Goal: Task Accomplishment & Management: Manage account settings

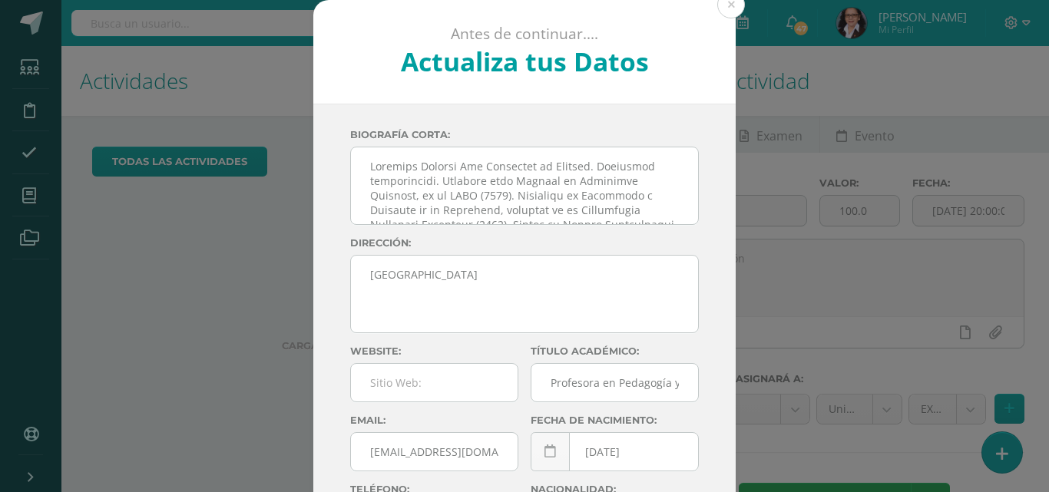
click at [34, 196] on div "Antes de continuar.... Actualiza tus Datos TIU ANNY mLUPxc1bMb58PSP3HSv1PBha9qZ…" at bounding box center [524, 289] width 1036 height 579
click at [34, 196] on icon at bounding box center [29, 195] width 14 height 15
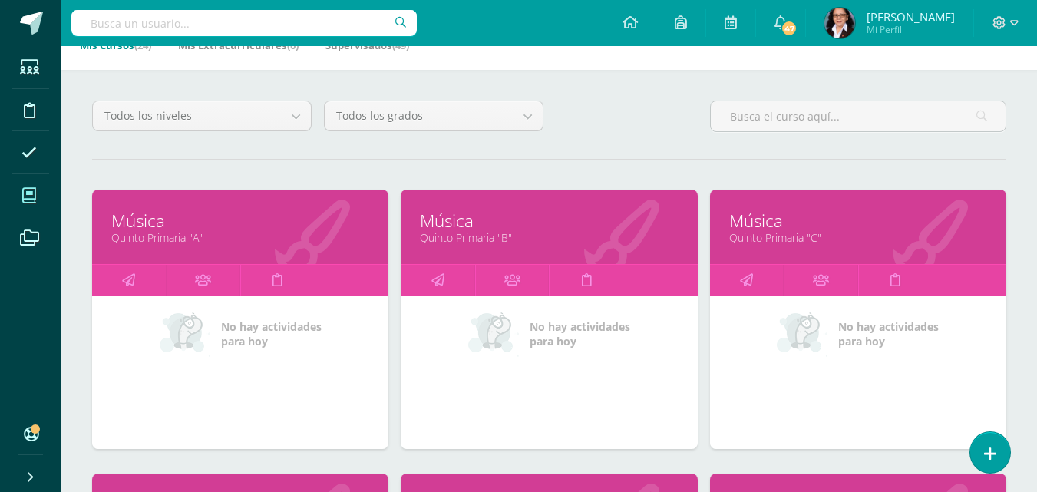
scroll to position [226, 0]
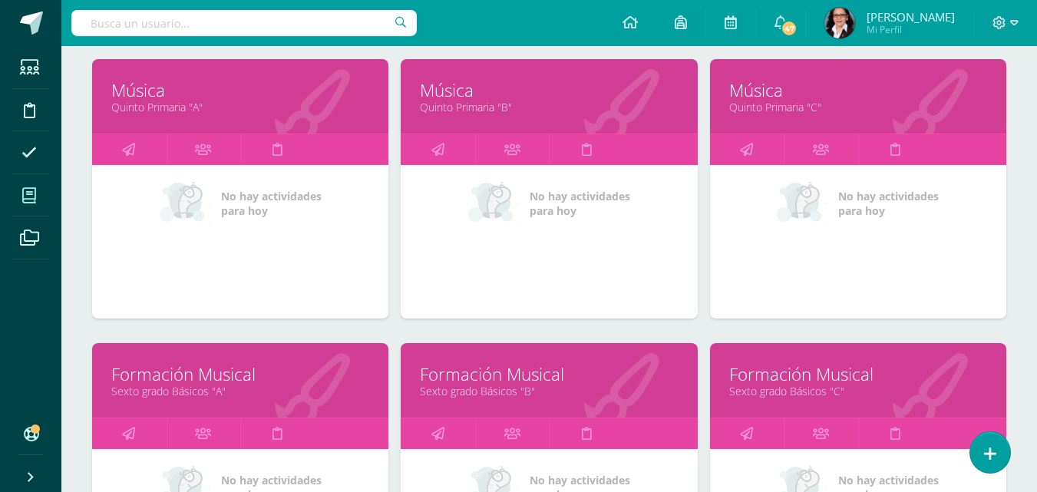
click at [184, 381] on link "Formación Musical" at bounding box center [240, 374] width 258 height 24
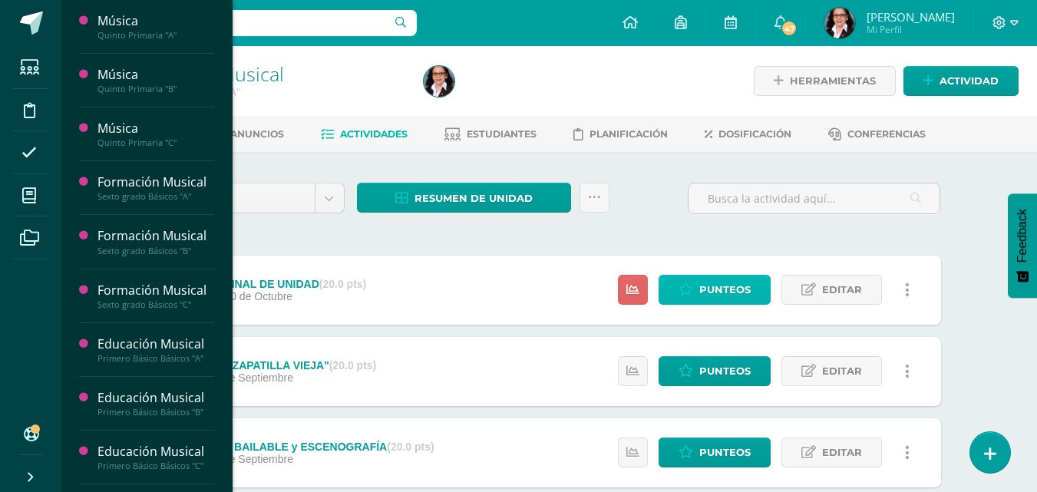
click at [725, 299] on span "Punteos" at bounding box center [724, 290] width 51 height 28
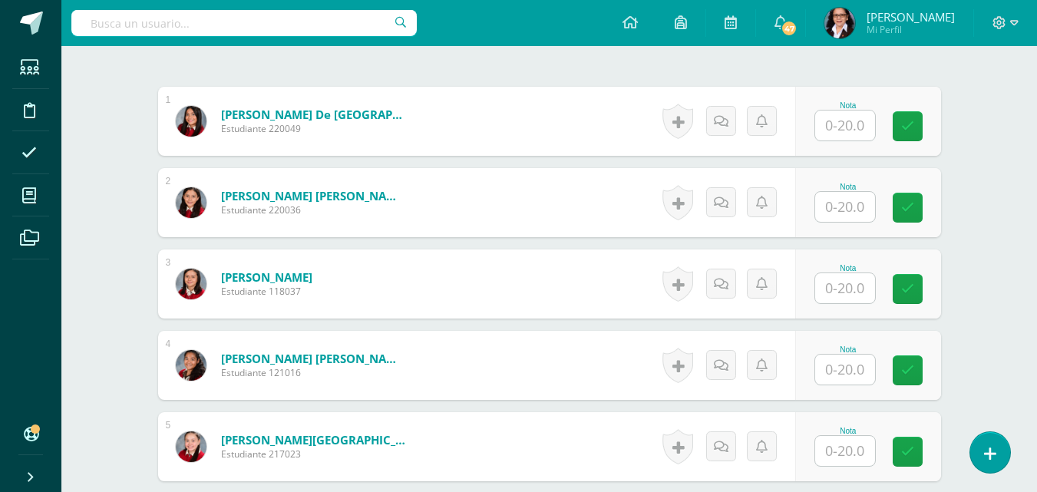
scroll to position [454, 0]
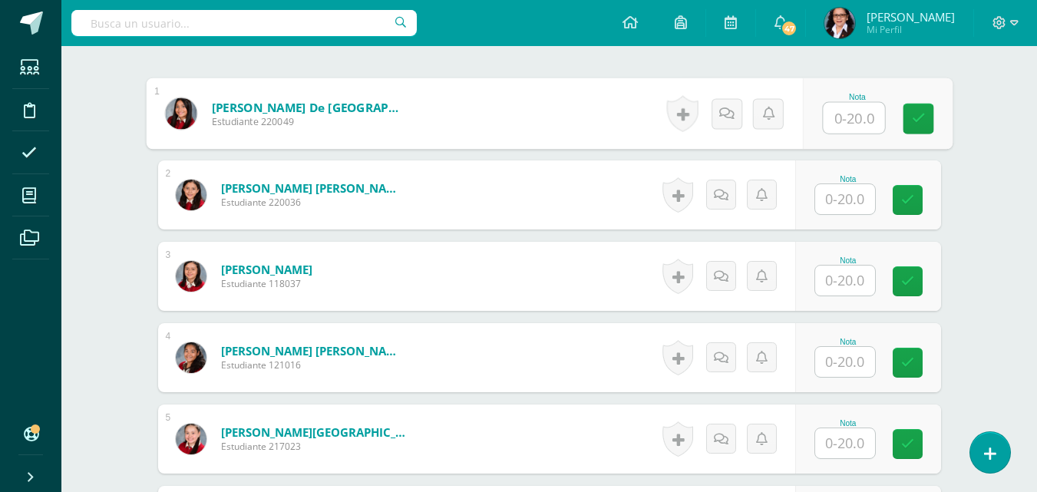
click at [840, 129] on input "text" at bounding box center [853, 118] width 61 height 31
type input "16.5"
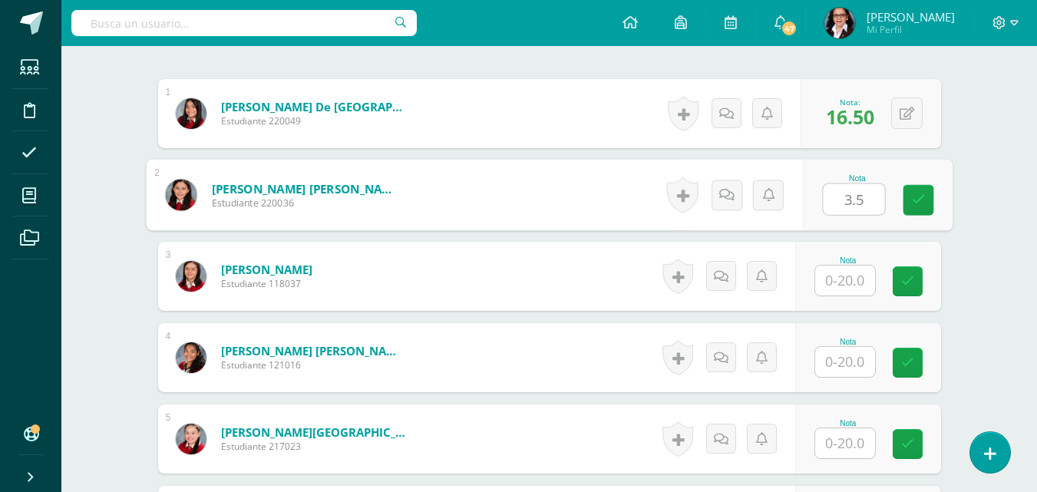
type input "3.5"
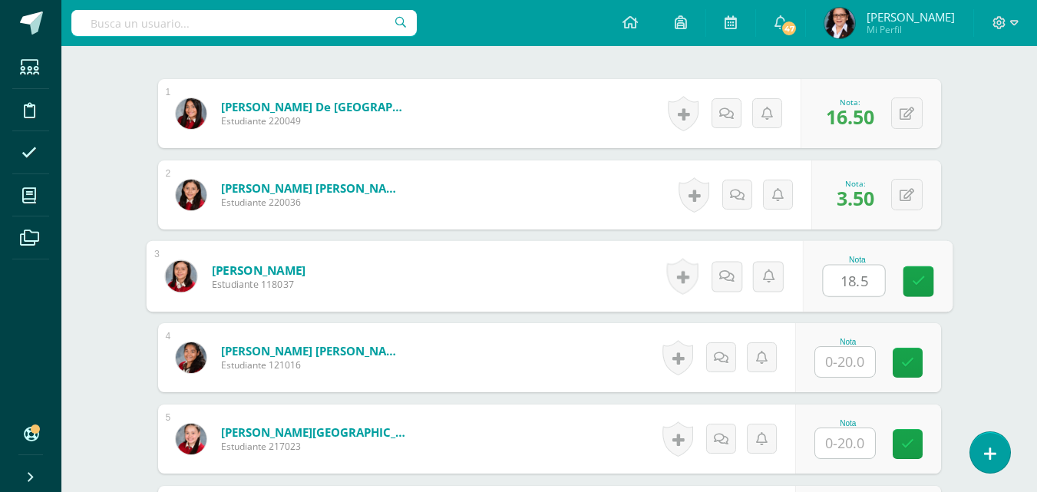
type input "18.5"
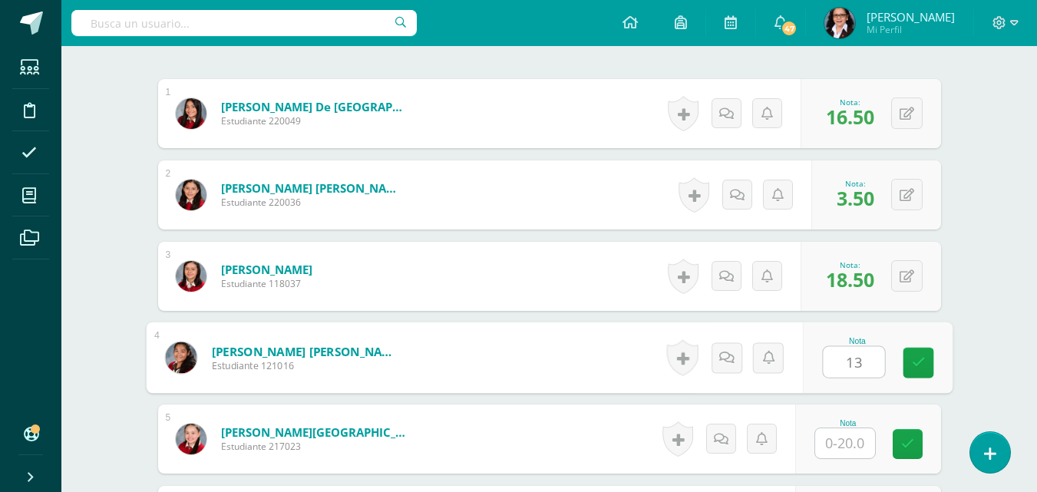
type input "13"
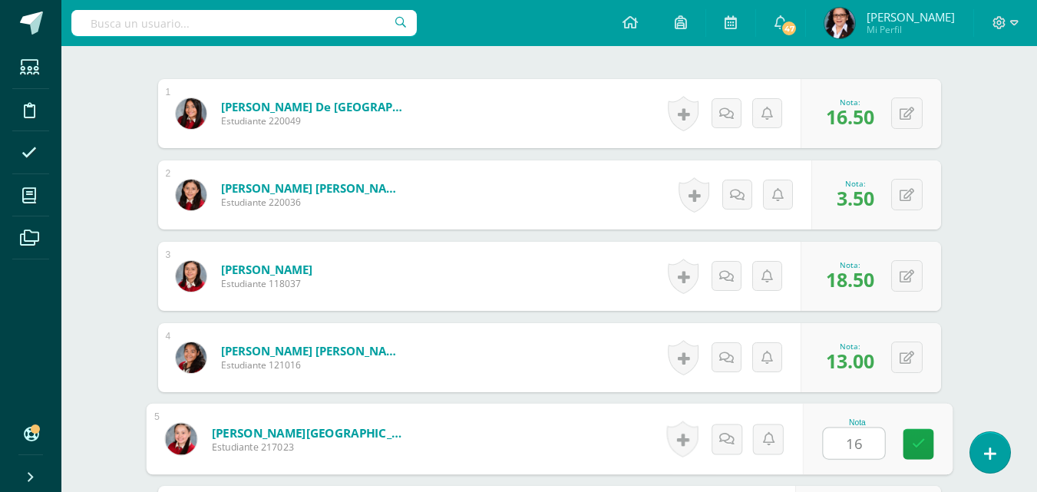
type input "16"
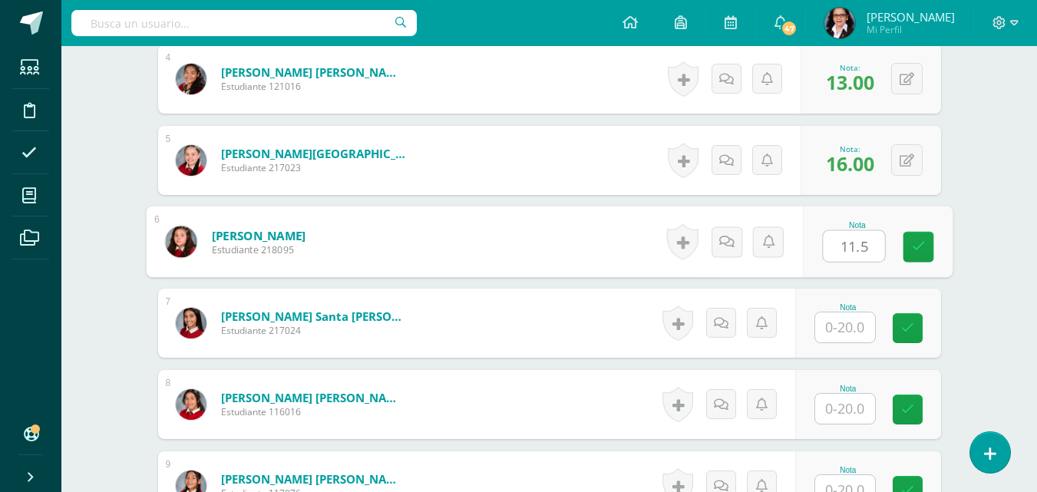
type input "11.5"
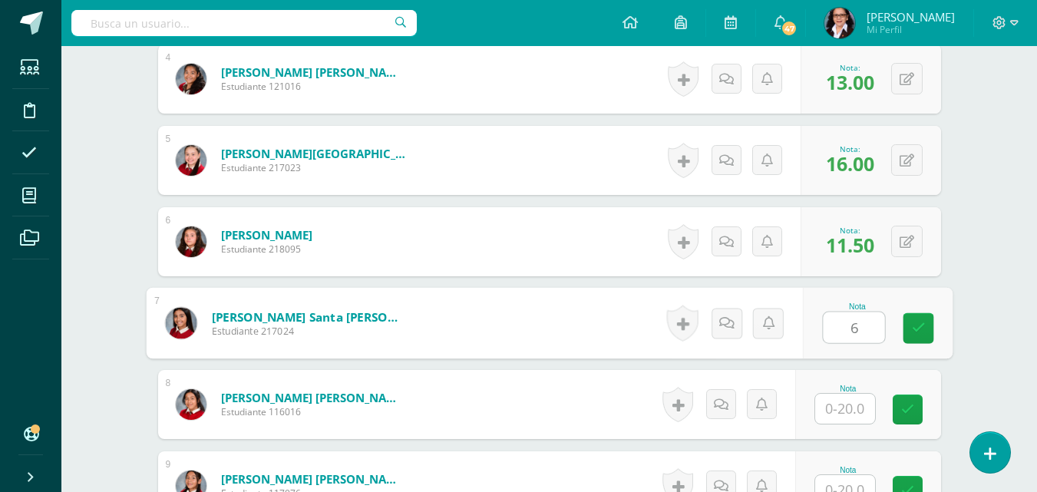
type input "6"
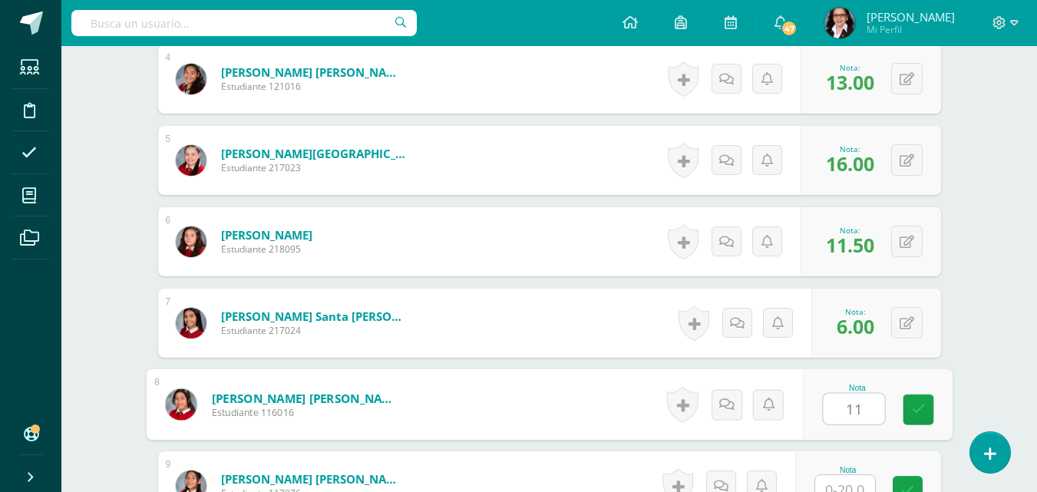
type input "11"
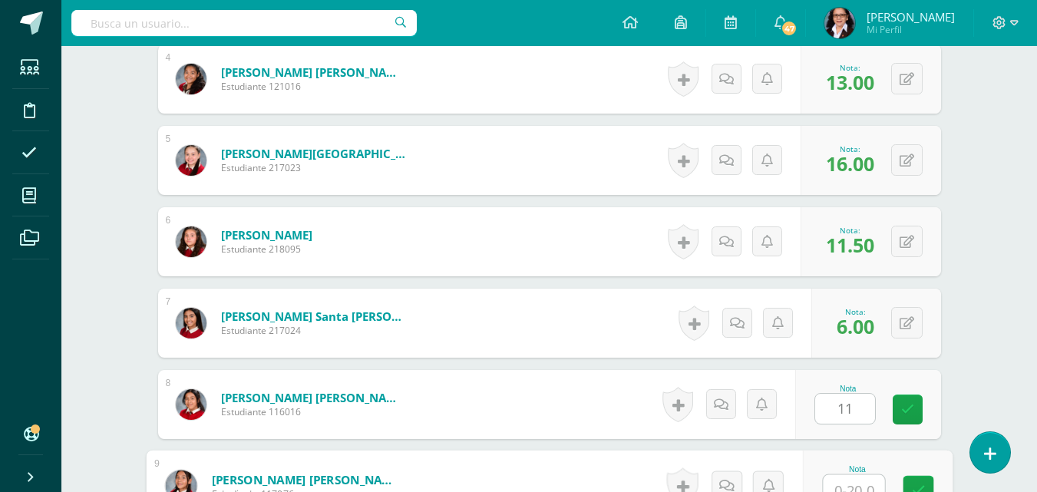
scroll to position [746, 0]
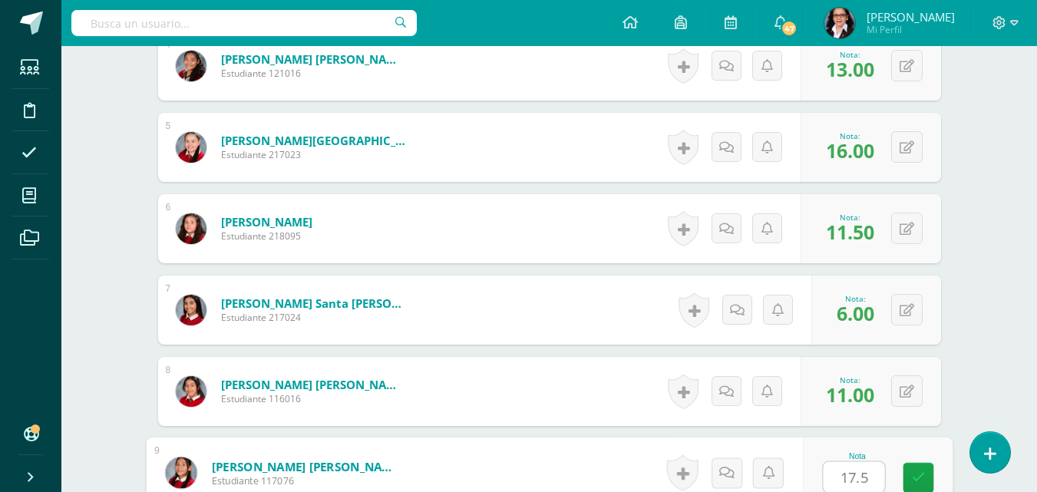
type input "17.5"
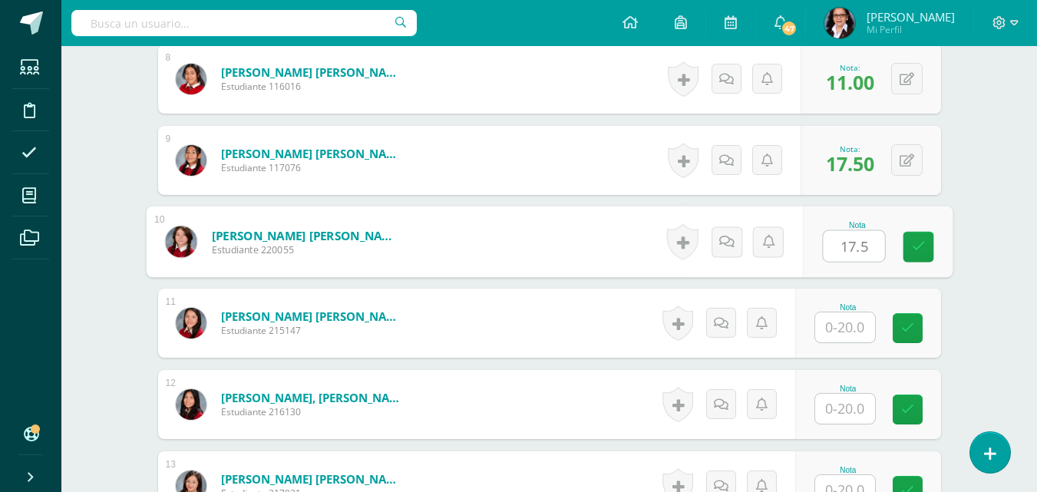
type input "17.5"
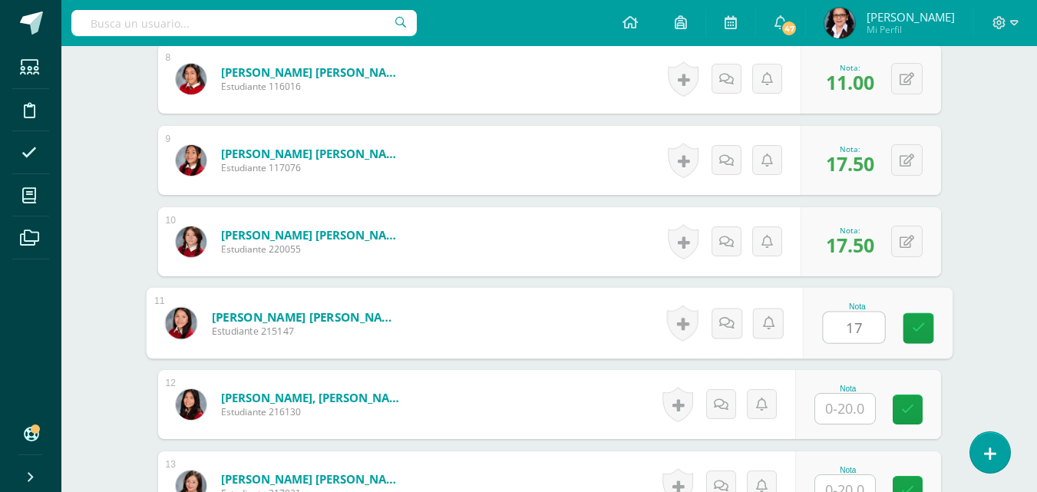
type input "17"
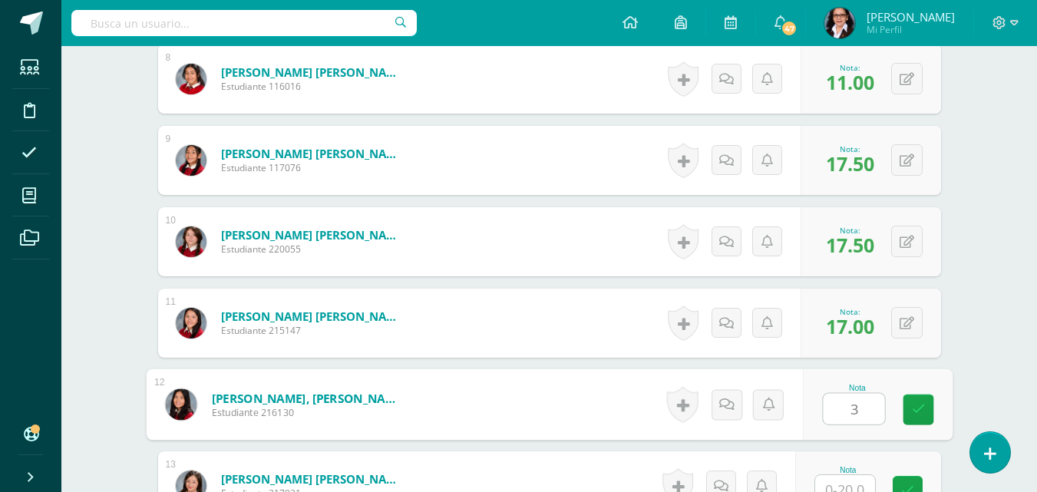
type input "3"
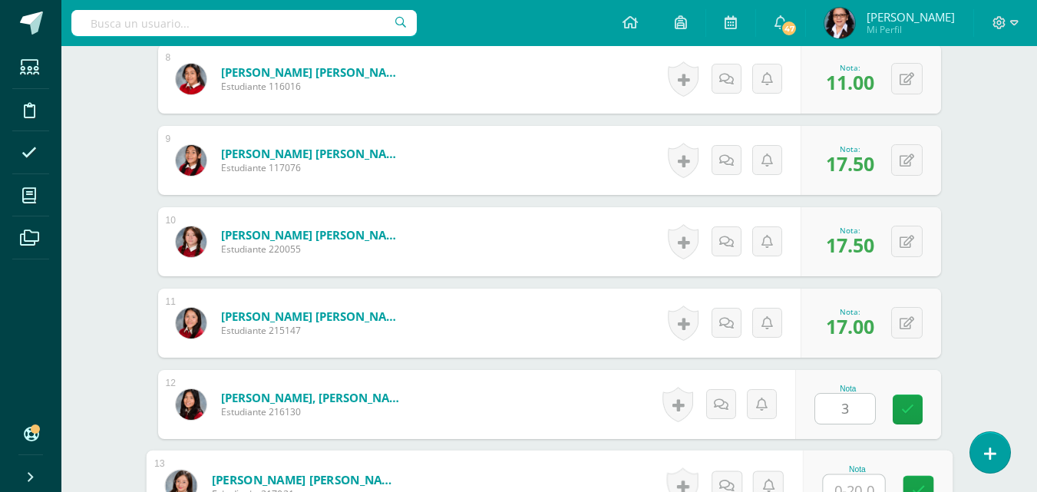
scroll to position [1072, 0]
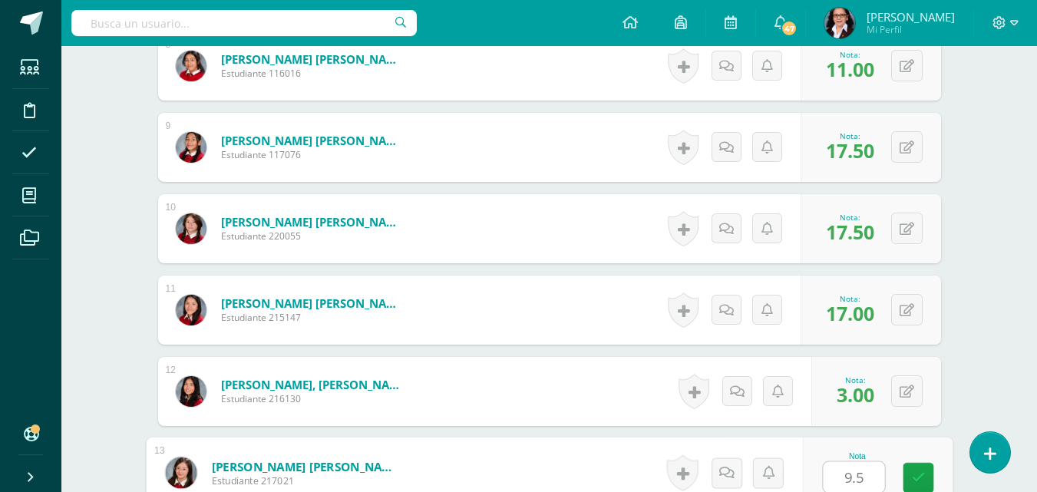
type input "9.5"
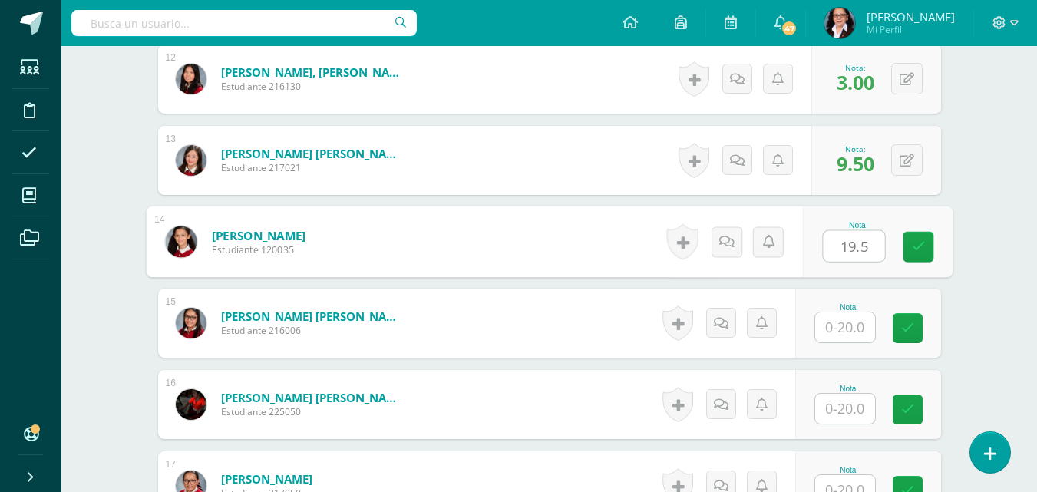
type input "19.5"
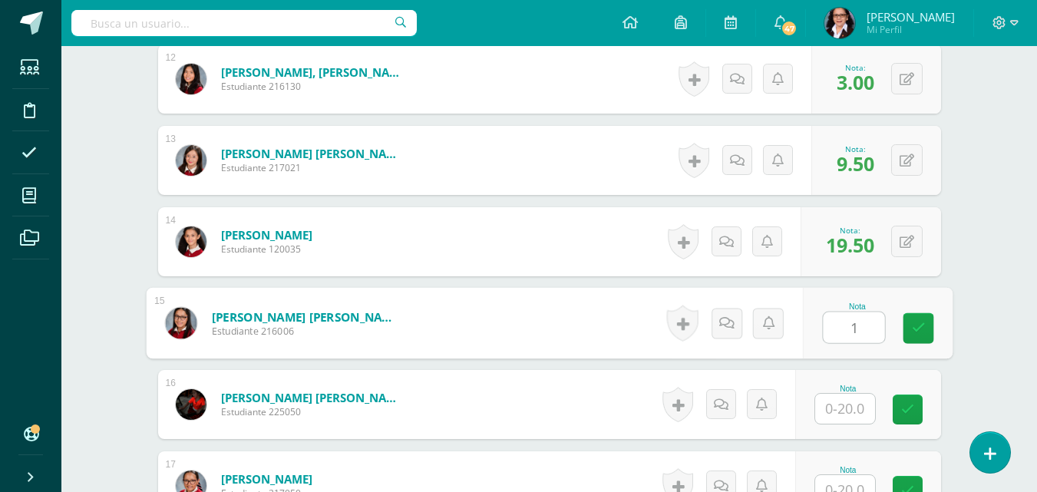
type input "15"
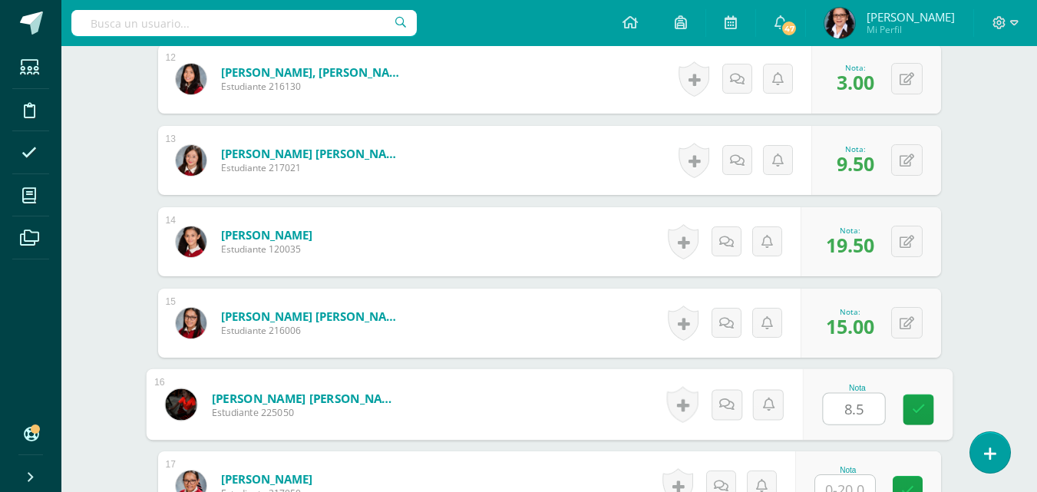
type input "8.5"
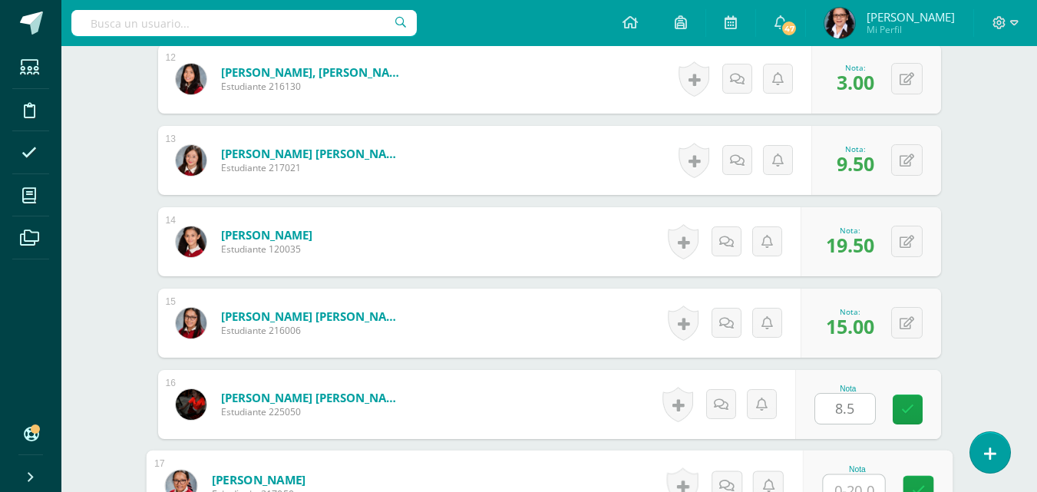
scroll to position [1397, 0]
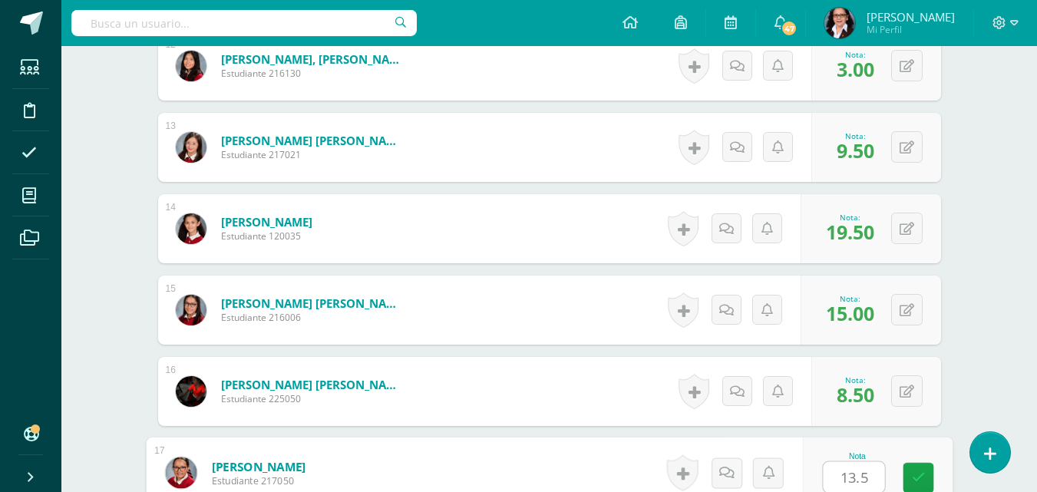
type input "13.5"
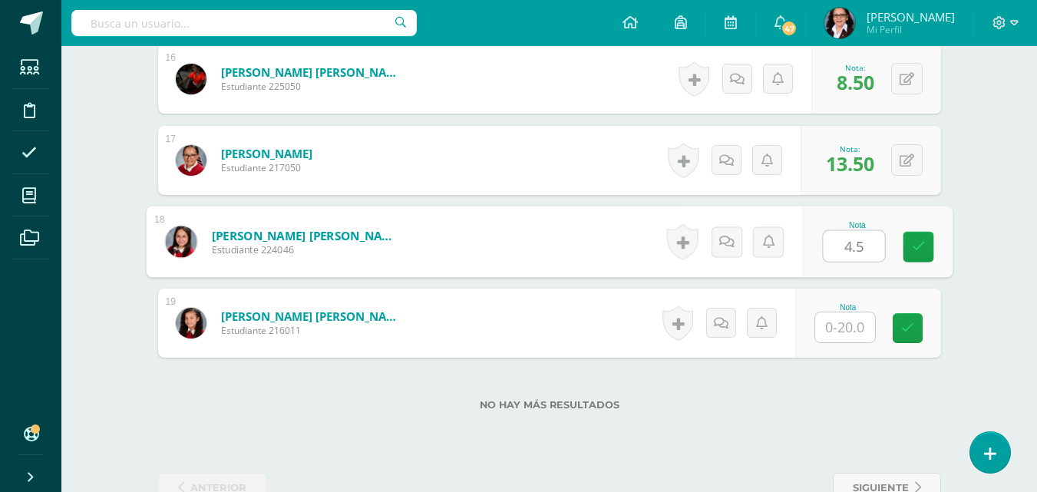
type input "4.5"
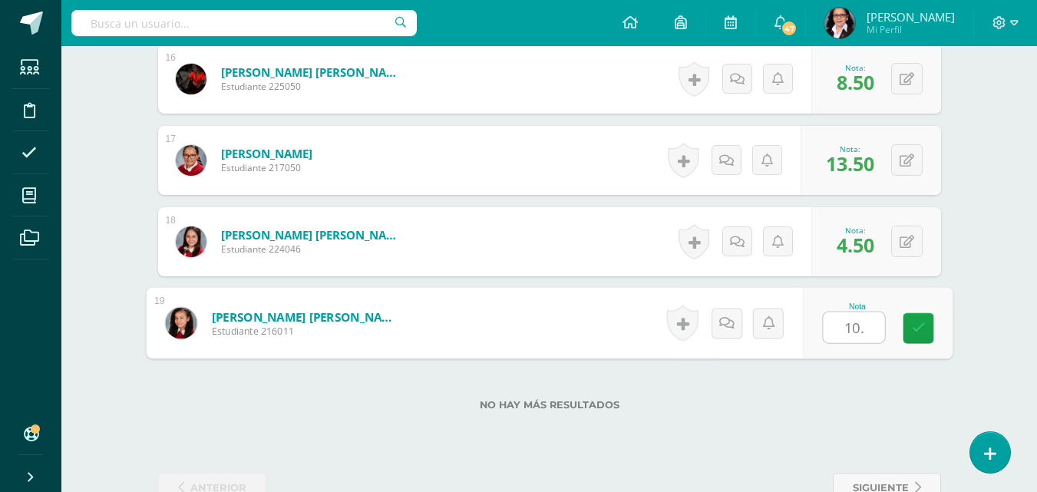
type input "10.5"
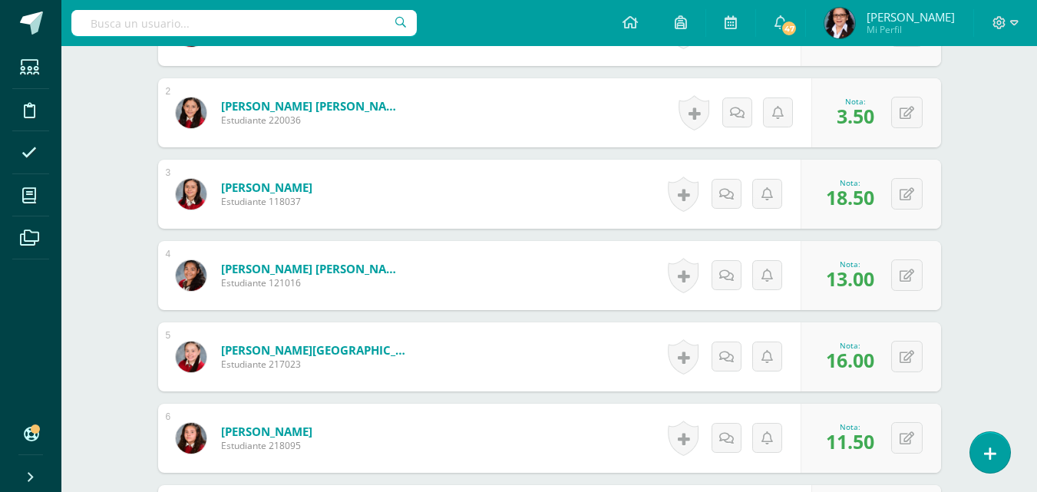
scroll to position [0, 0]
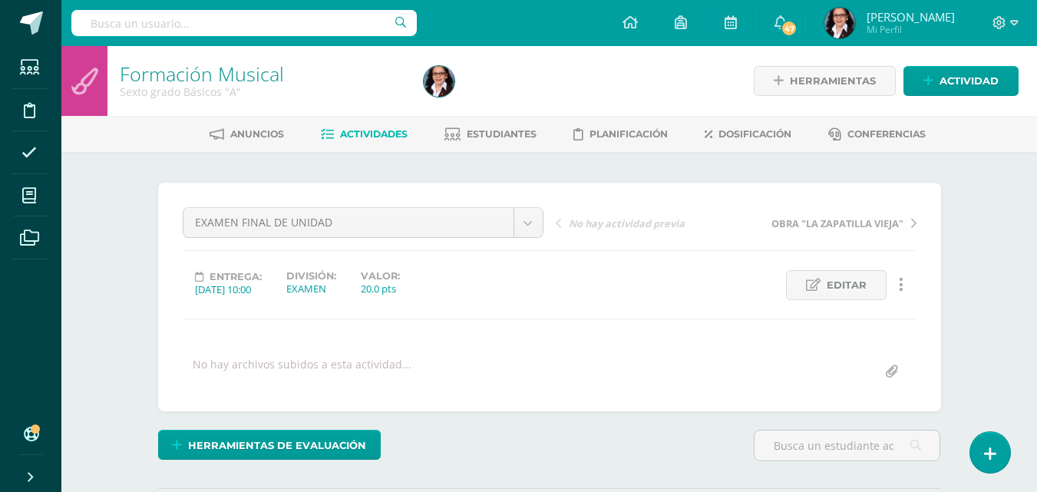
click at [493, 130] on span "Estudiantes" at bounding box center [502, 134] width 70 height 12
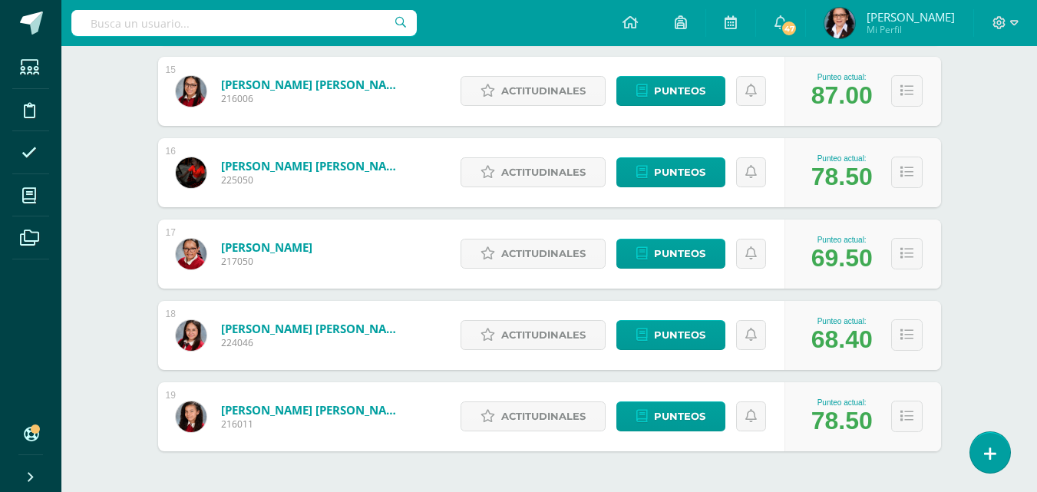
scroll to position [1419, 0]
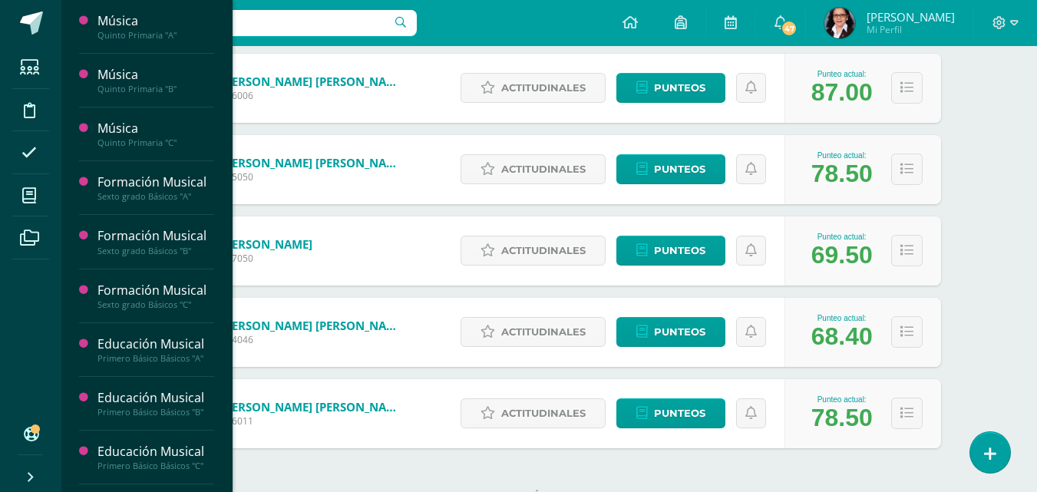
click at [156, 249] on div "Sexto grado Básicos "B"" at bounding box center [155, 251] width 117 height 11
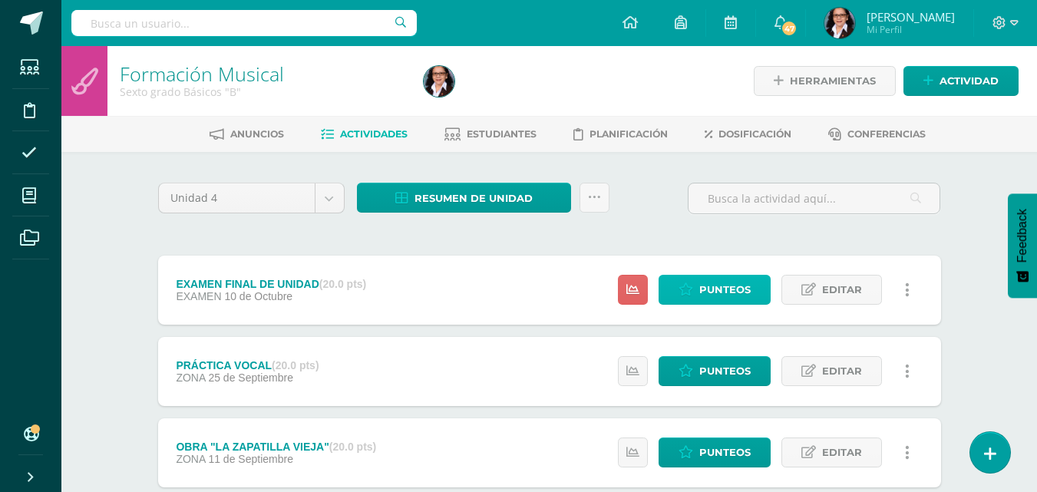
click at [716, 286] on span "Punteos" at bounding box center [724, 290] width 51 height 28
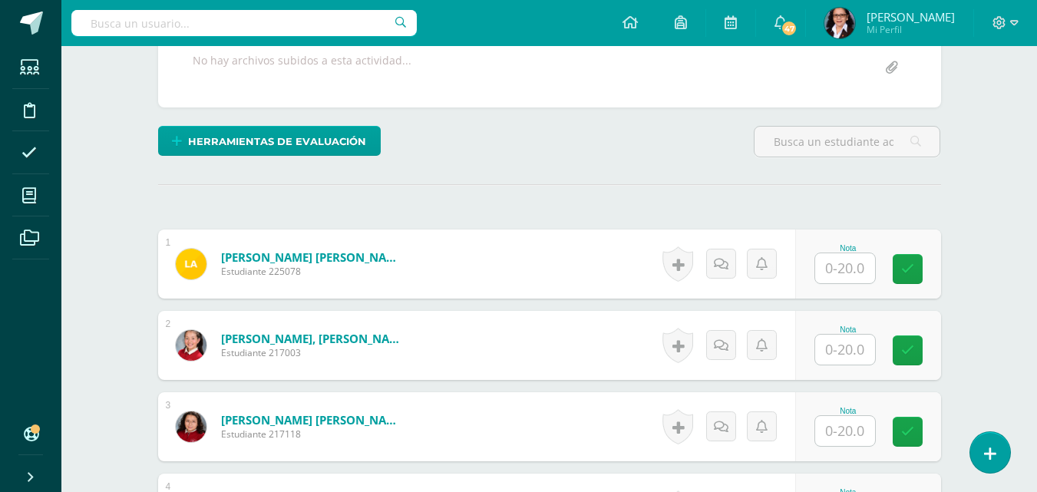
scroll to position [319, 0]
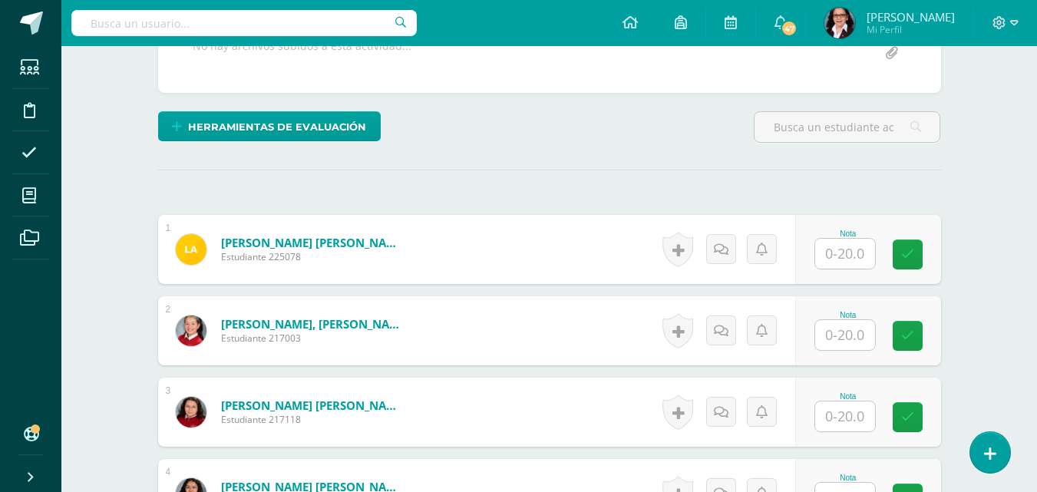
click at [853, 258] on input "text" at bounding box center [845, 254] width 60 height 30
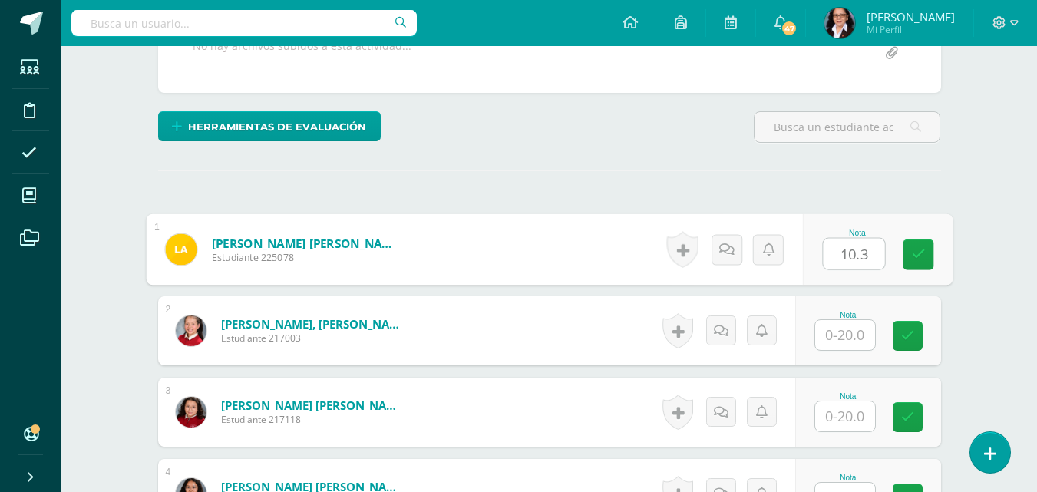
type input "10.3"
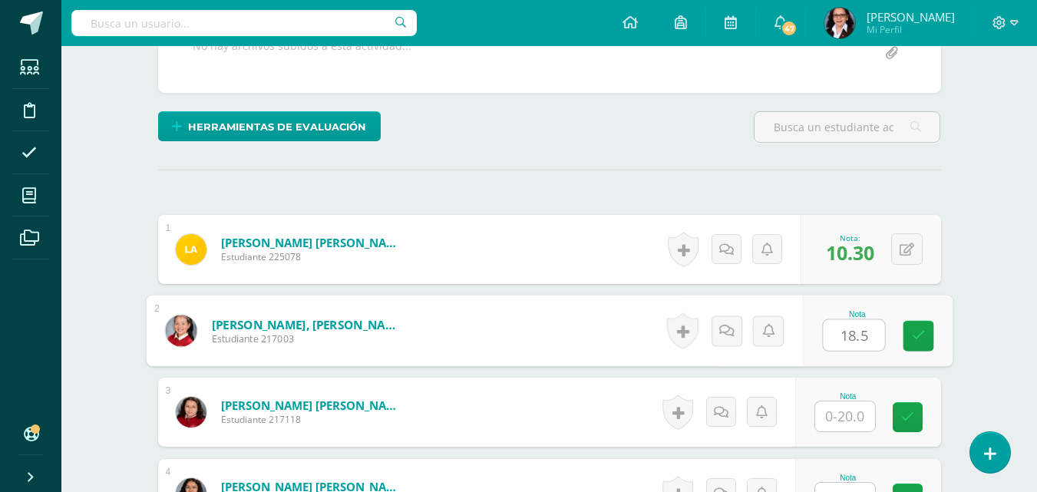
type input "18.5"
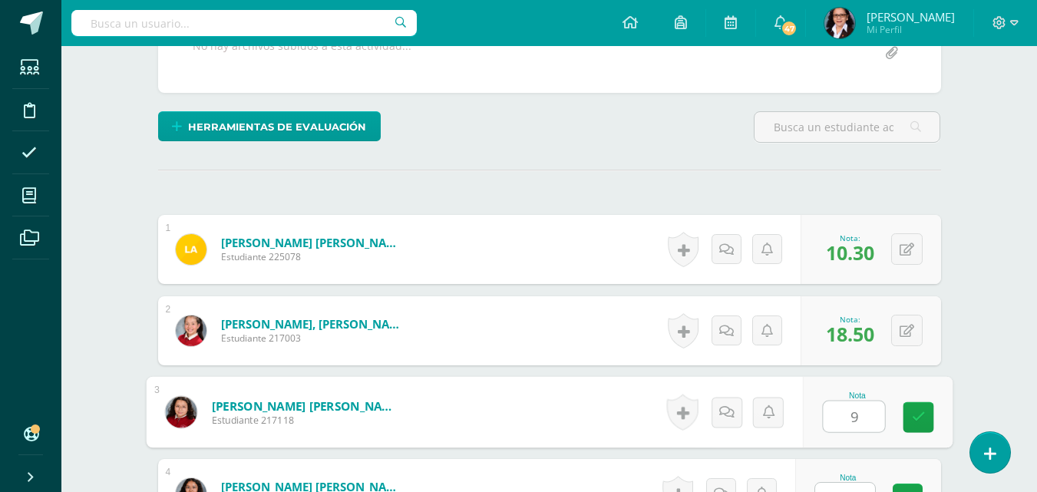
type input "9"
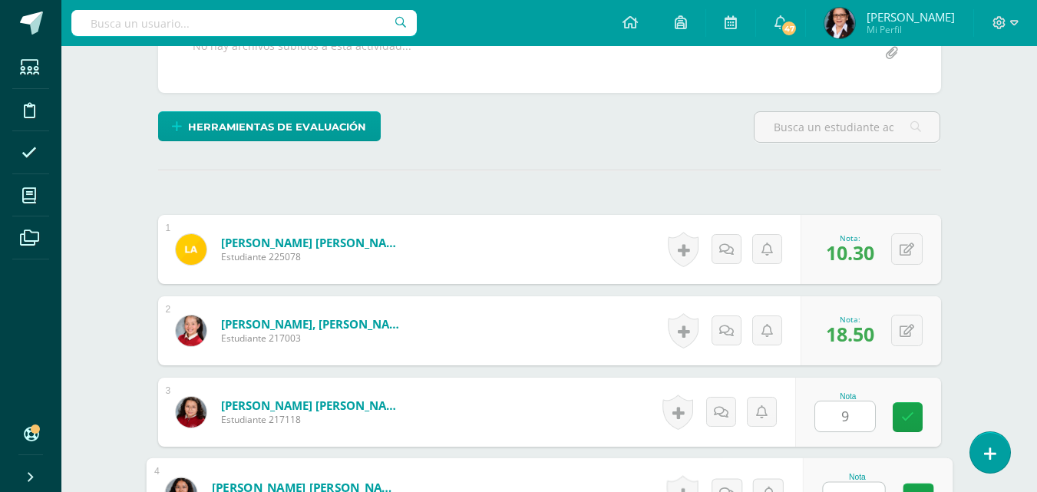
scroll to position [339, 0]
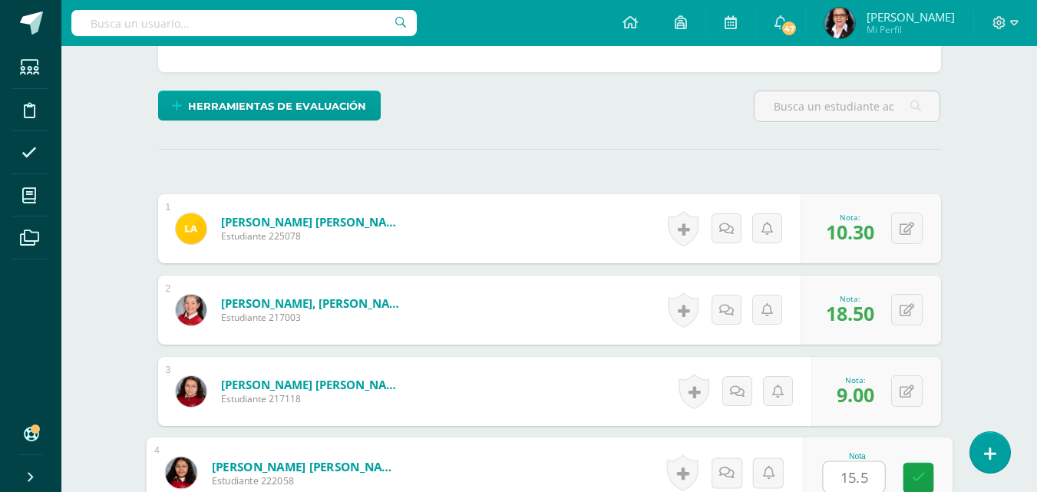
type input "15.5"
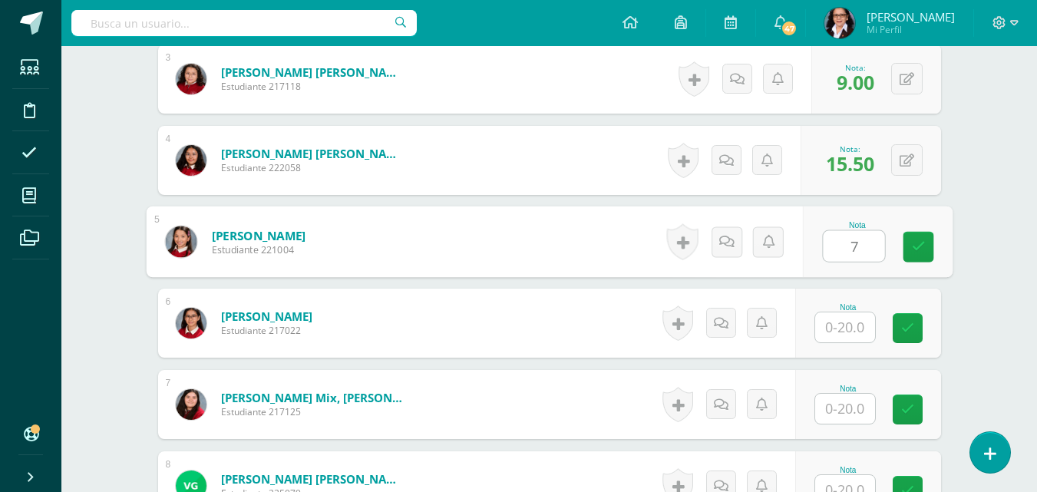
type input "7"
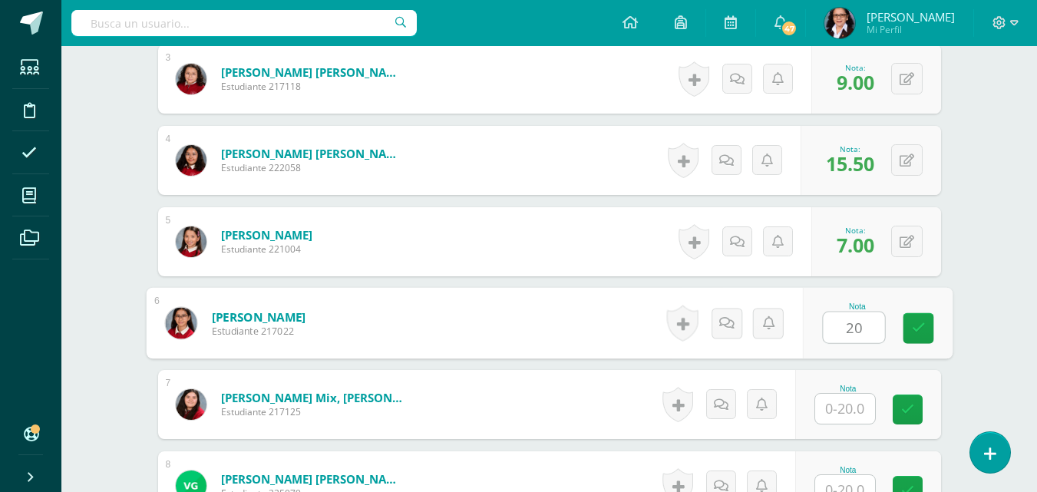
type input "20"
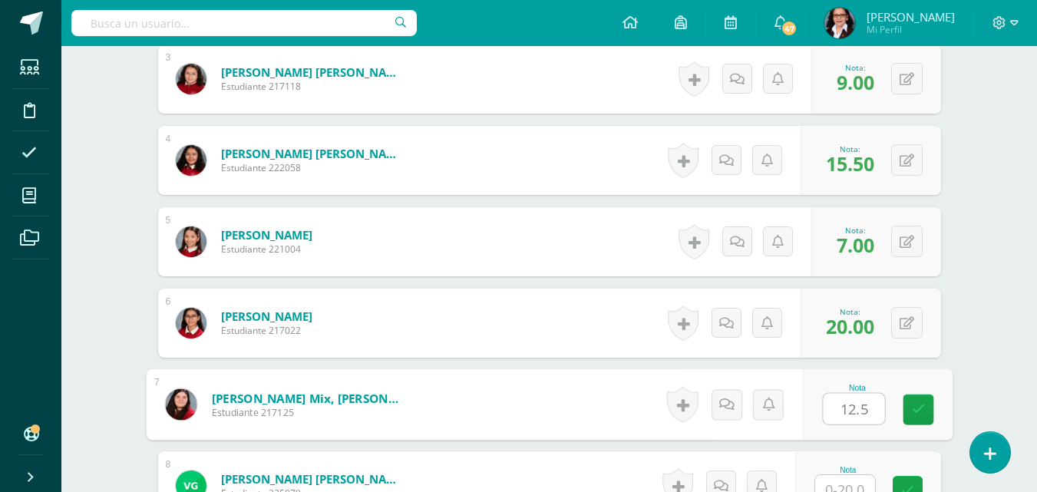
type input "12.5"
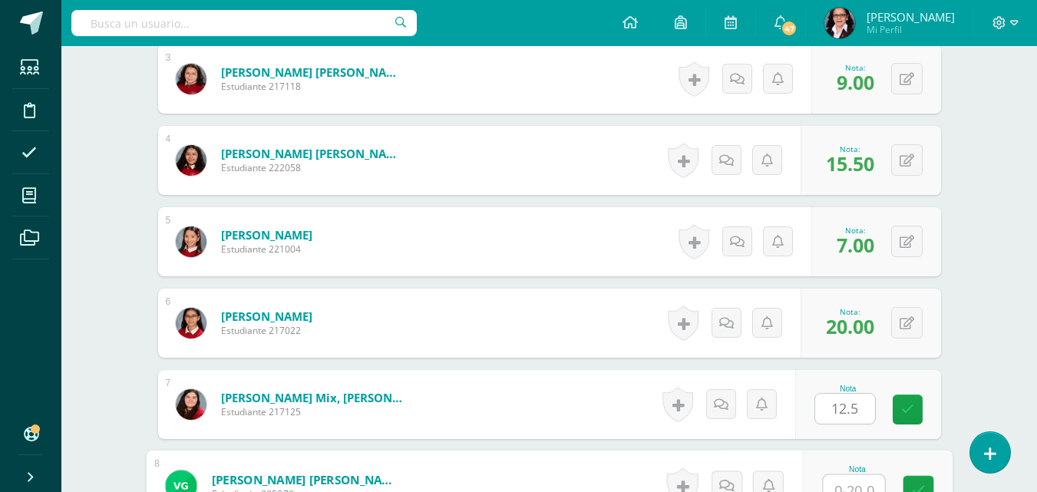
scroll to position [665, 0]
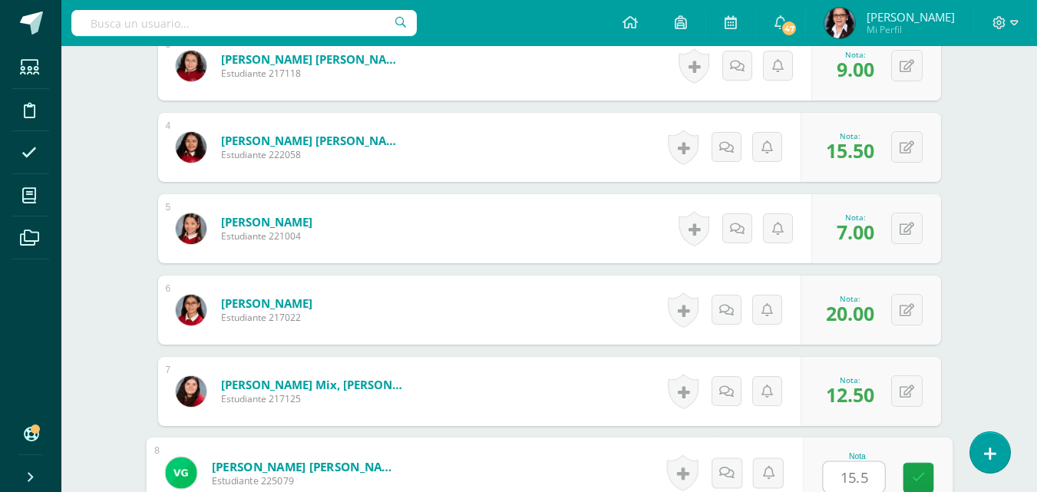
type input "15.5"
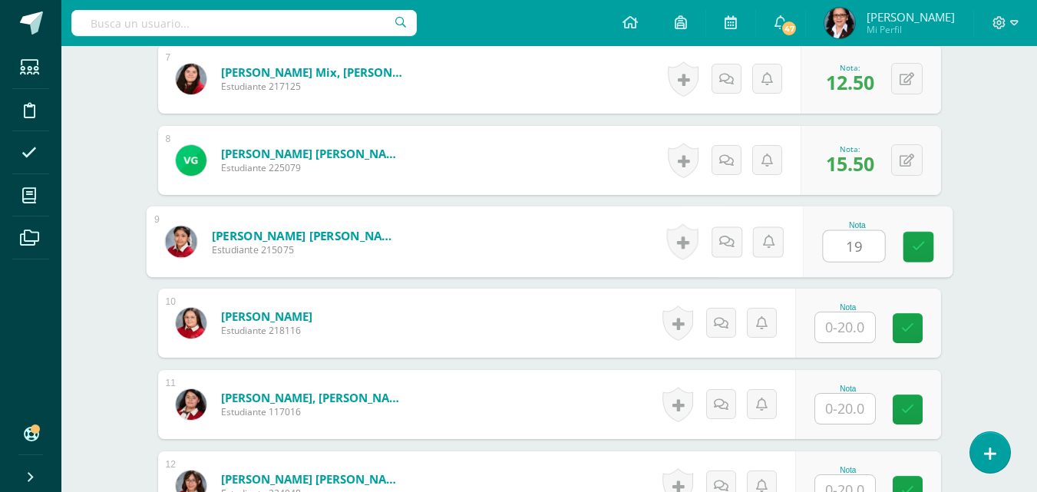
type input "19"
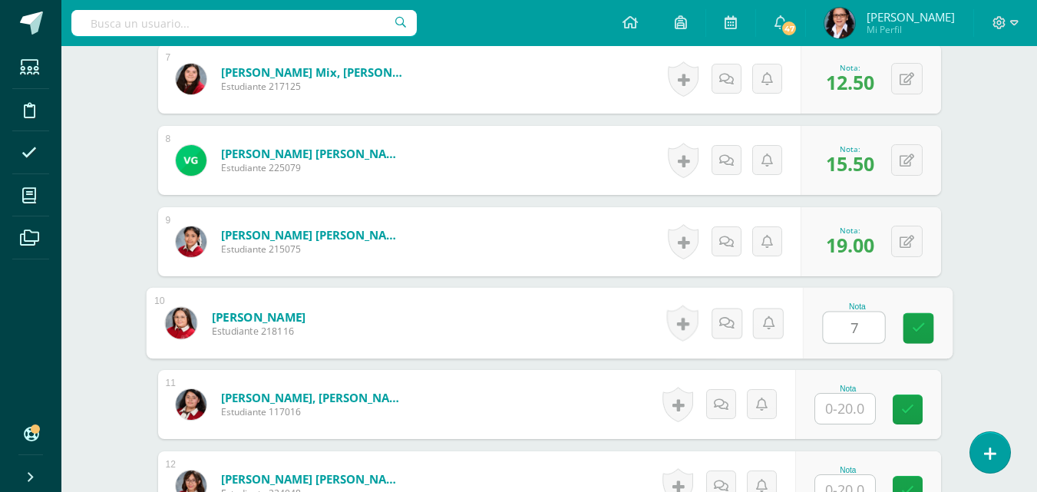
type input "7"
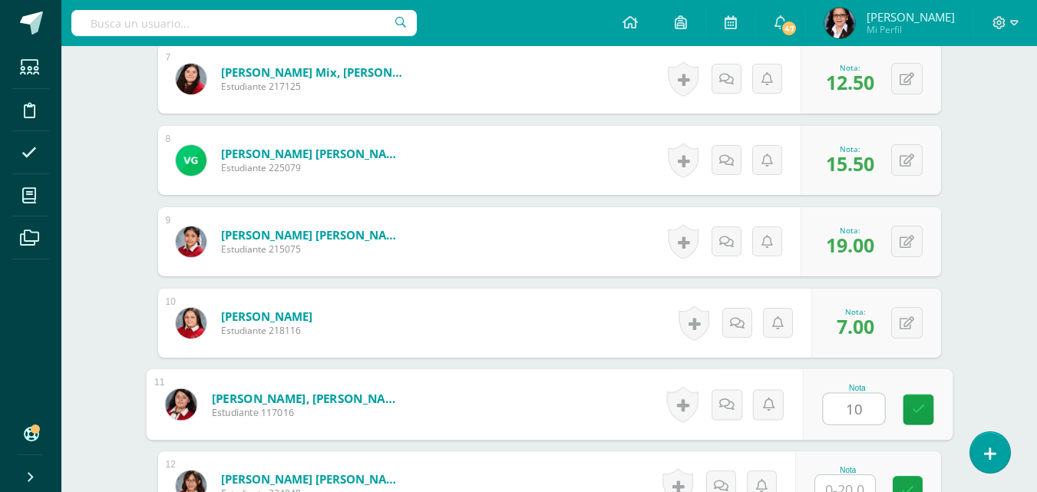
type input "10"
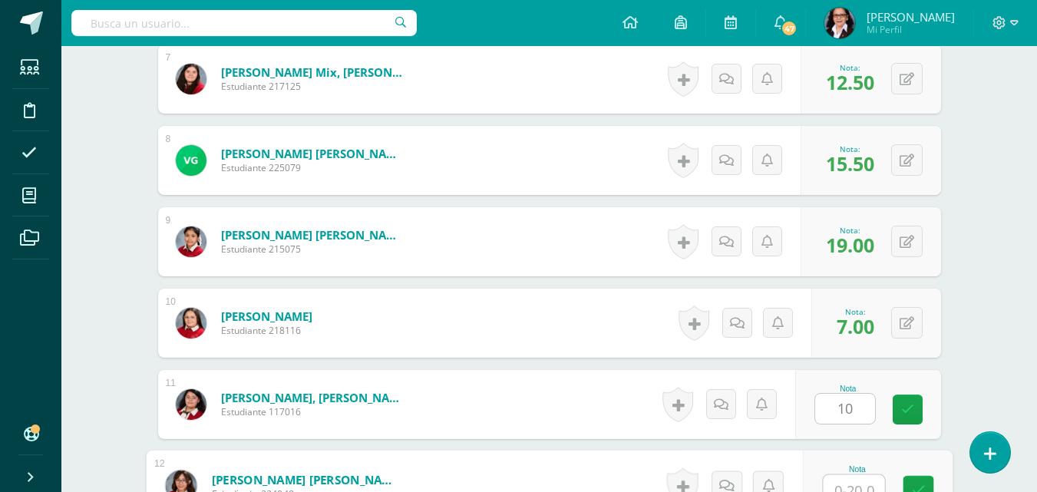
scroll to position [990, 0]
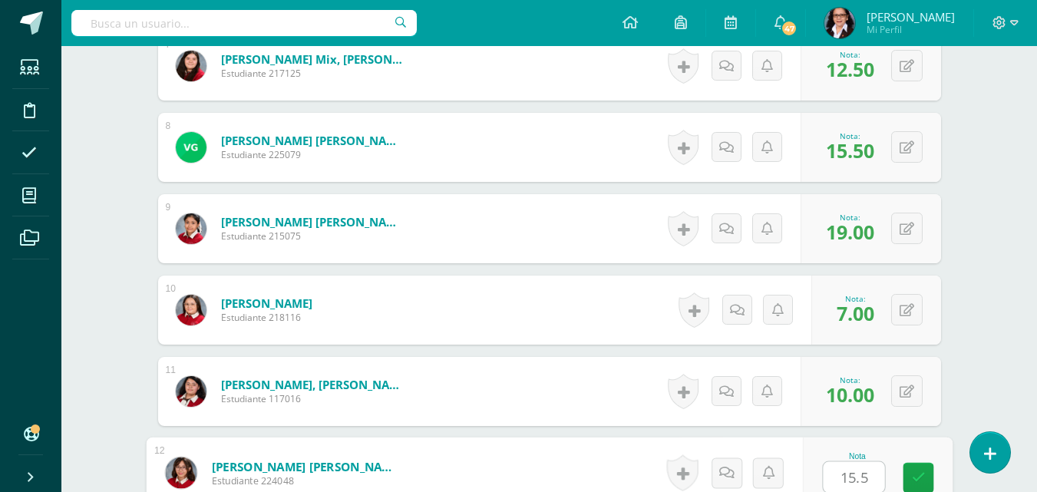
type input "15.5"
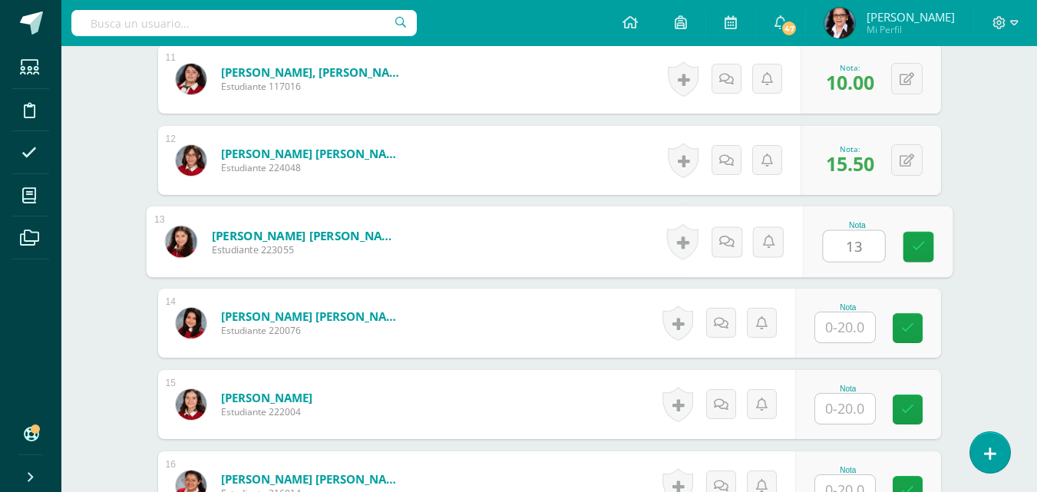
type input "13"
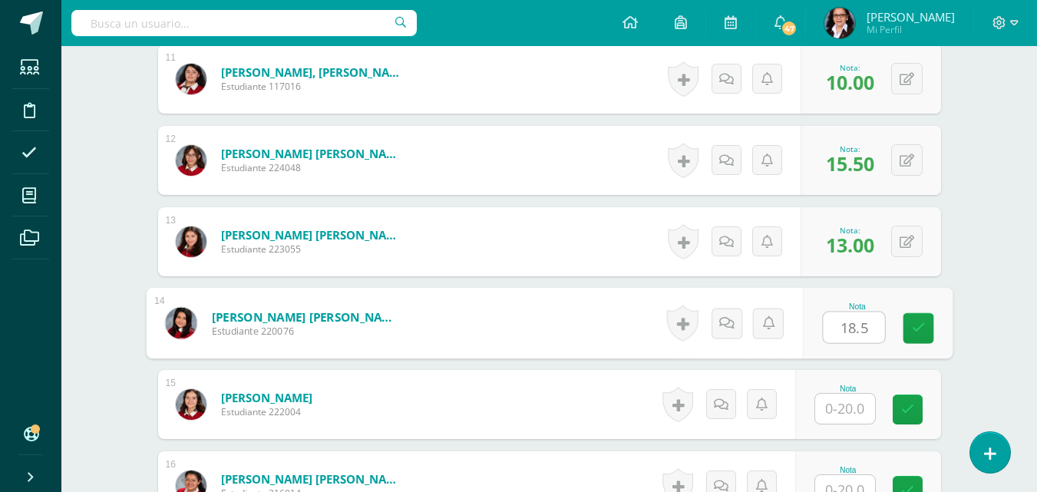
type input "18.5"
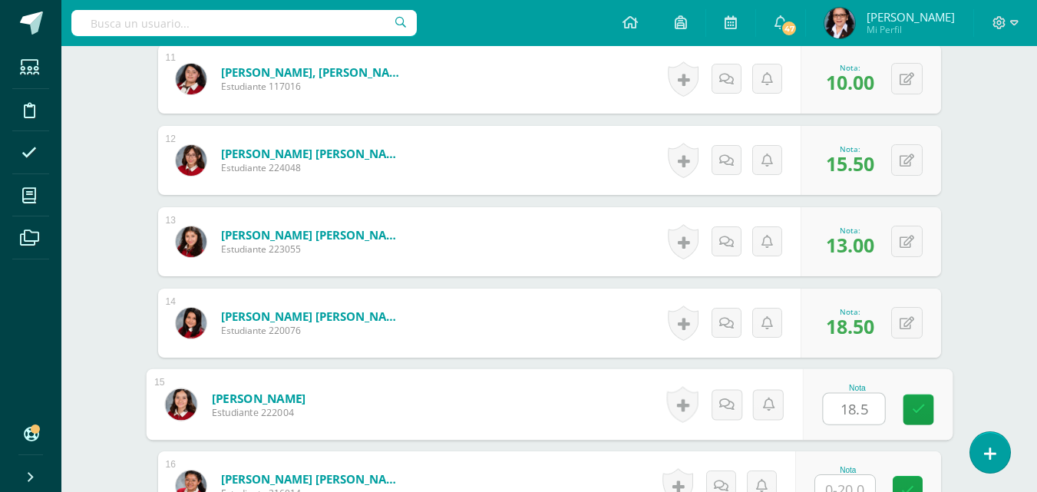
type input "18.5"
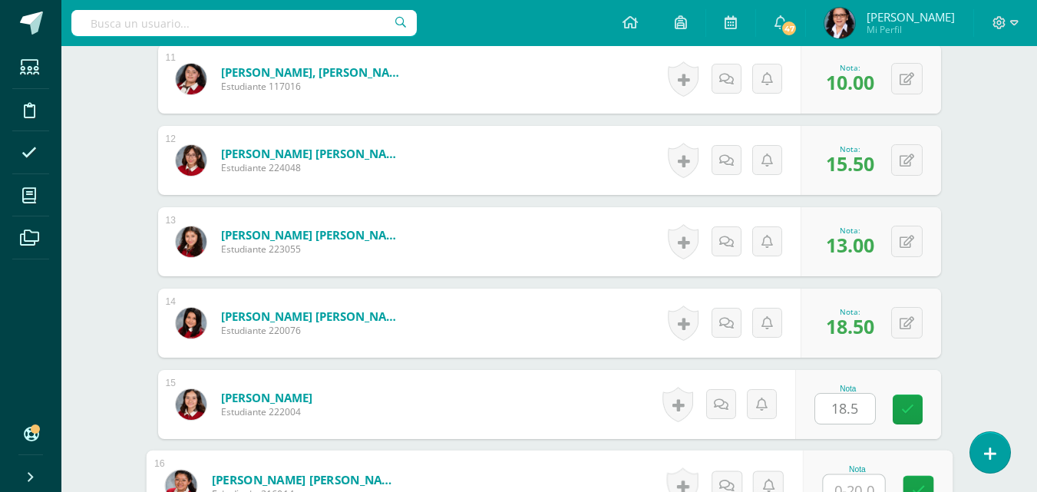
scroll to position [1316, 0]
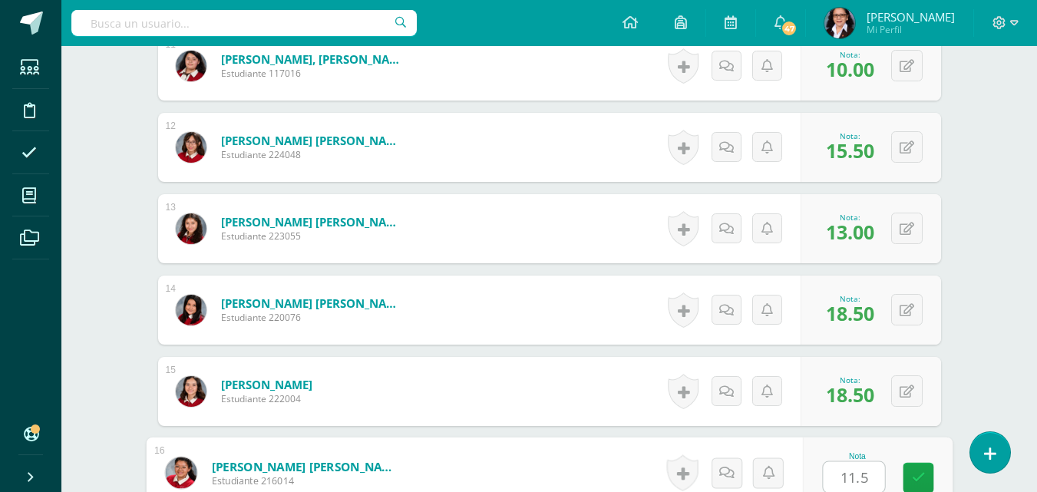
type input "11.5"
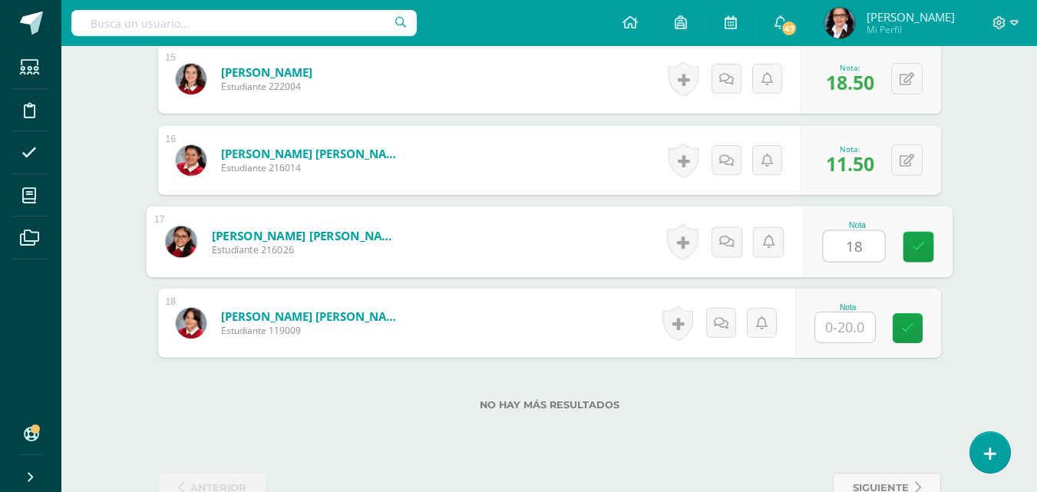
type input "18"
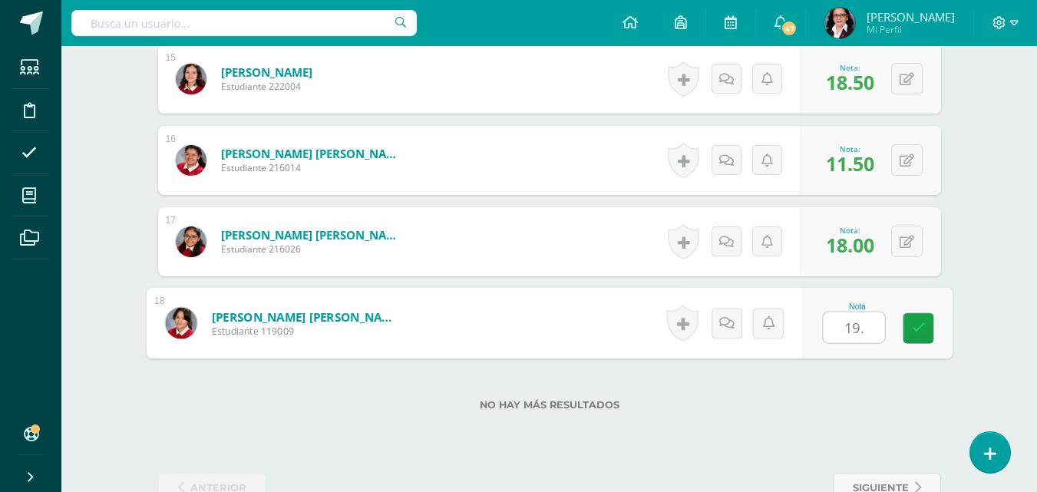
type input "19.5"
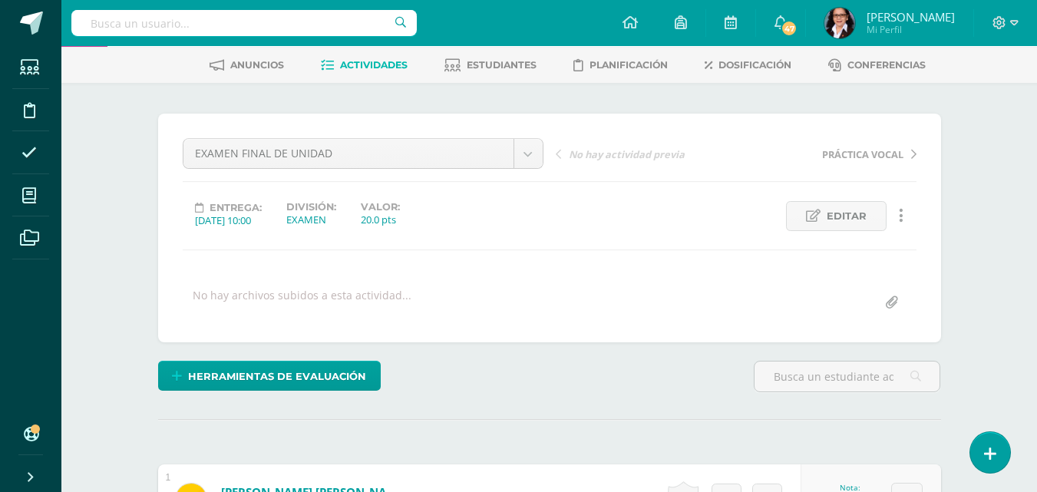
scroll to position [0, 0]
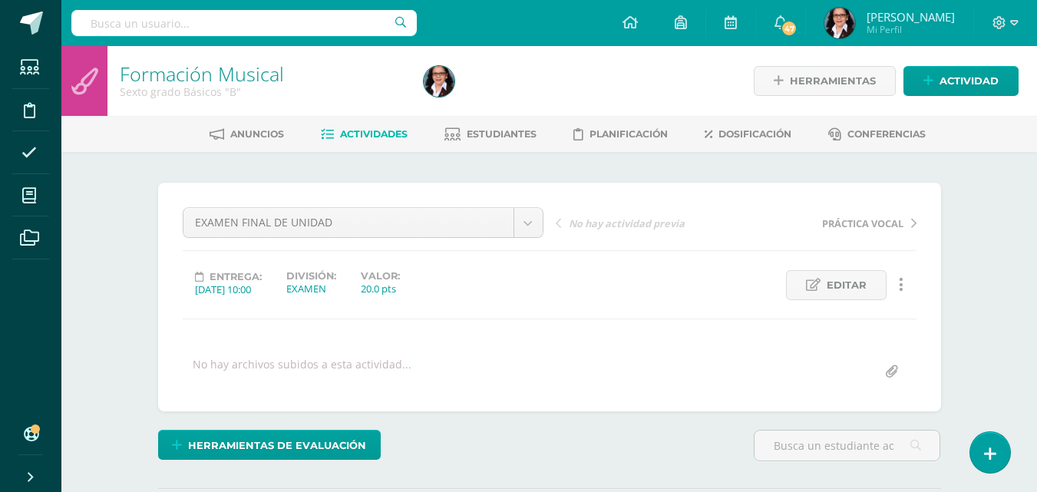
click at [510, 132] on span "Estudiantes" at bounding box center [502, 134] width 70 height 12
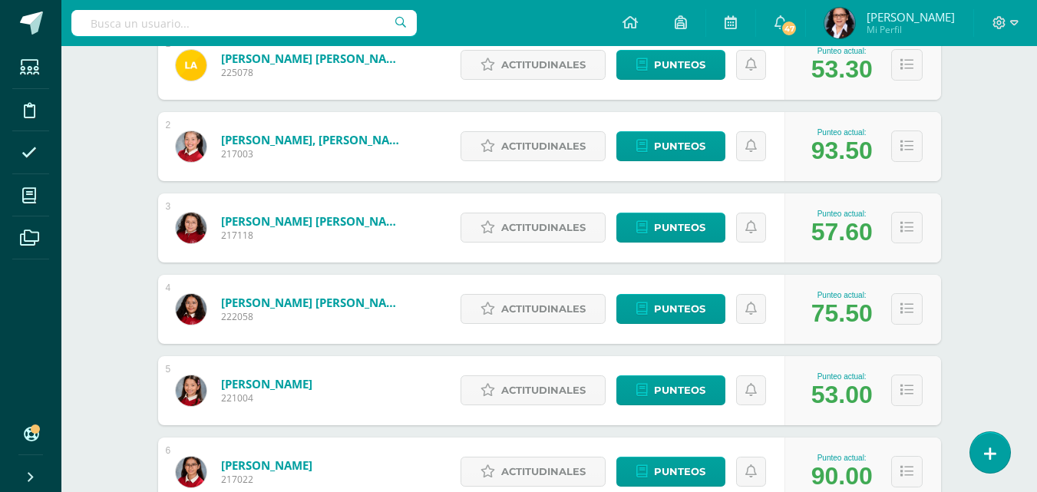
scroll to position [197, 0]
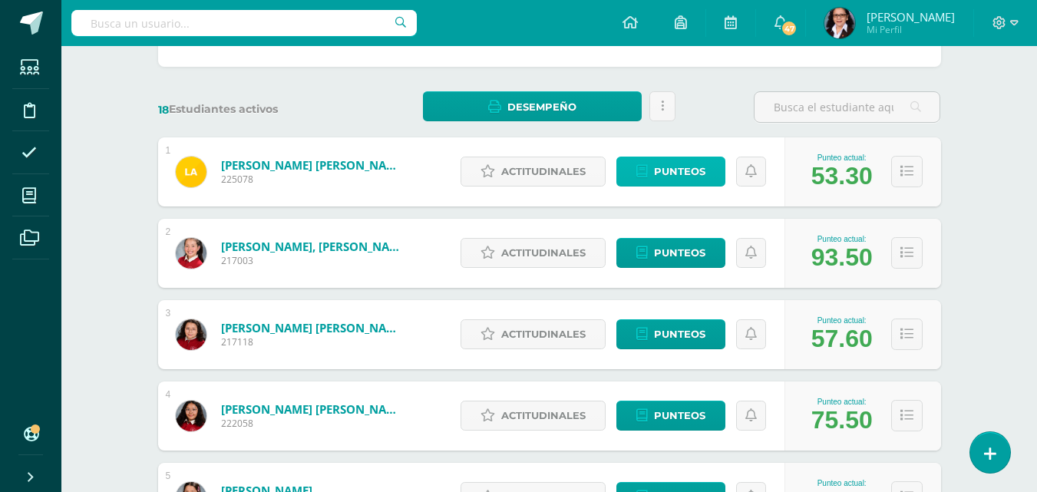
click at [692, 163] on span "Punteos" at bounding box center [679, 171] width 51 height 28
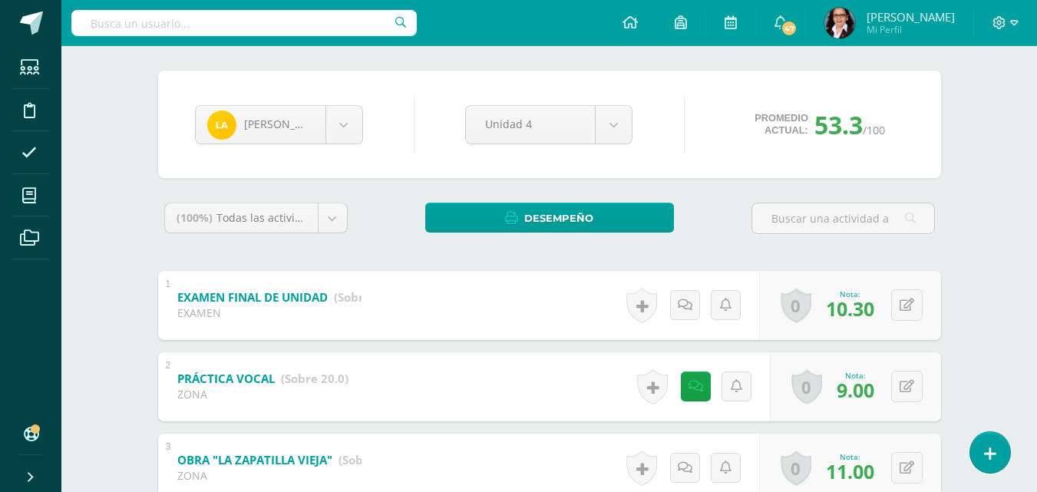
scroll to position [114, 0]
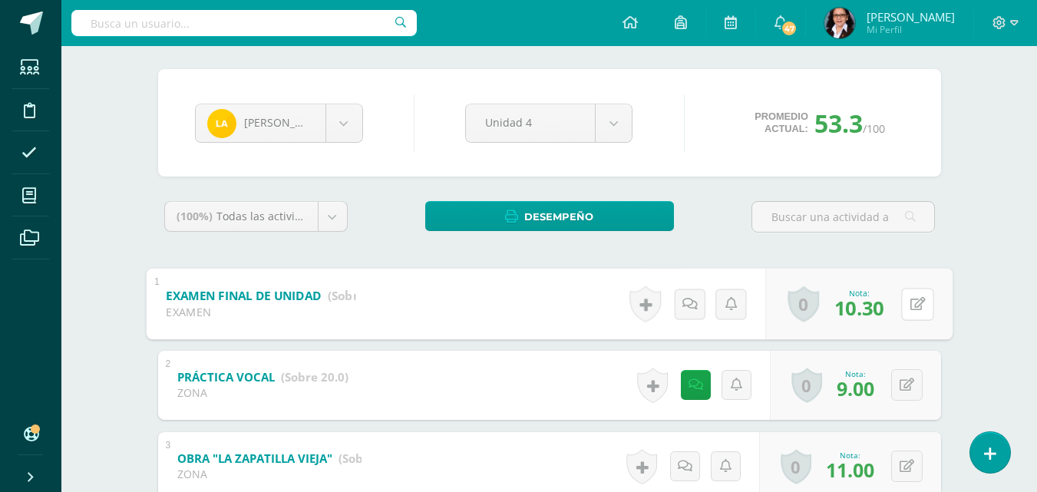
click at [910, 304] on icon at bounding box center [917, 303] width 15 height 13
type input "6"
type input "17"
click at [875, 315] on icon at bounding box center [877, 308] width 14 height 13
click at [341, 122] on body "Estudiantes Disciplina Asistencia Mis cursos Archivos Soporte Ayuda Reportar un…" at bounding box center [518, 326] width 1037 height 880
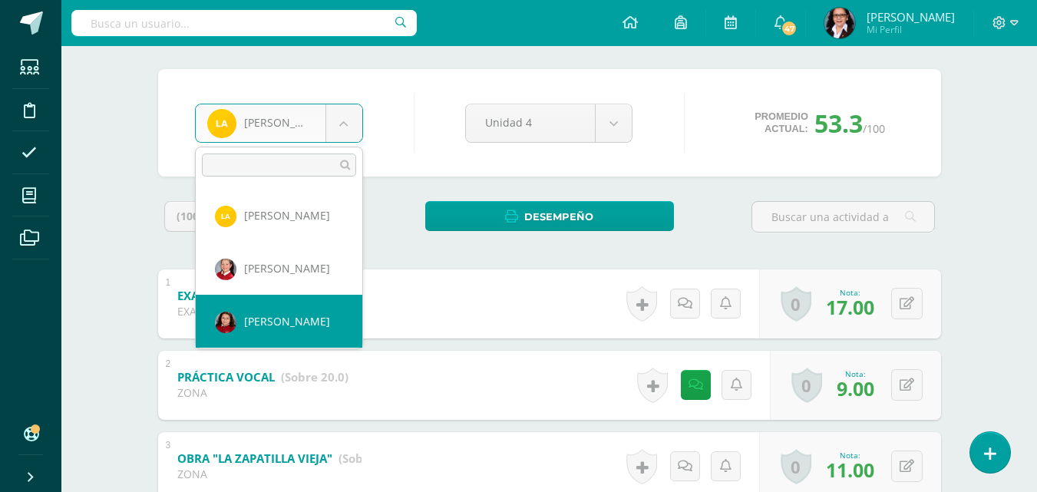
select select "124"
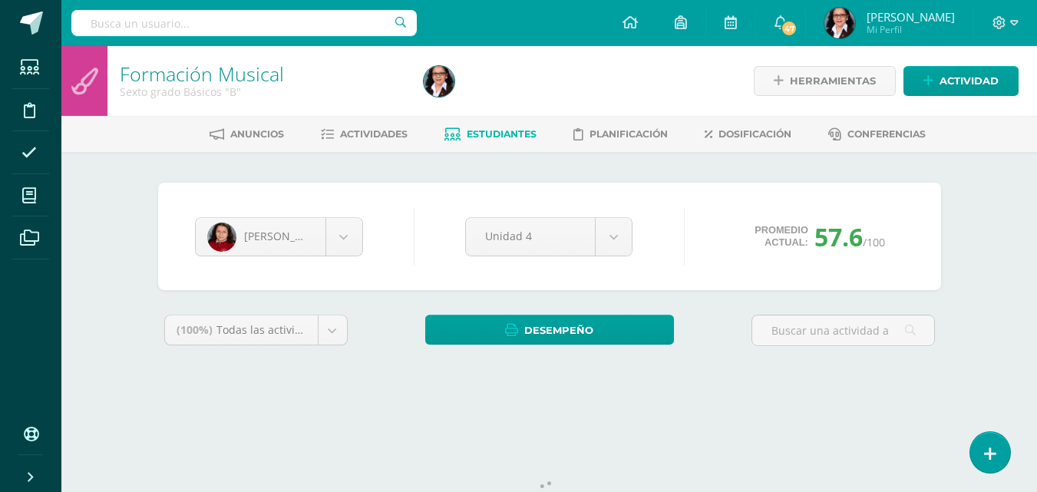
click at [1036, 153] on div "Formación Musical Sexto grado Básicos "B" Herramientas Detalle de asistencias A…" at bounding box center [549, 230] width 976 height 368
click at [959, 236] on div "[PERSON_NAME] [PERSON_NAME] [PERSON_NAME] [PERSON_NAME] [PERSON_NAME] [PERSON_N…" at bounding box center [549, 283] width 844 height 262
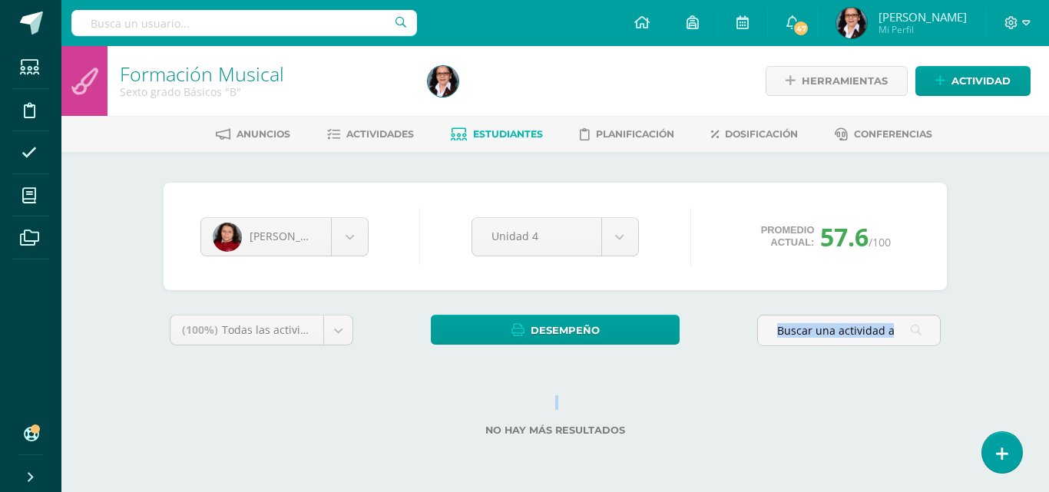
drag, startPoint x: 1042, startPoint y: 160, endPoint x: 1048, endPoint y: 397, distance: 236.5
click at [1048, 397] on div "Formación Musical Sexto grado Básicos "B" Herramientas Detalle de asistencias A…" at bounding box center [554, 265] width 987 height 439
click at [1039, 171] on div "Formación Musical Sexto grado Básicos "B" Herramientas Detalle de asistencias A…" at bounding box center [554, 265] width 987 height 439
click at [348, 241] on body "Estudiantes Disciplina Asistencia Mis cursos Archivos Soporte Ayuda Reportar un…" at bounding box center [524, 242] width 1049 height 485
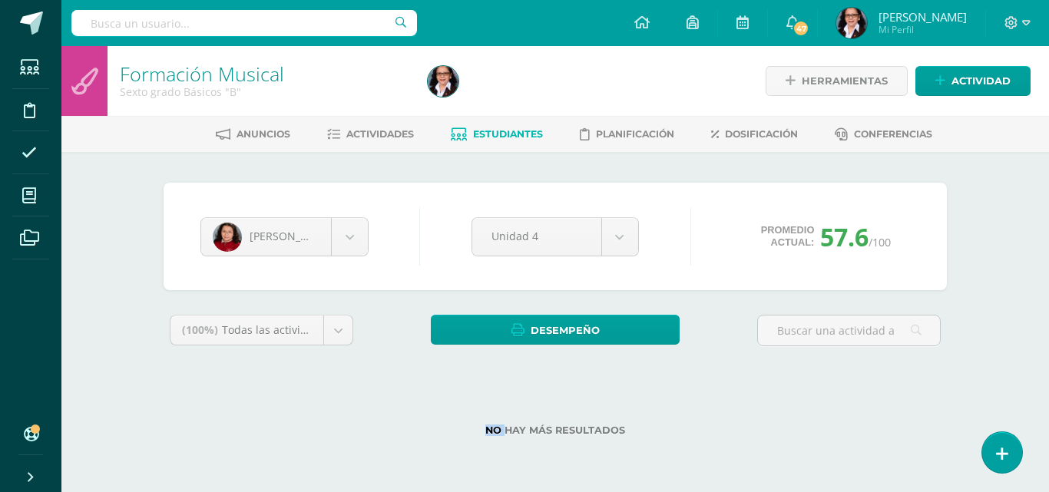
click at [289, 439] on div "No hay más resultados" at bounding box center [554, 418] width 783 height 71
click at [670, 374] on div "(100%) Todas las actividades de esta unidad Todas las actividades de esta unida…" at bounding box center [554, 385] width 783 height 140
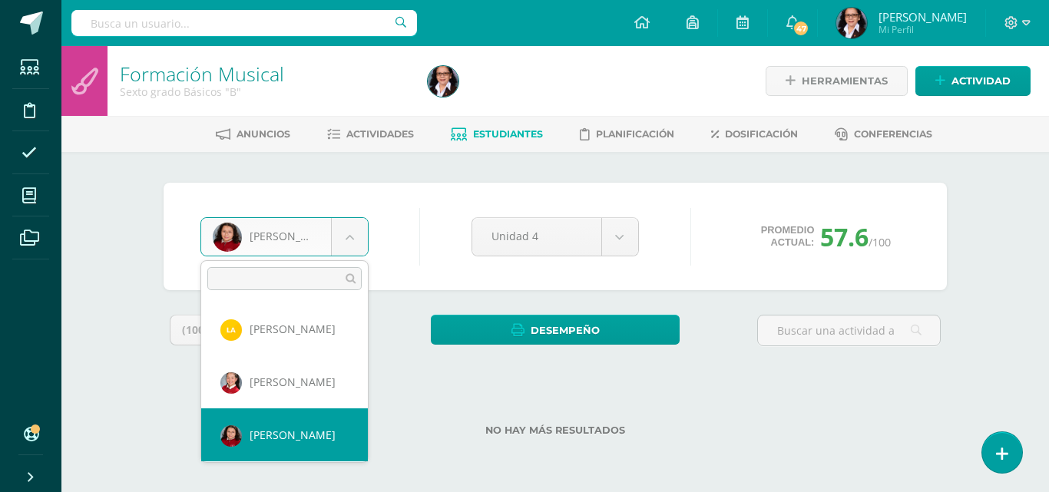
click at [343, 235] on body "Estudiantes Disciplina Asistencia Mis cursos Archivos Soporte Ayuda Reportar un…" at bounding box center [524, 242] width 1049 height 485
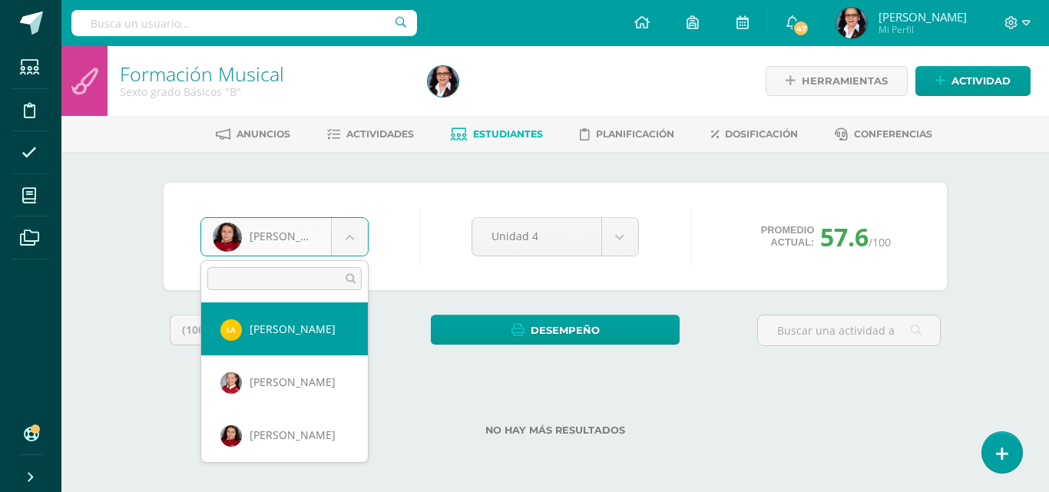
click at [279, 332] on body "Estudiantes Disciplina Asistencia Mis cursos Archivos Soporte Ayuda Reportar un…" at bounding box center [524, 242] width 1049 height 485
select select "3710"
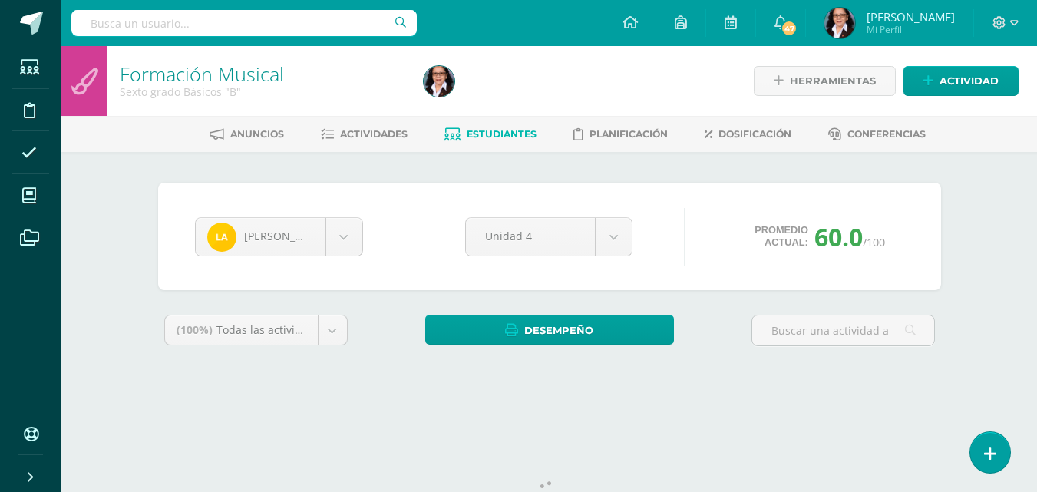
click at [342, 247] on body "Estudiantes Disciplina Asistencia Mis cursos Archivos Soporte Ayuda Reportar un…" at bounding box center [518, 207] width 1037 height 414
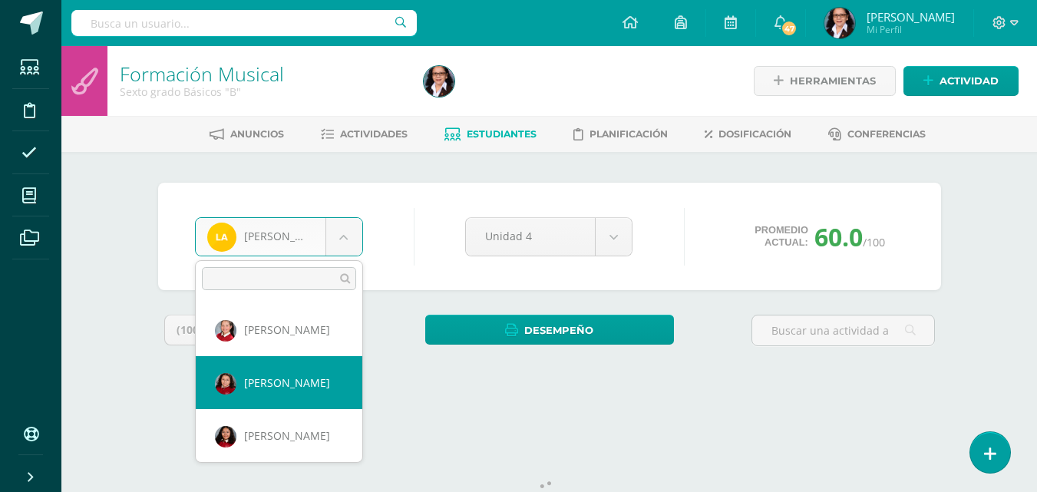
select select "124"
click at [289, 388] on div "Lany Alvarez Lany Alvarez Keyla Argueta Jimena Bonilla Rocio Borrayo Danna Cáce…" at bounding box center [549, 283] width 844 height 262
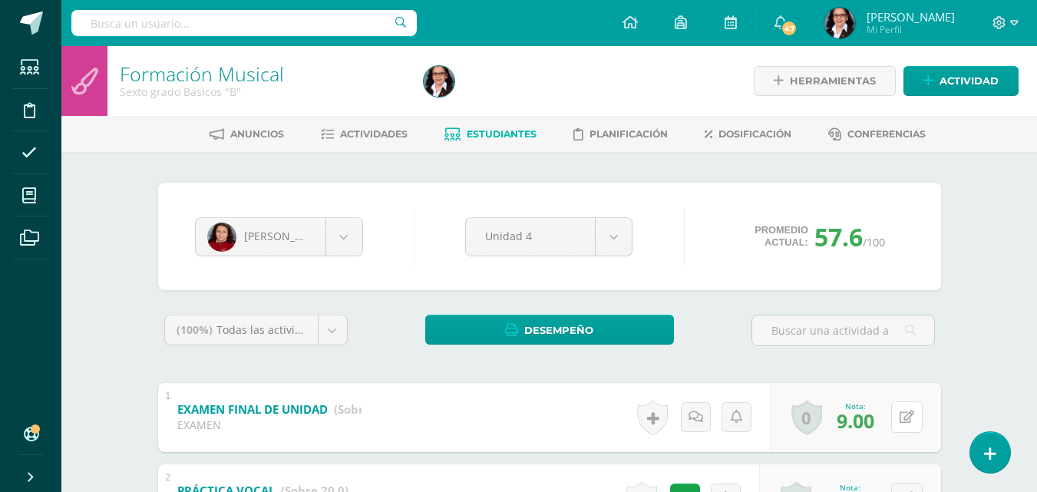
click at [900, 418] on div "0 [GEOGRAPHIC_DATA] Logros obtenidos Aún no hay logros agregados Nota: 9.00" at bounding box center [855, 417] width 171 height 69
click at [914, 419] on icon at bounding box center [917, 417] width 15 height 13
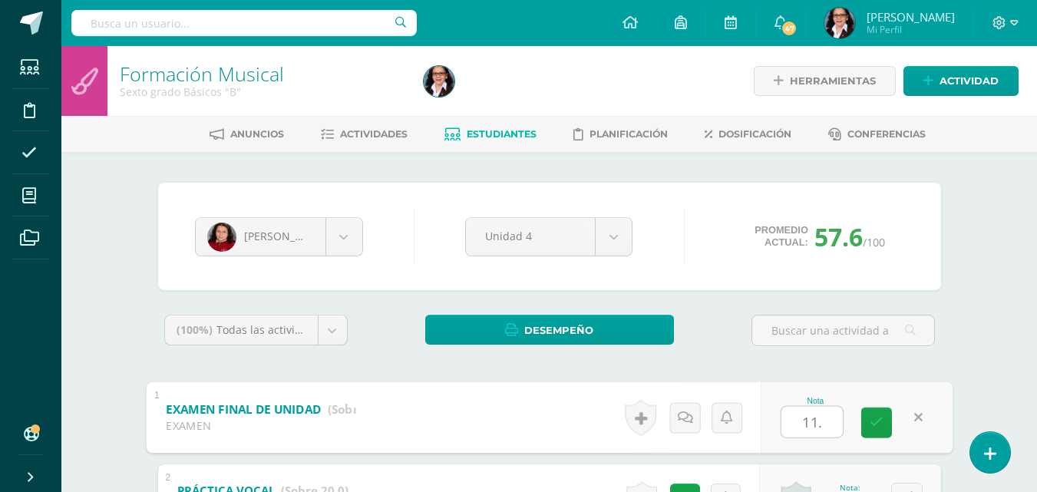
type input "11.4"
click at [873, 429] on icon at bounding box center [877, 422] width 14 height 13
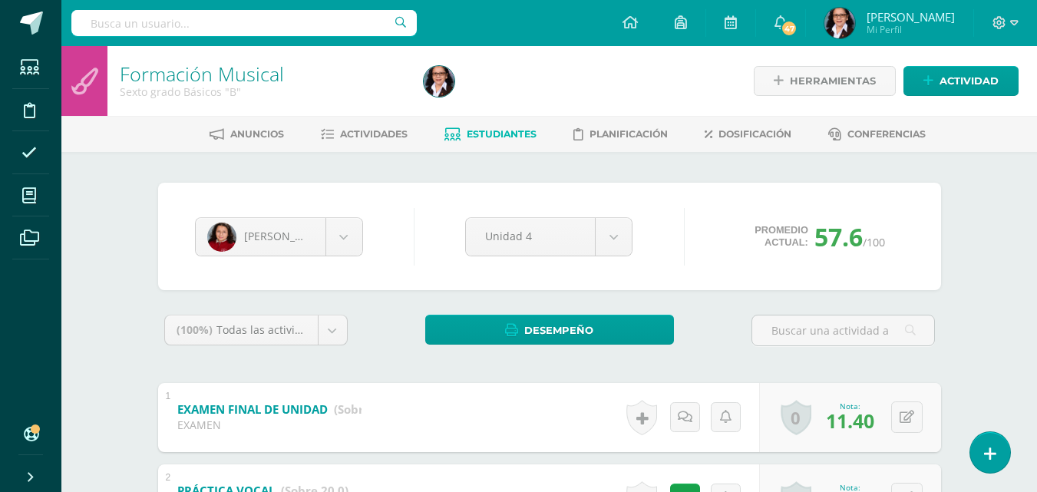
click at [345, 245] on body "Estudiantes Disciplina Asistencia Mis cursos Archivos Soporte Ayuda Reportar un…" at bounding box center [518, 440] width 1037 height 880
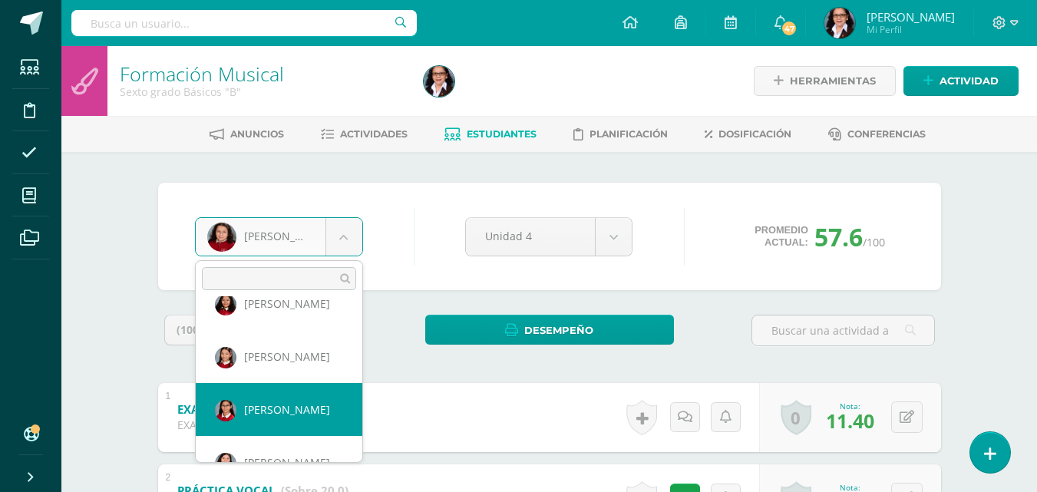
scroll to position [211, 0]
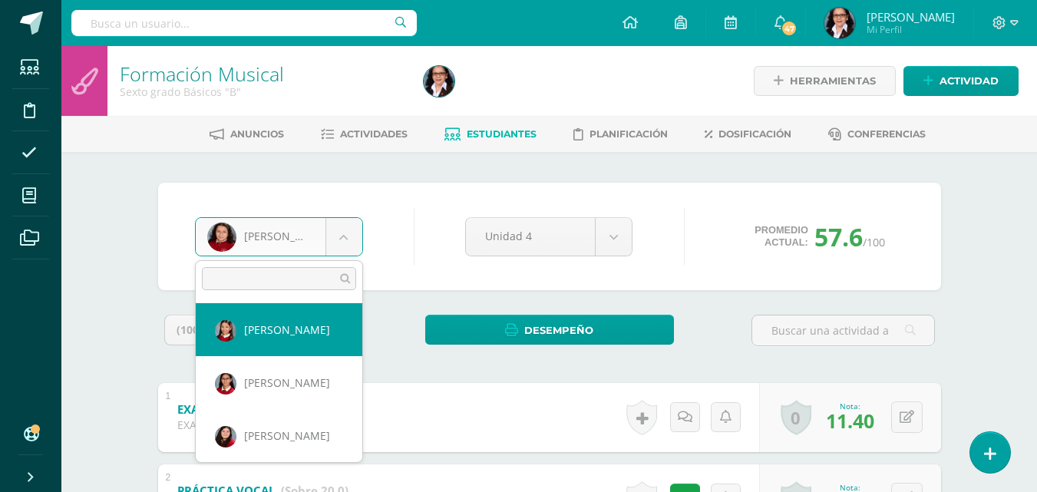
click at [276, 328] on body "Estudiantes Disciplina Asistencia Mis cursos Archivos Soporte Ayuda Reportar un…" at bounding box center [518, 440] width 1037 height 880
select select "735"
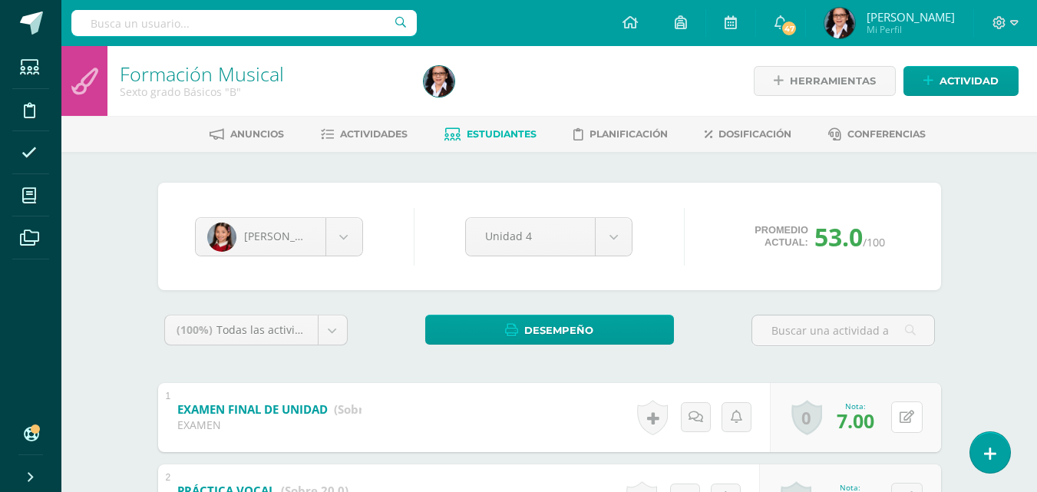
click at [907, 420] on button at bounding box center [906, 416] width 31 height 31
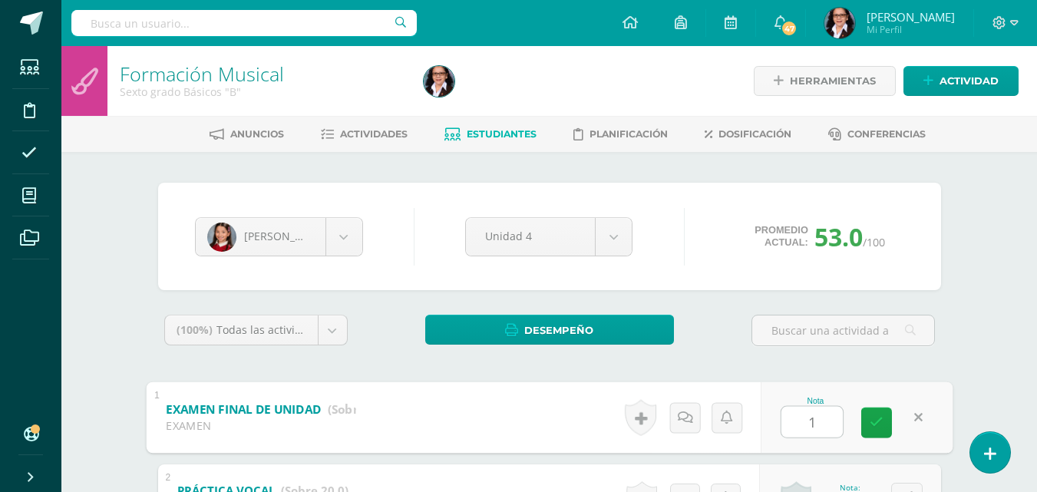
type input "14"
click at [870, 420] on icon at bounding box center [877, 422] width 14 height 13
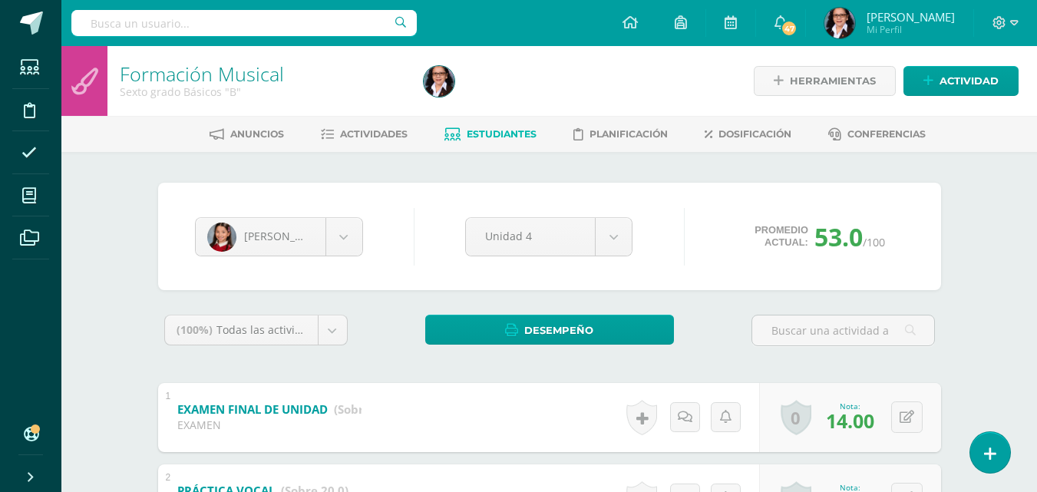
click at [478, 133] on span "Estudiantes" at bounding box center [502, 134] width 70 height 12
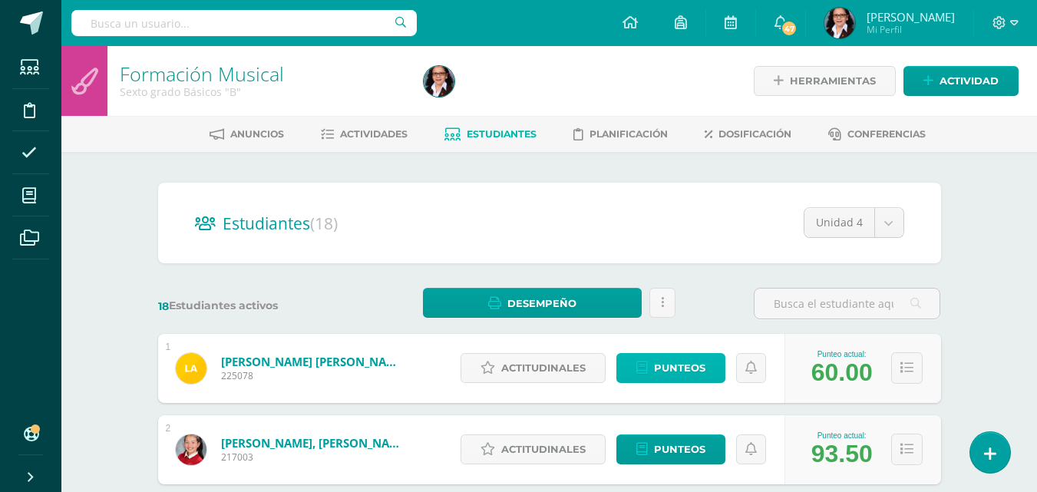
click at [675, 372] on span "Punteos" at bounding box center [679, 368] width 51 height 28
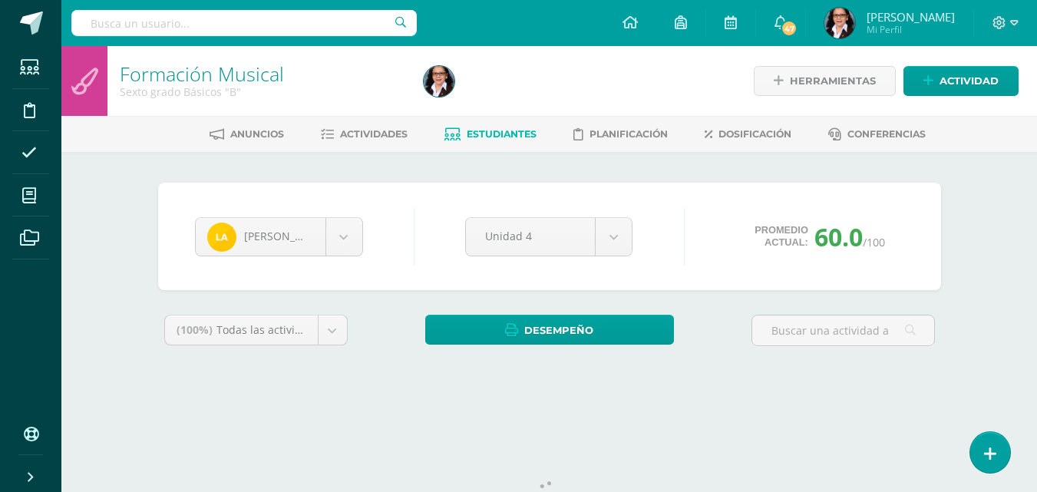
click at [487, 137] on span "Estudiantes" at bounding box center [502, 134] width 70 height 12
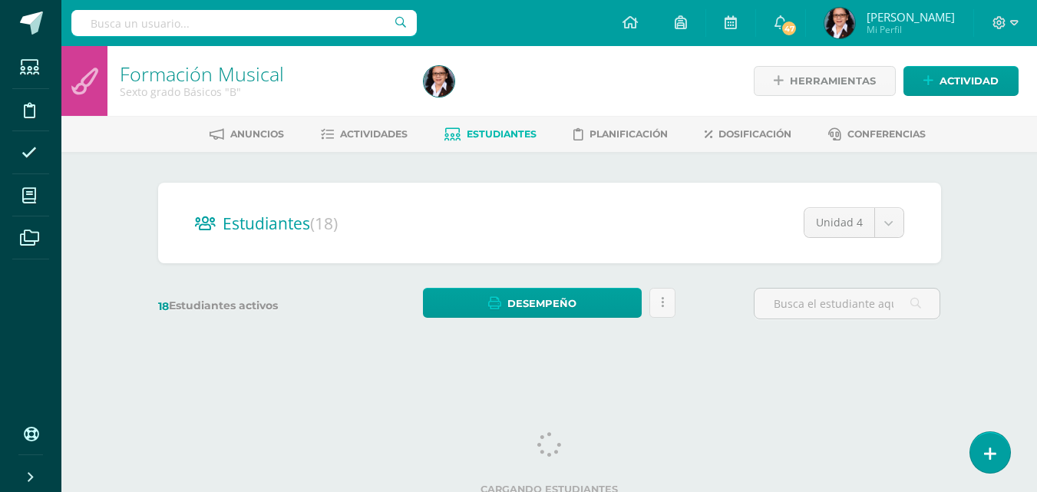
click at [506, 134] on span "Estudiantes" at bounding box center [502, 134] width 70 height 12
click at [494, 134] on span "Estudiantes" at bounding box center [502, 134] width 70 height 12
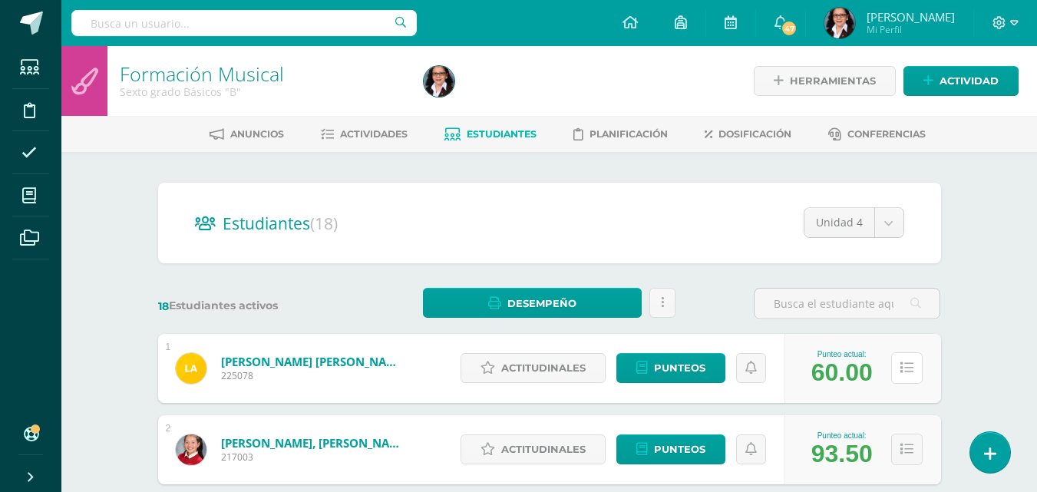
click at [906, 378] on button at bounding box center [906, 367] width 31 height 31
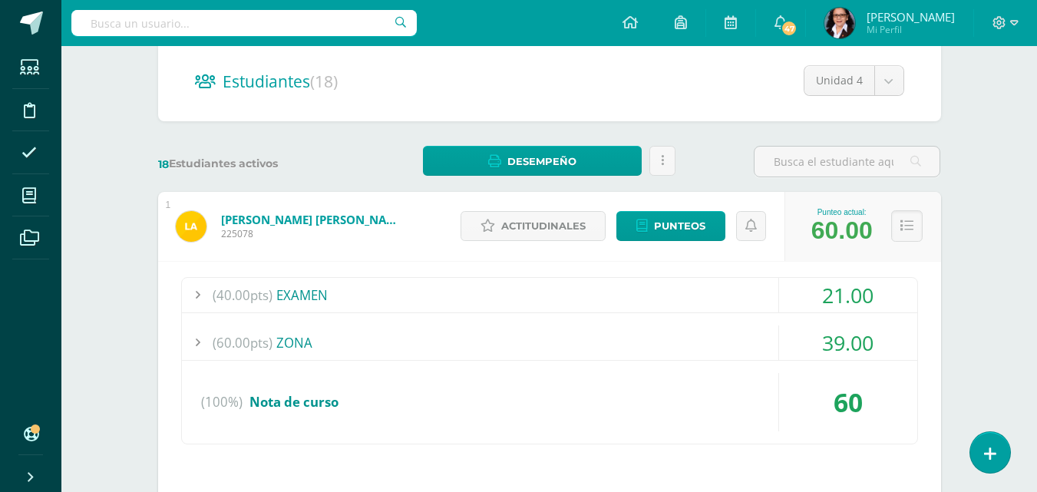
scroll to position [520, 0]
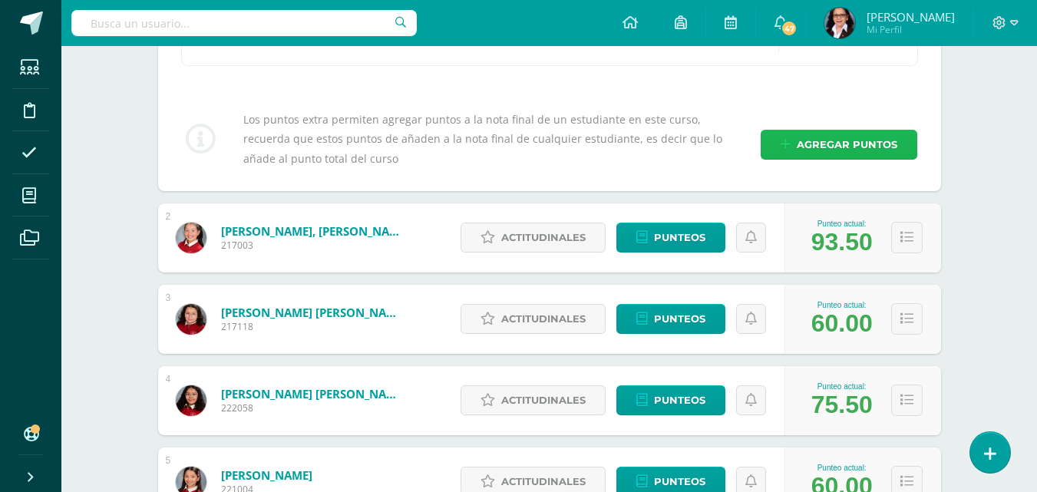
click at [848, 137] on span "Agregar puntos" at bounding box center [847, 144] width 101 height 28
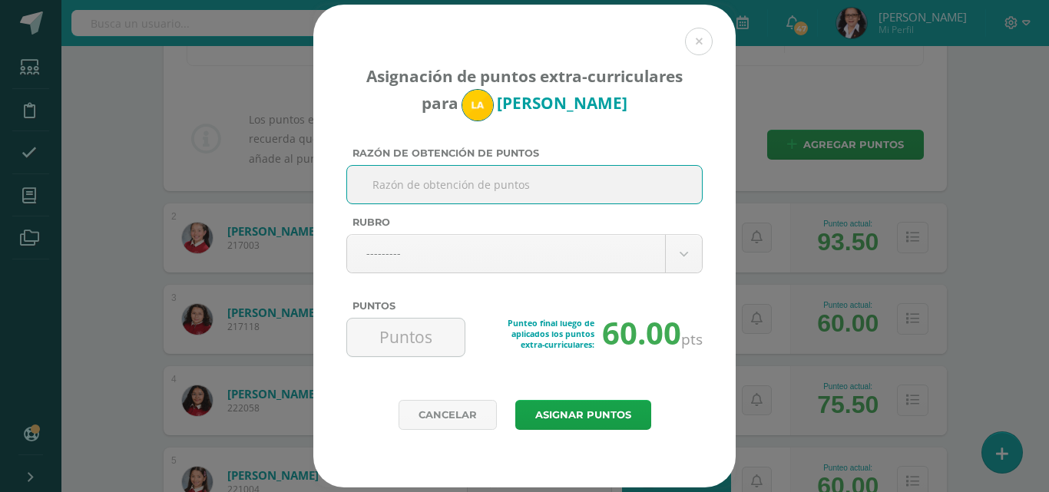
click at [466, 418] on link "Cancelar" at bounding box center [447, 415] width 98 height 30
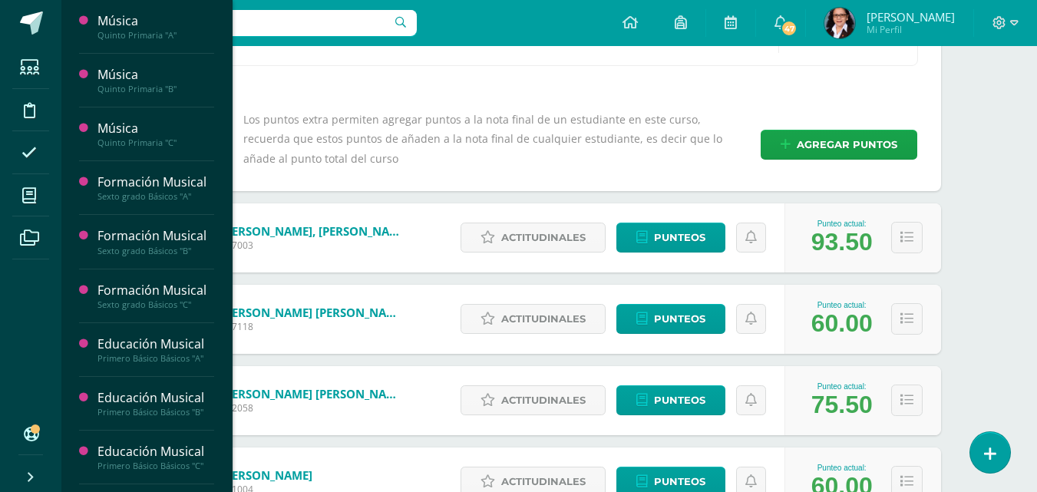
click at [38, 196] on span at bounding box center [29, 195] width 35 height 35
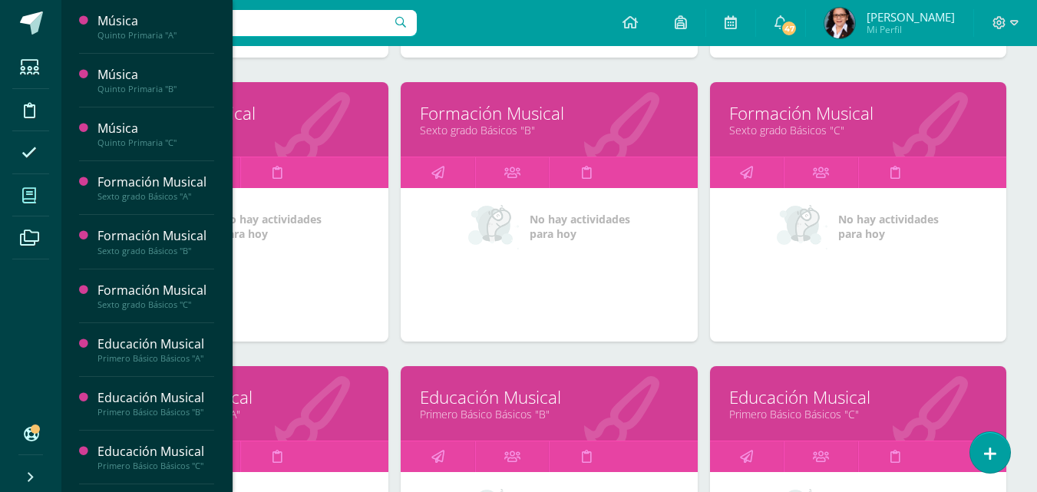
scroll to position [454, 0]
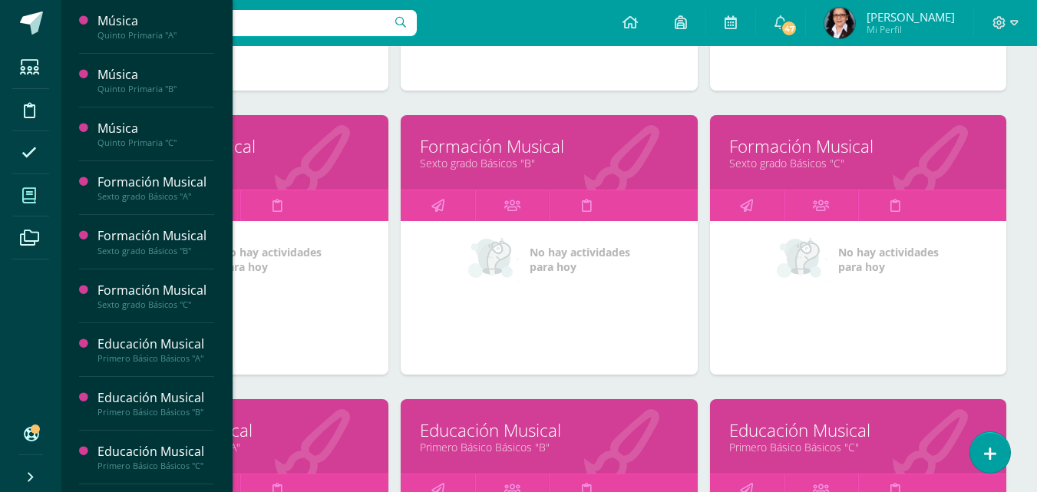
click at [774, 157] on link "Sexto grado Básicos "C"" at bounding box center [858, 163] width 258 height 15
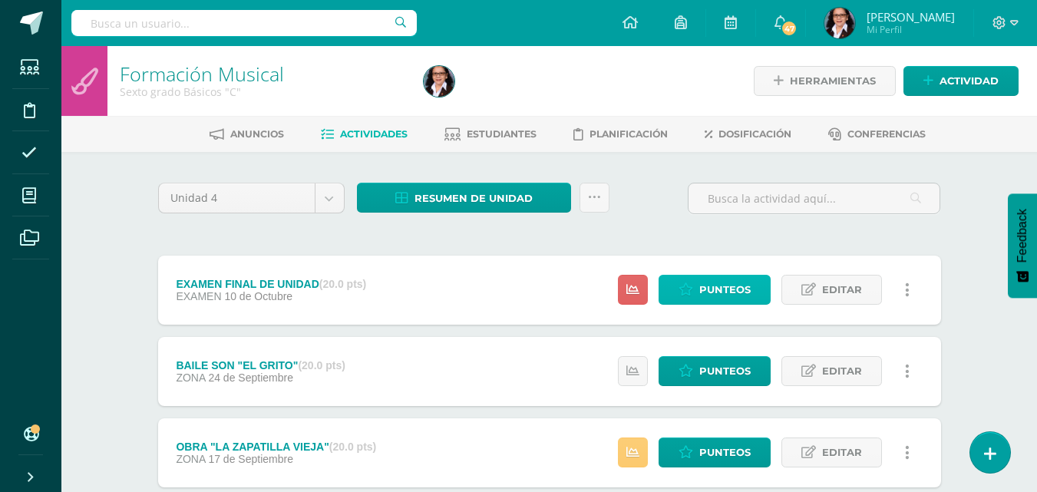
click at [696, 286] on link "Punteos" at bounding box center [715, 290] width 112 height 30
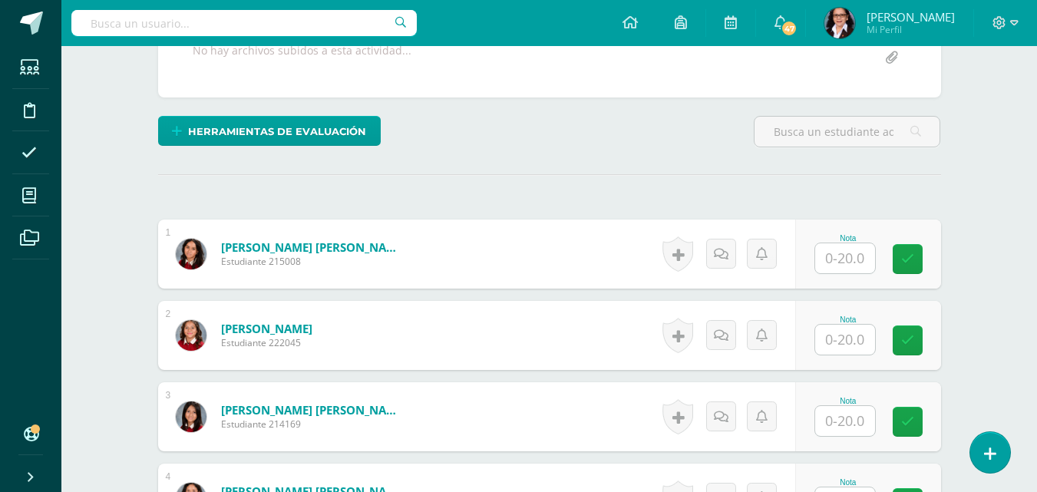
scroll to position [266, 0]
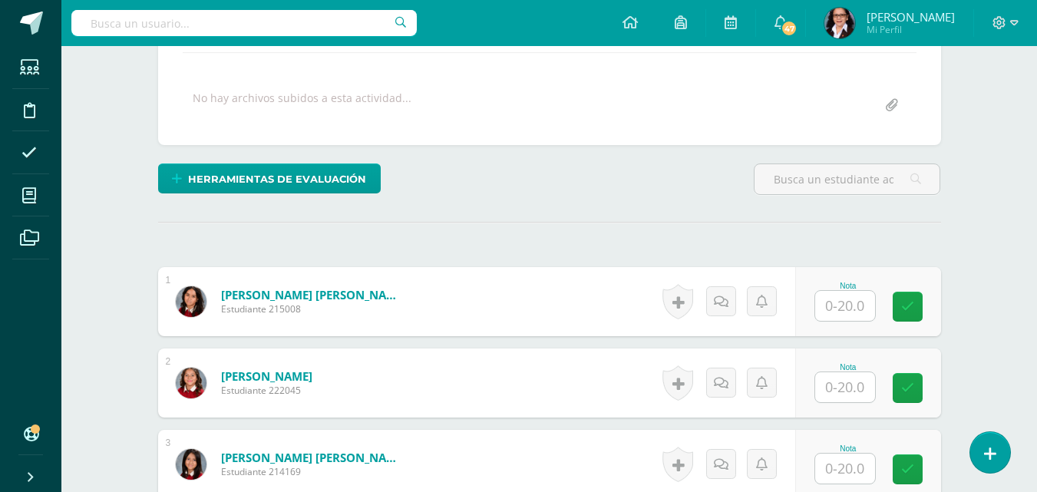
drag, startPoint x: 1042, startPoint y: 40, endPoint x: 1048, endPoint y: 153, distance: 113.0
click at [1037, 153] on html "Estudiantes Disciplina Asistencia Mis cursos Archivos Soporte Ayuda Reportar un…" at bounding box center [518, 486] width 1037 height 1505
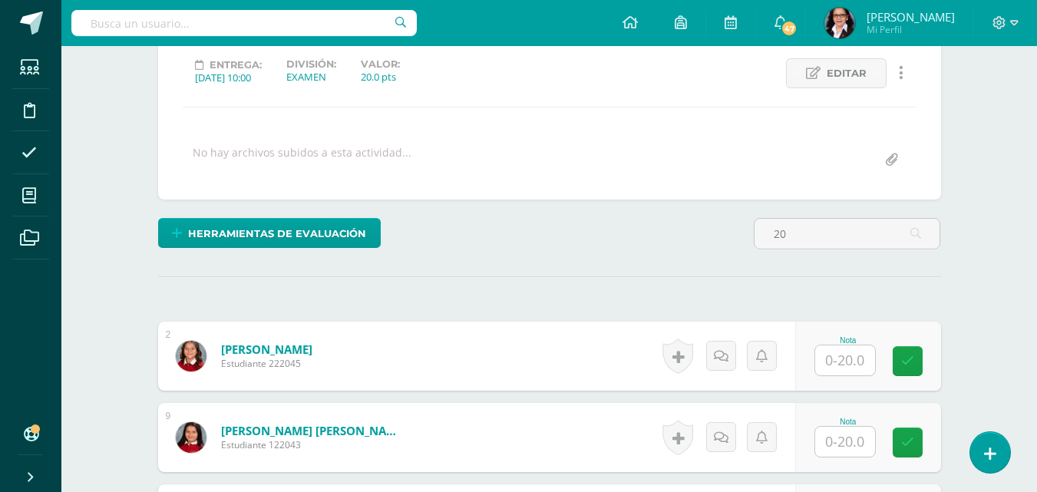
scroll to position [269, 0]
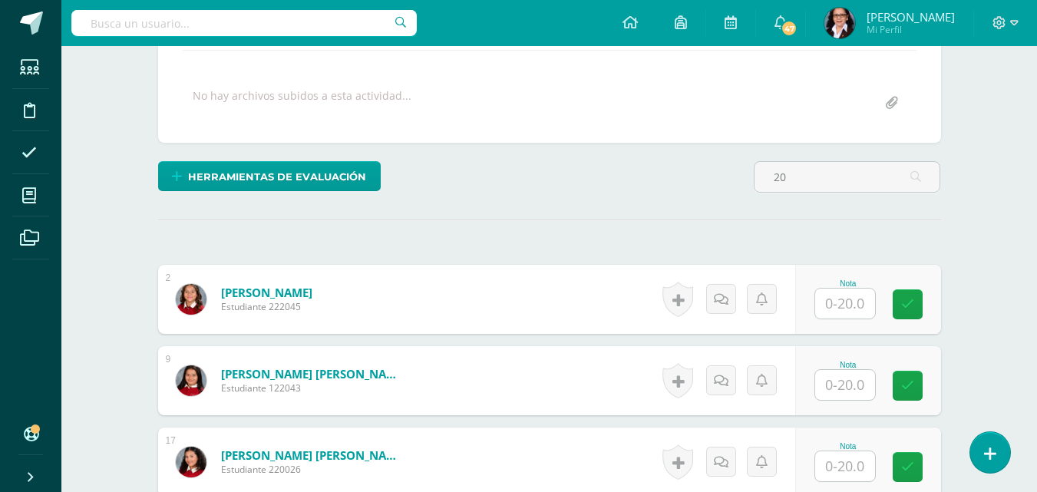
type input "2"
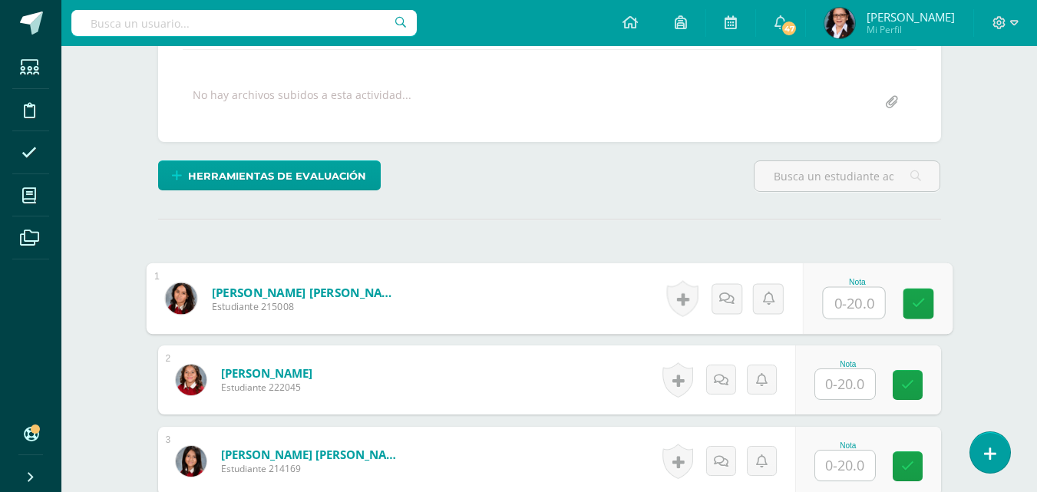
click at [847, 306] on input "text" at bounding box center [853, 303] width 61 height 31
type input "20"
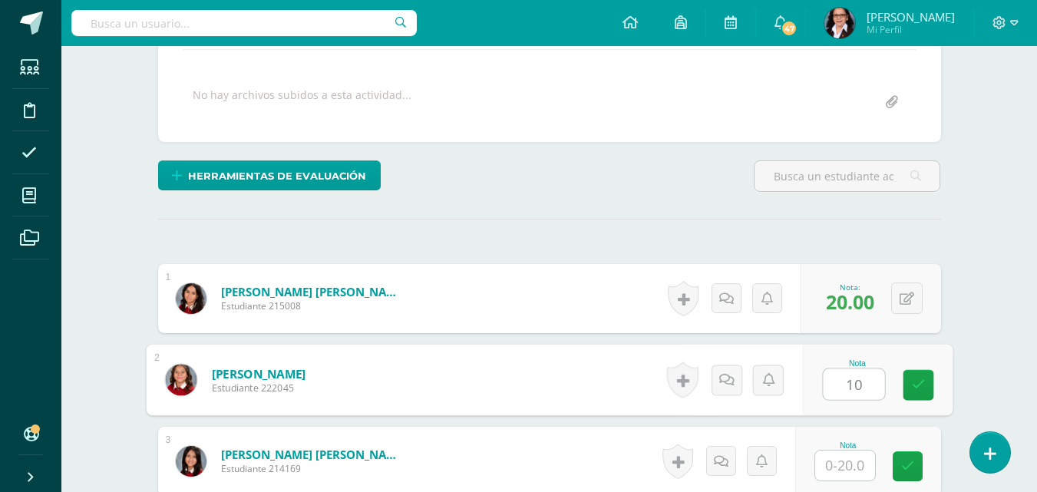
type input "10"
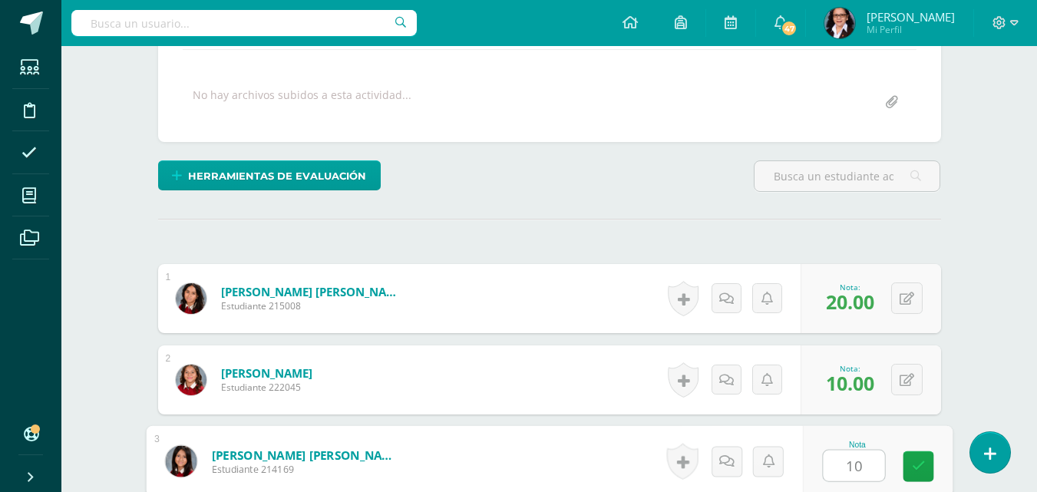
type input "10"
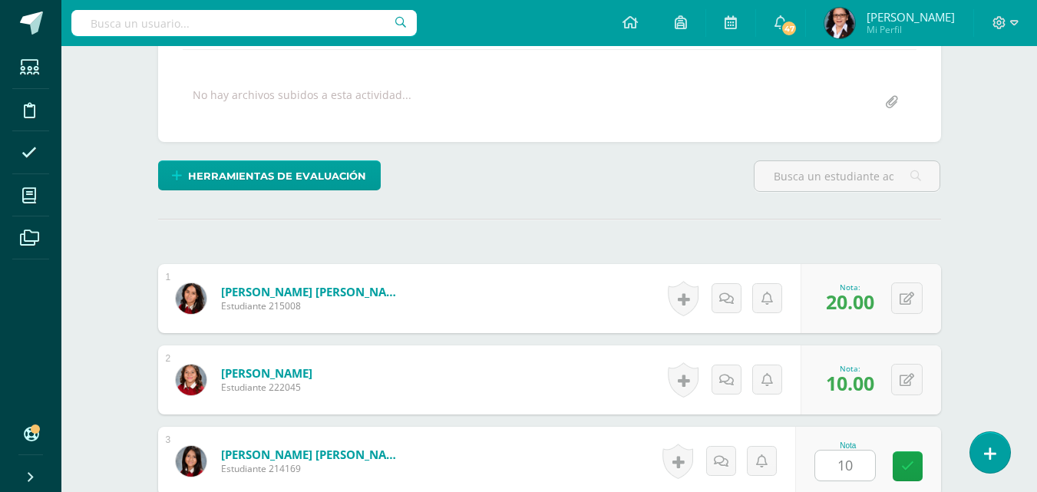
scroll to position [570, 0]
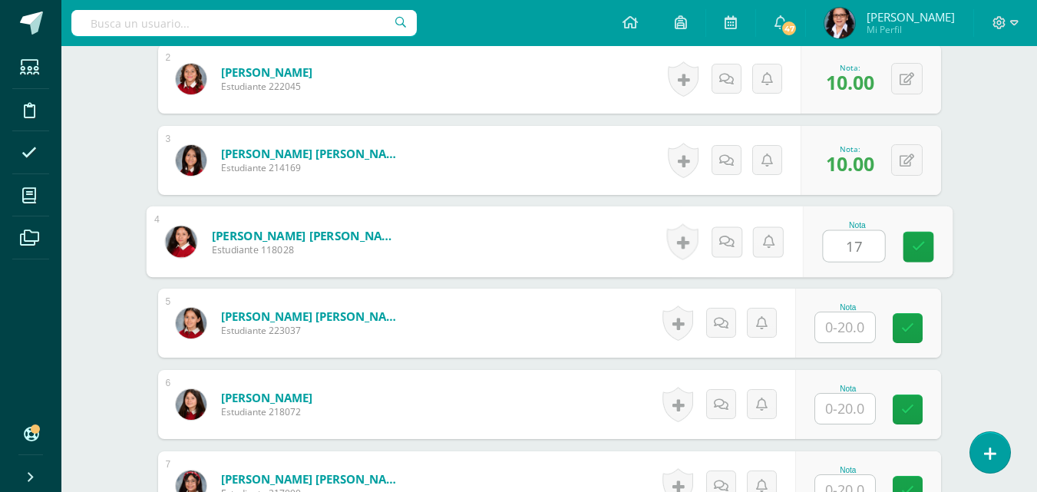
type input "17"
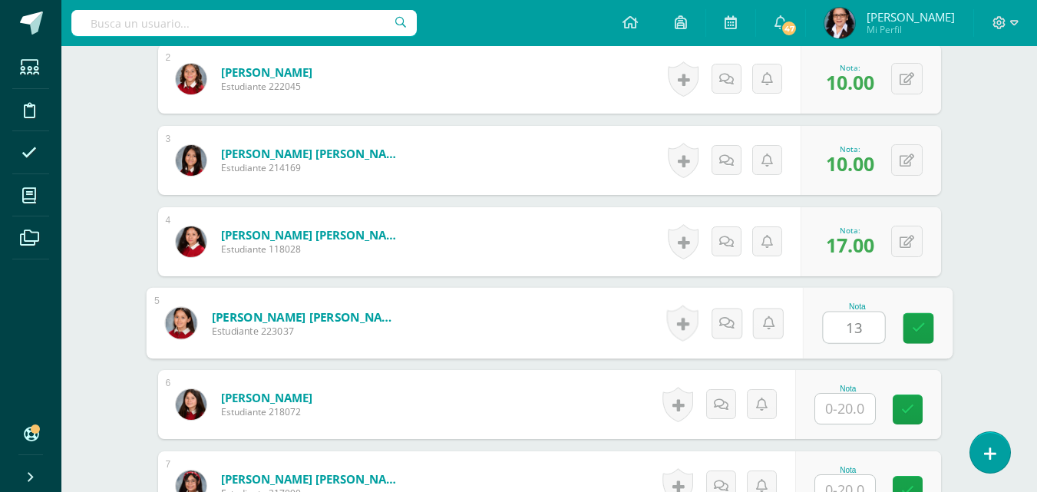
type input "13"
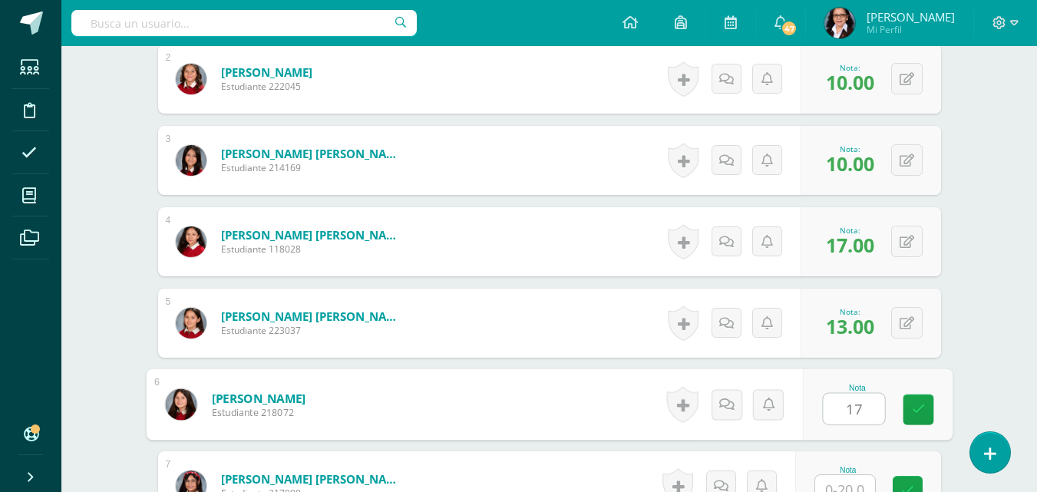
type input "17"
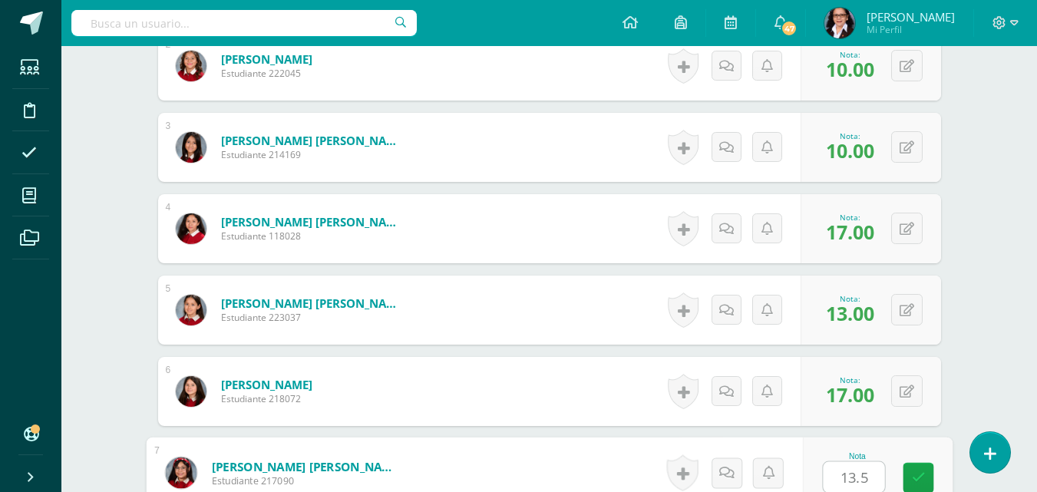
type input "13.5"
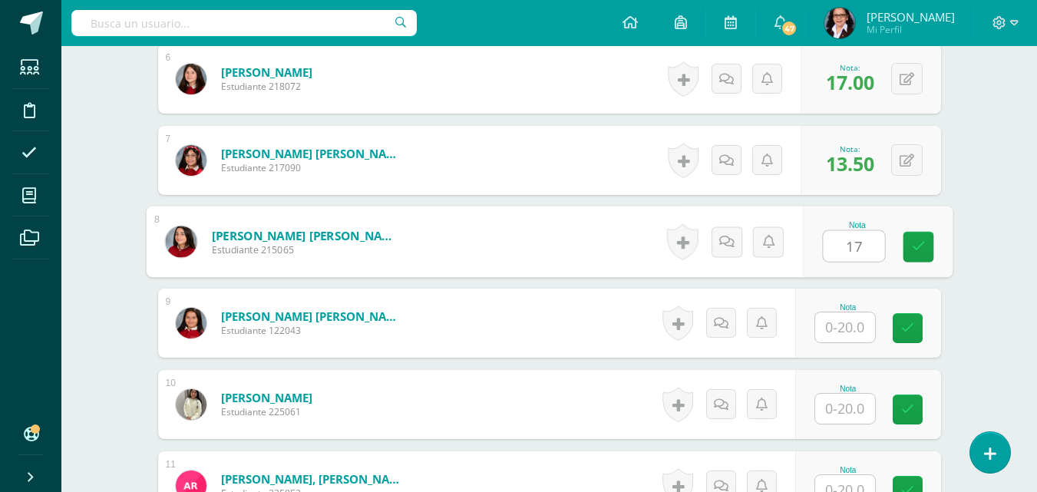
type input "17"
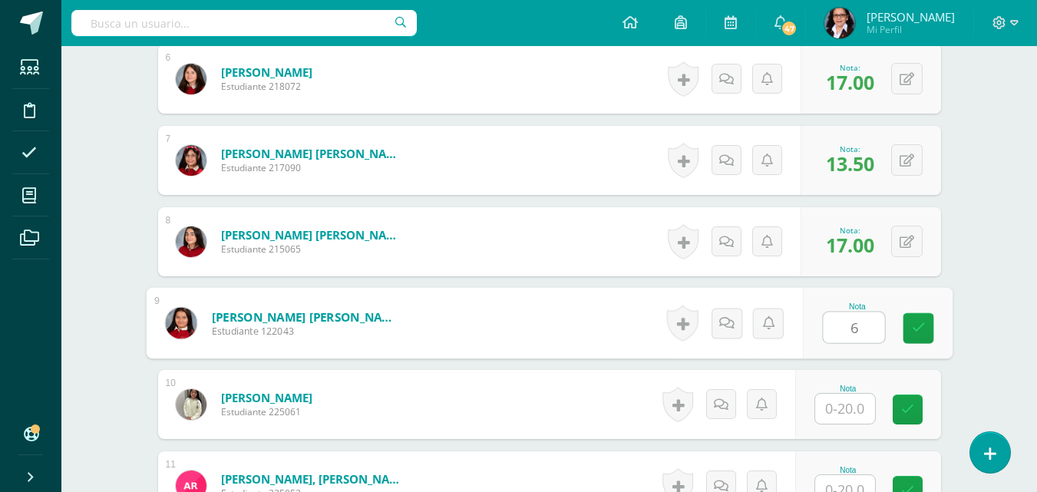
type input "6"
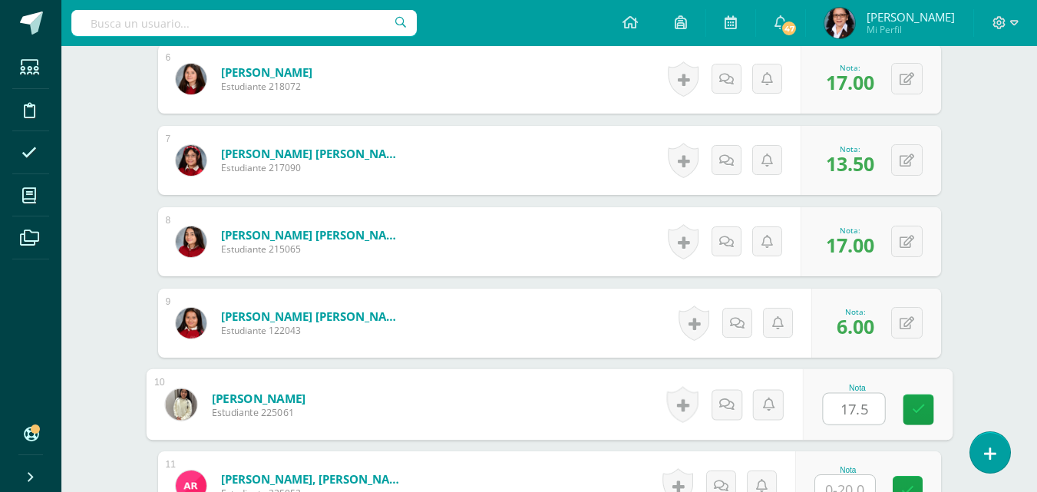
type input "17.5"
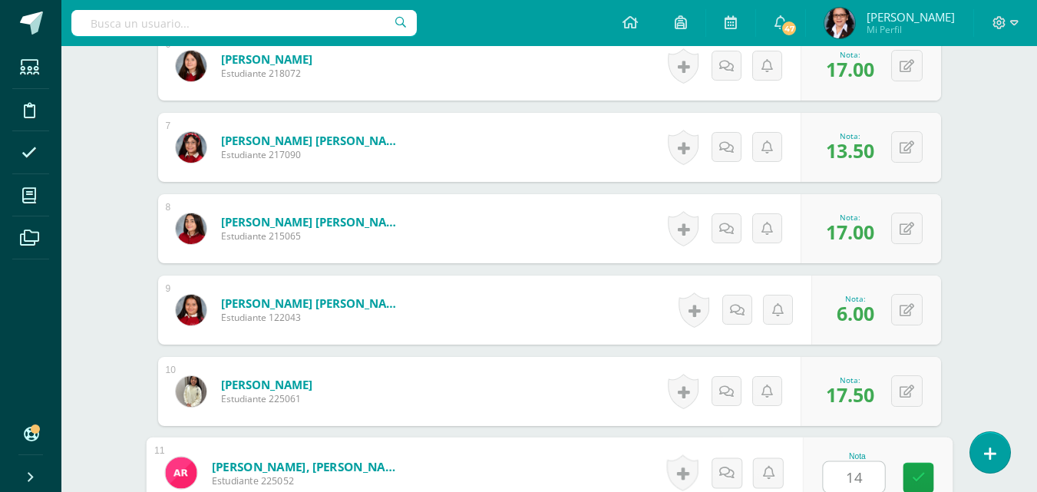
type input "14"
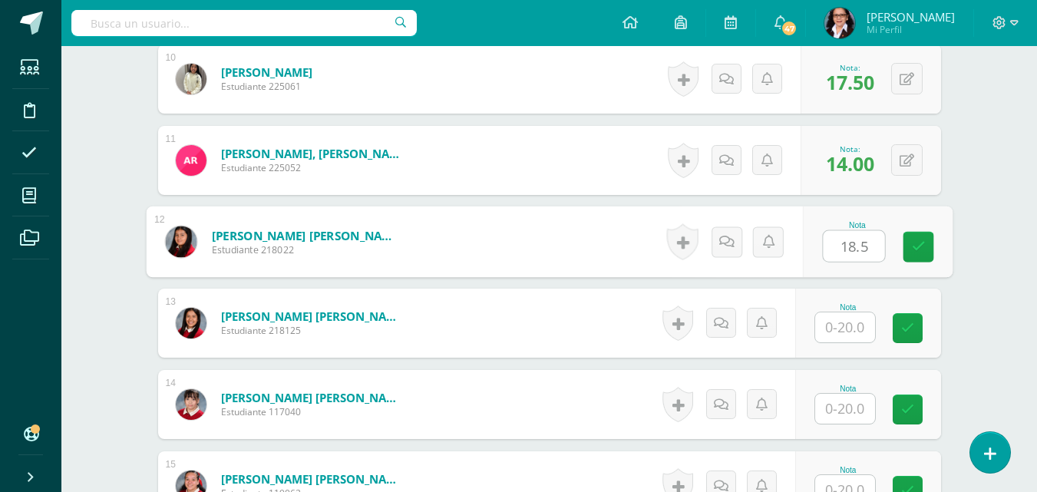
type input "18.5"
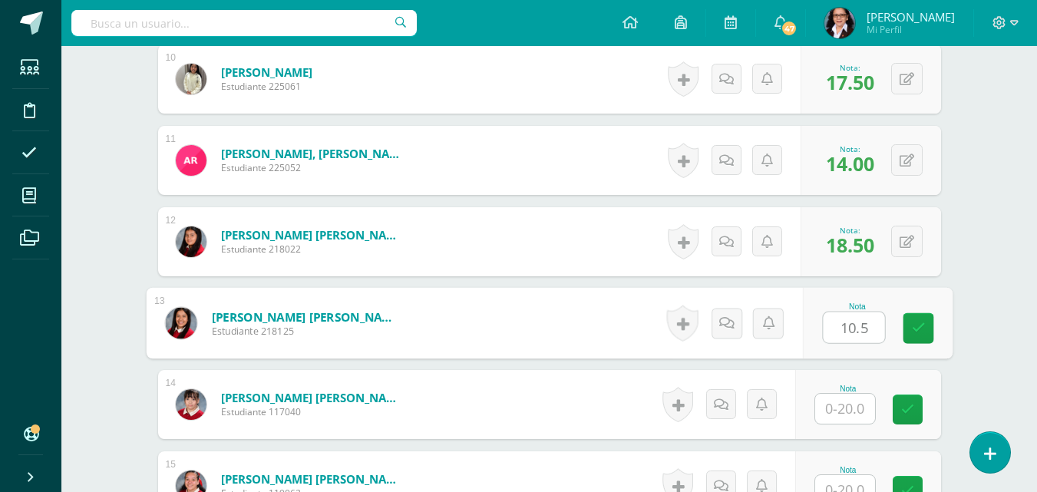
type input "10.5"
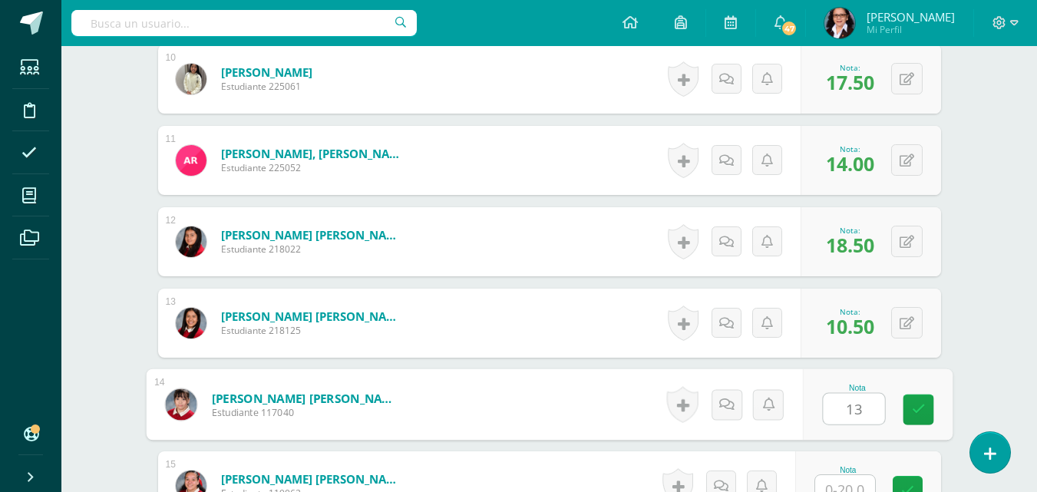
type input "13"
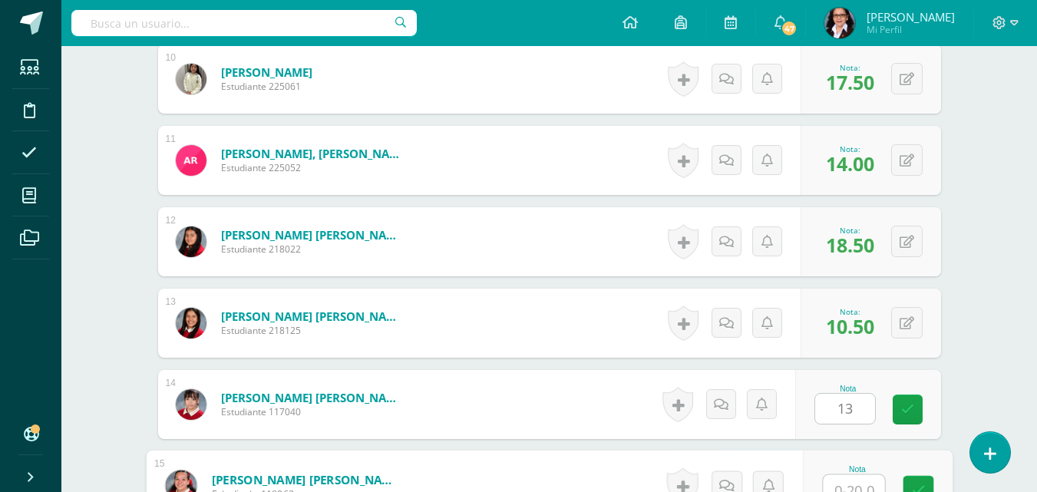
scroll to position [1234, 0]
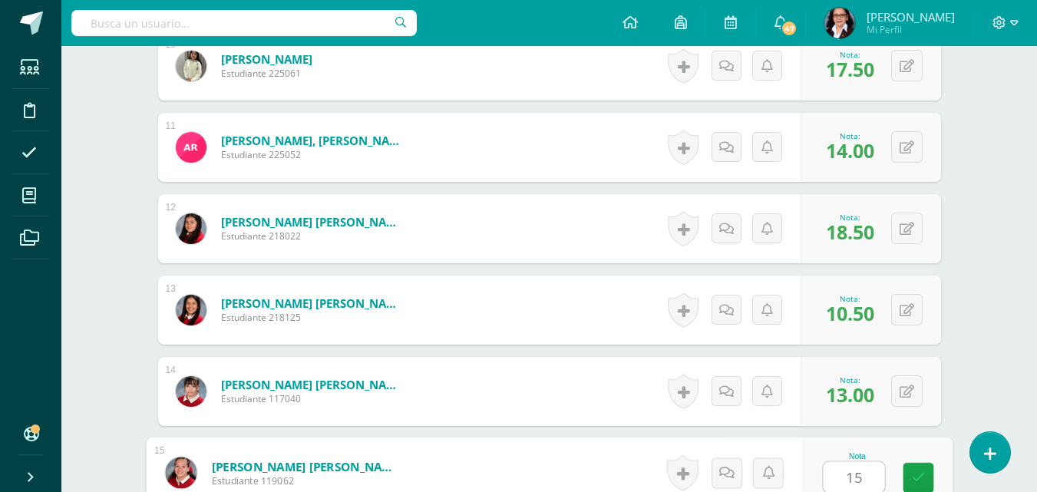
type input "15"
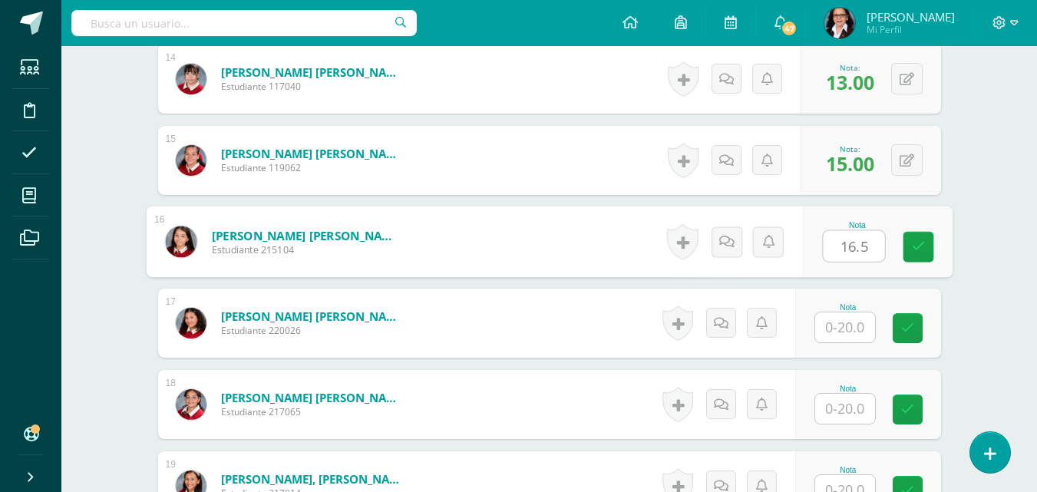
type input "16.5"
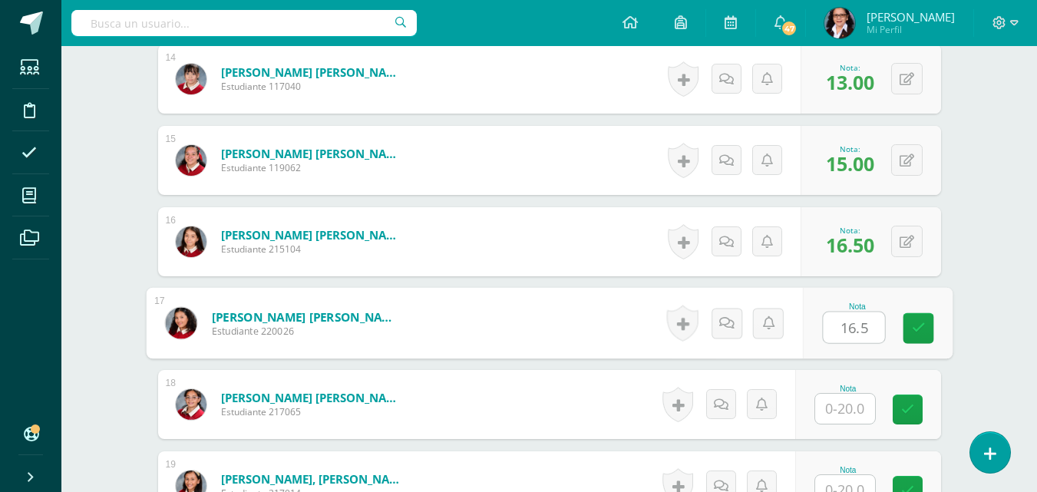
type input "16.5"
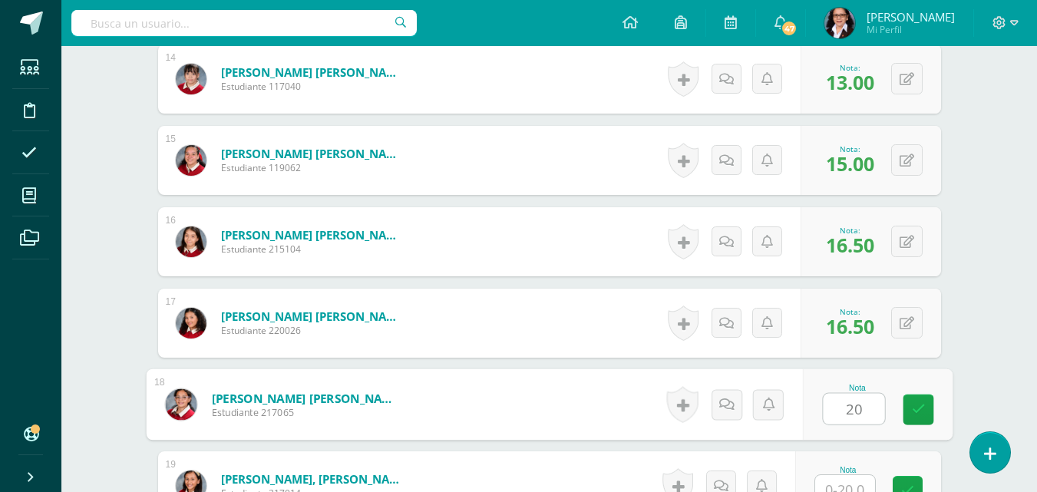
type input "20"
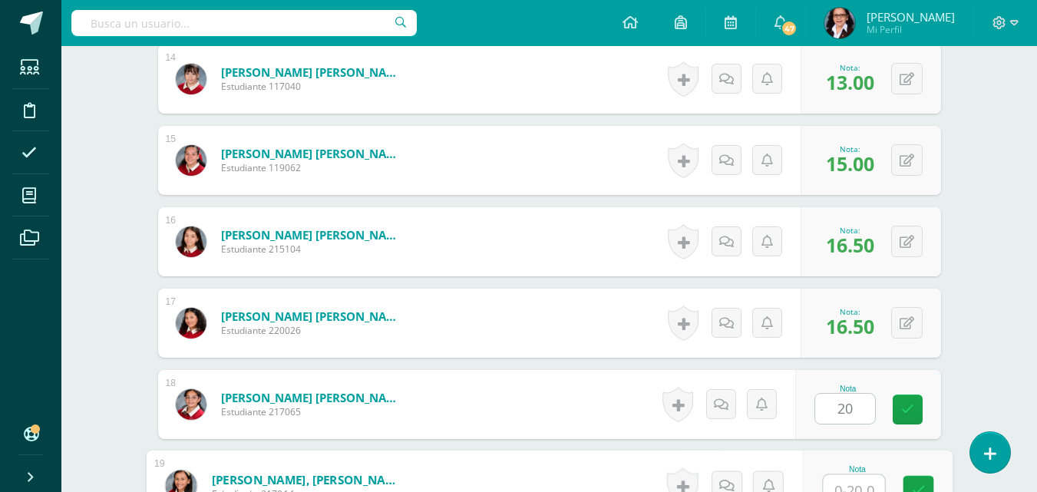
scroll to position [1560, 0]
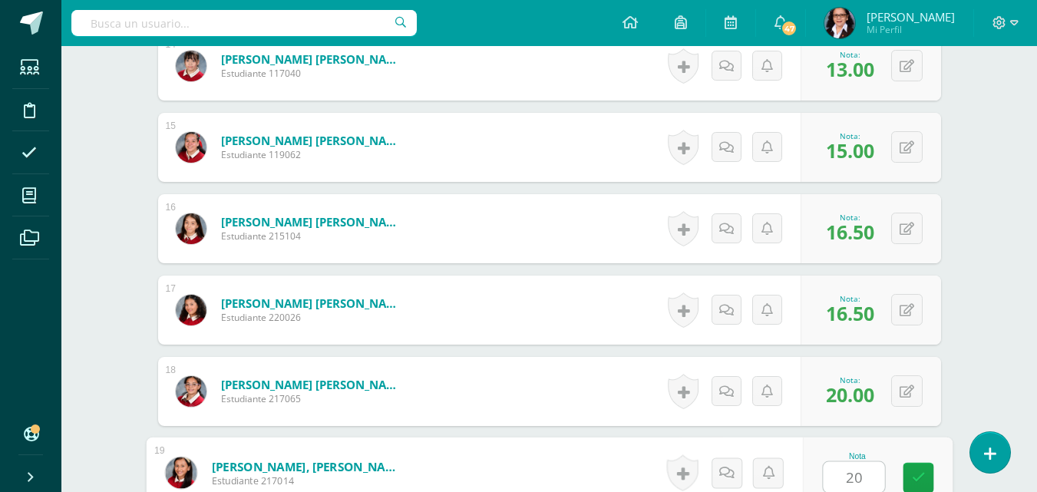
type input "20"
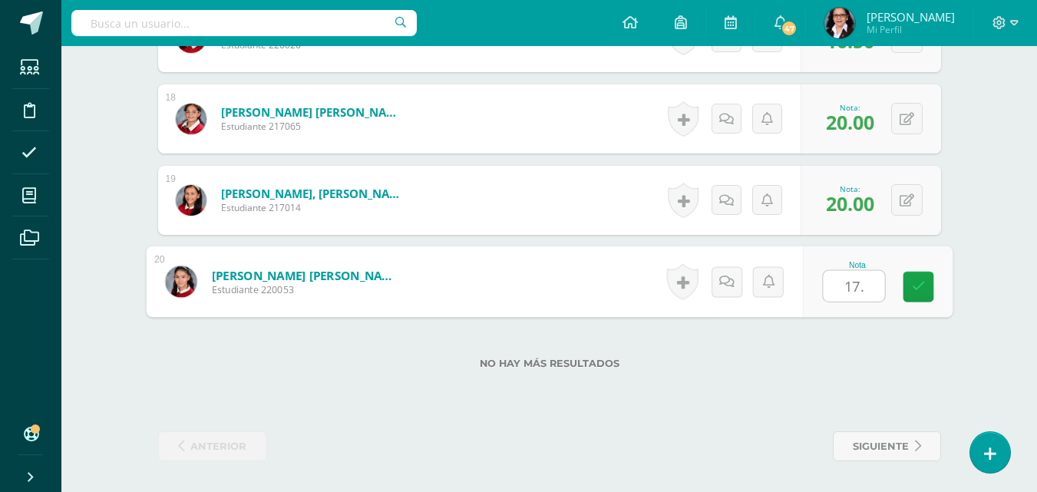
type input "17.5"
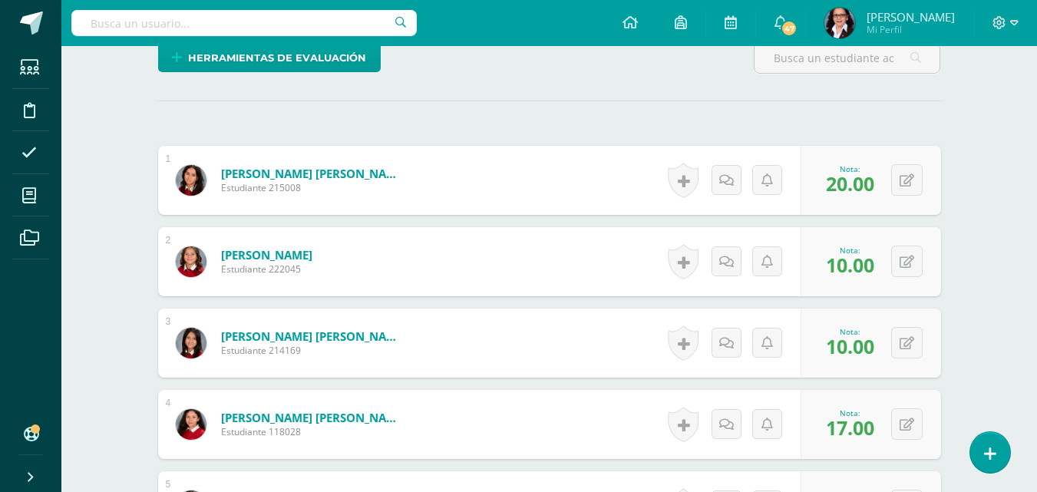
scroll to position [0, 0]
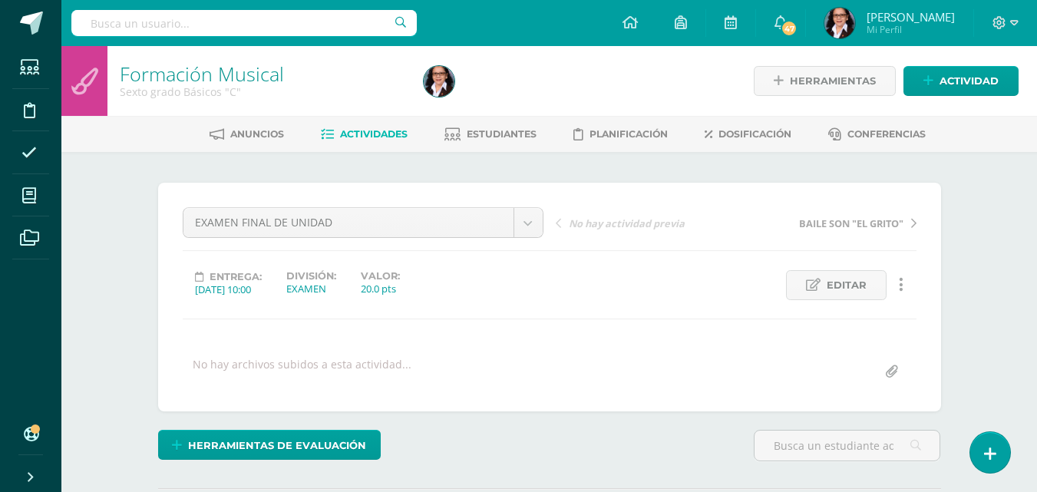
click at [504, 137] on span "Estudiantes" at bounding box center [502, 134] width 70 height 12
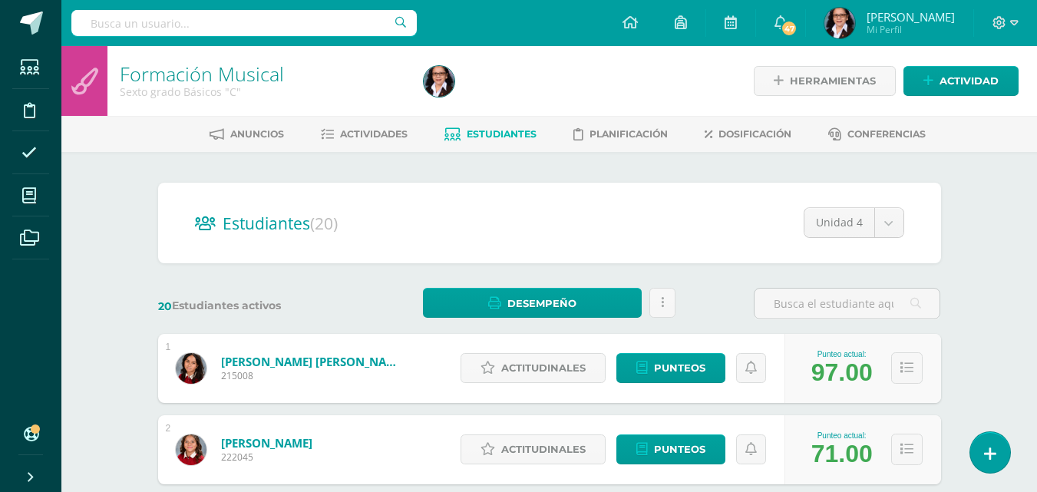
click at [35, 205] on span at bounding box center [29, 195] width 35 height 35
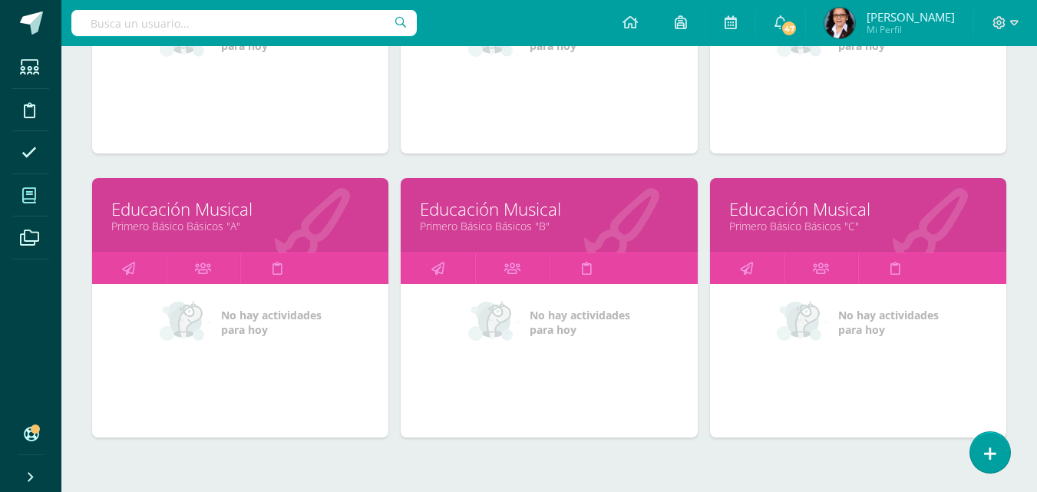
scroll to position [677, 0]
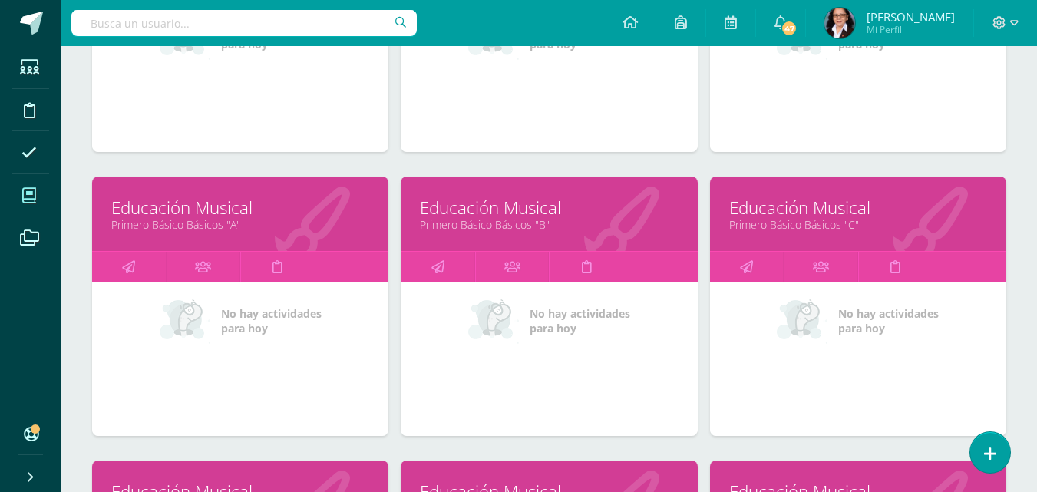
click at [180, 222] on link "Primero Básico Básicos "A"" at bounding box center [240, 224] width 258 height 15
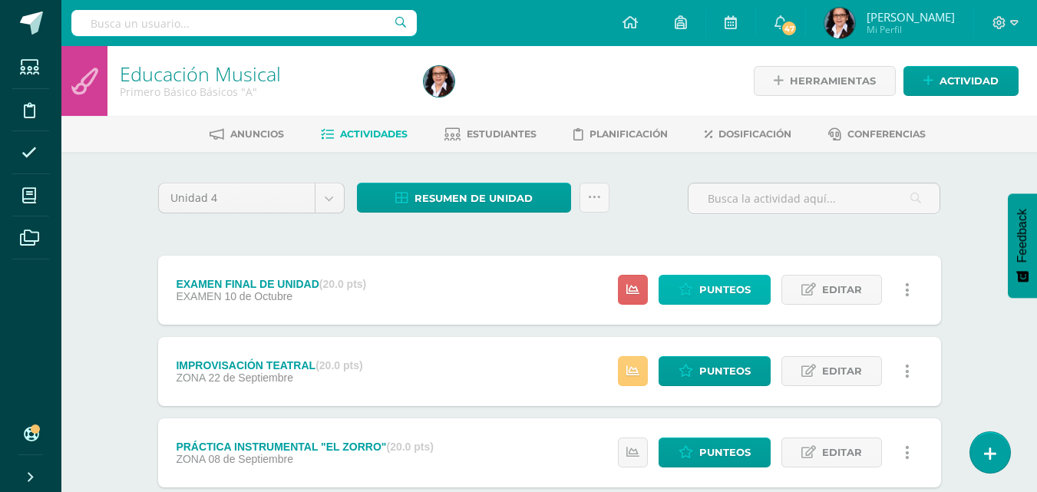
click at [720, 293] on span "Punteos" at bounding box center [724, 290] width 51 height 28
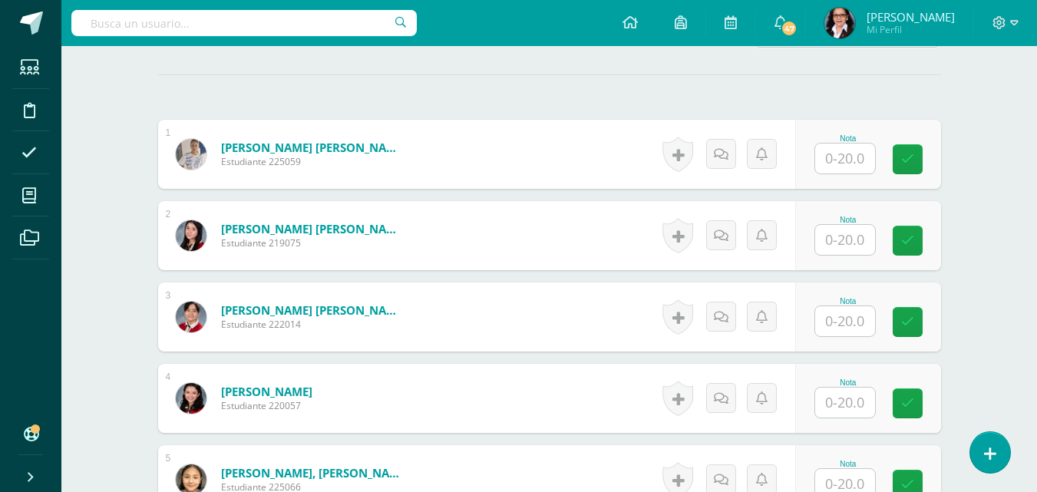
scroll to position [417, 0]
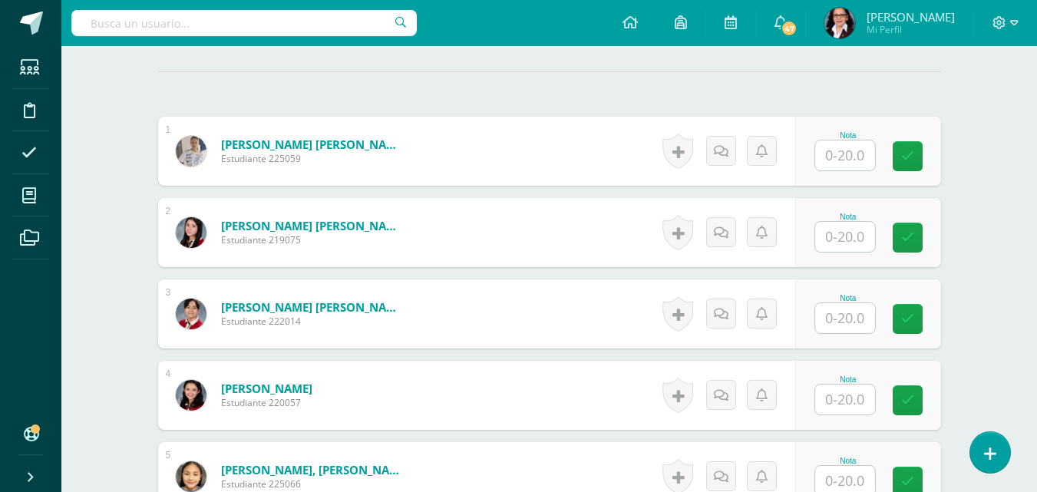
click at [849, 154] on input "text" at bounding box center [845, 155] width 60 height 30
type input "11"
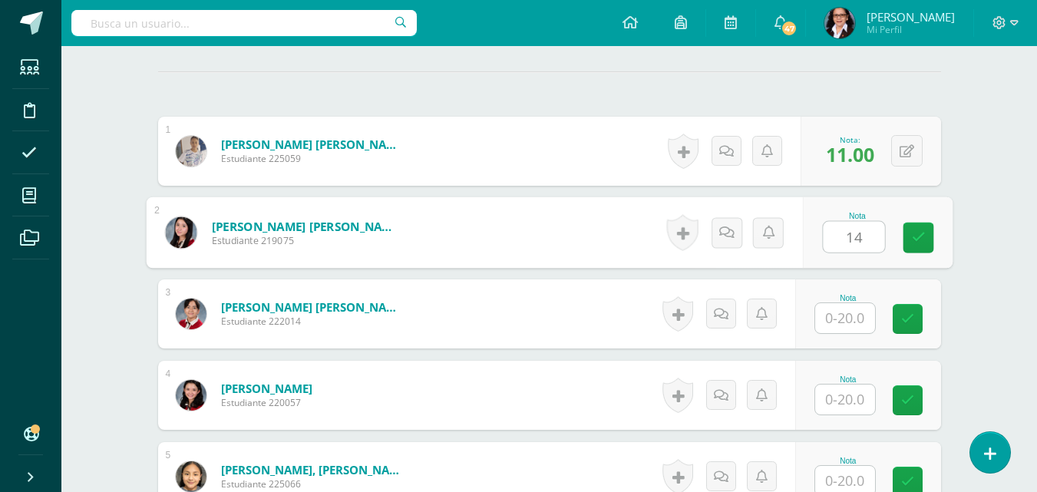
type input "14"
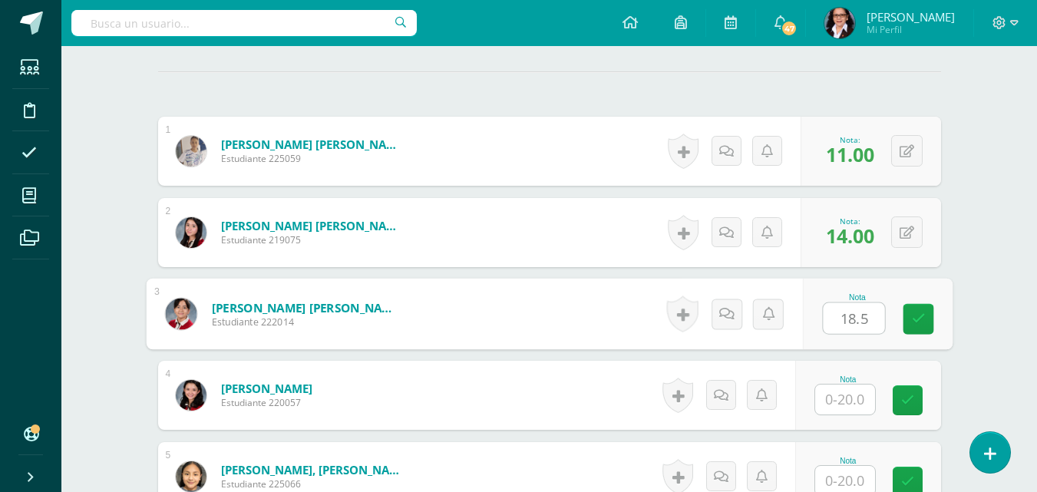
type input "18.5"
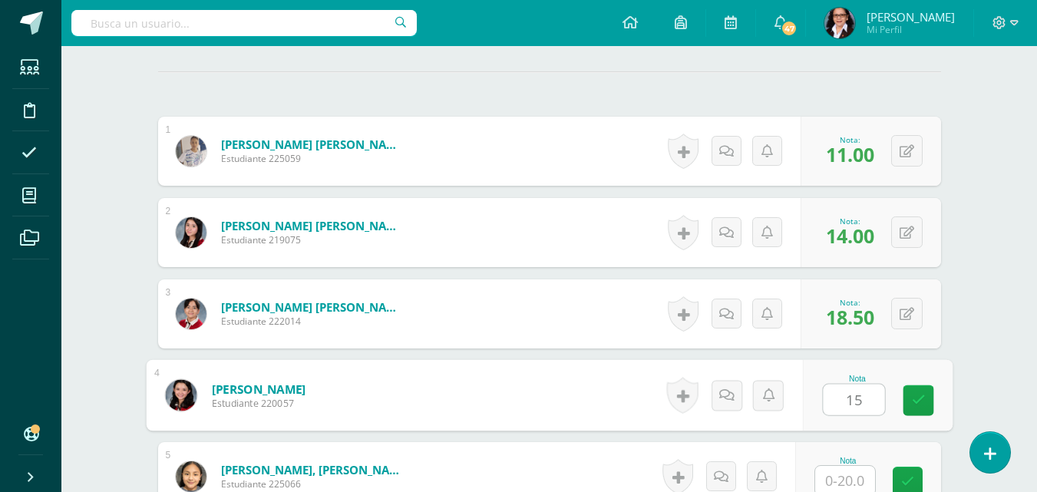
type input "15"
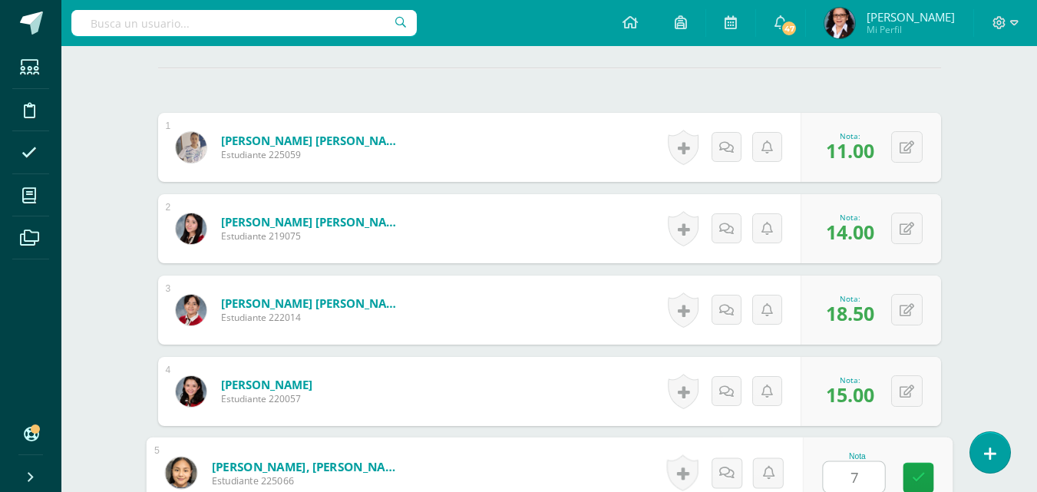
type input "7"
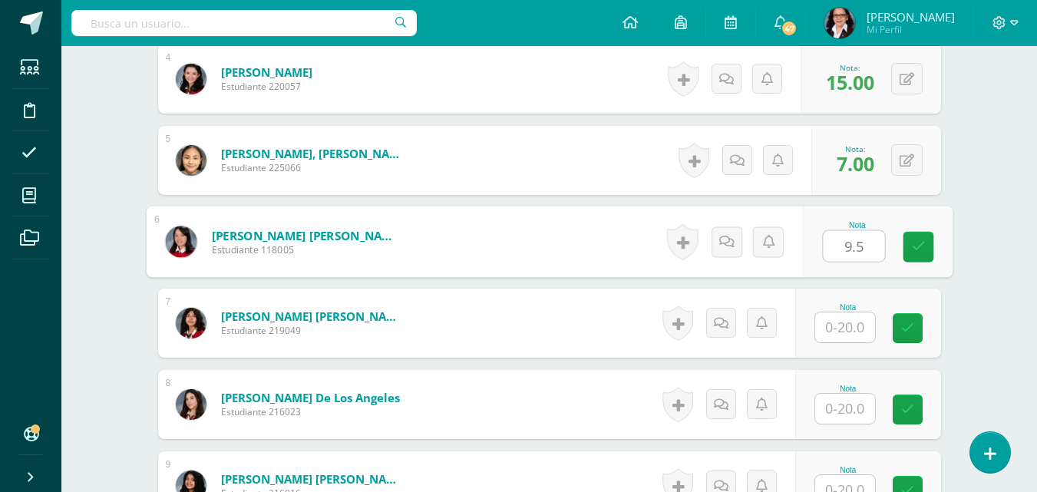
type input "9.5"
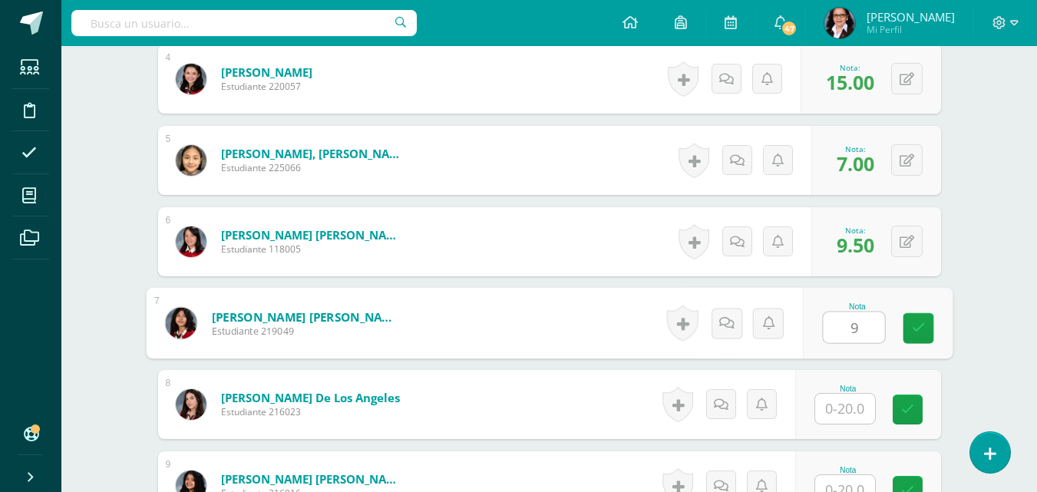
type input "9"
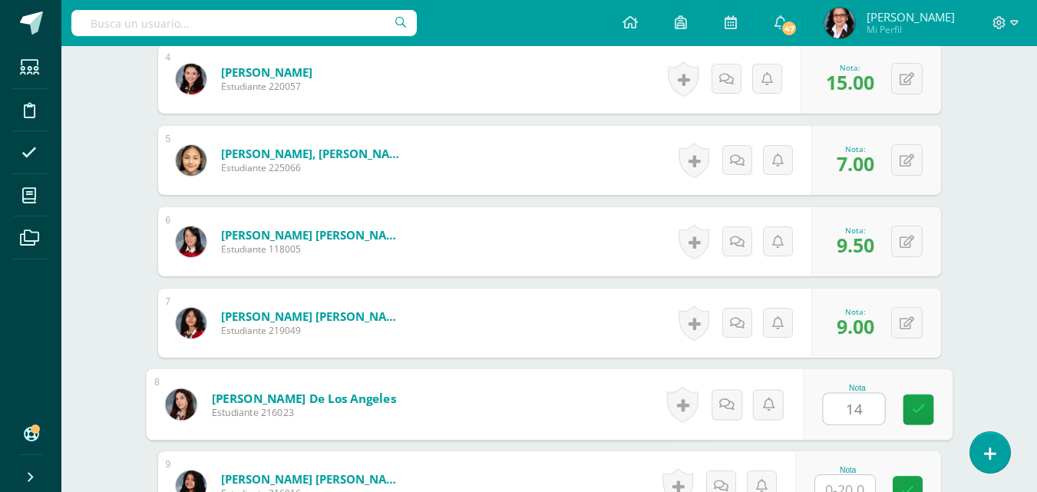
type input "14"
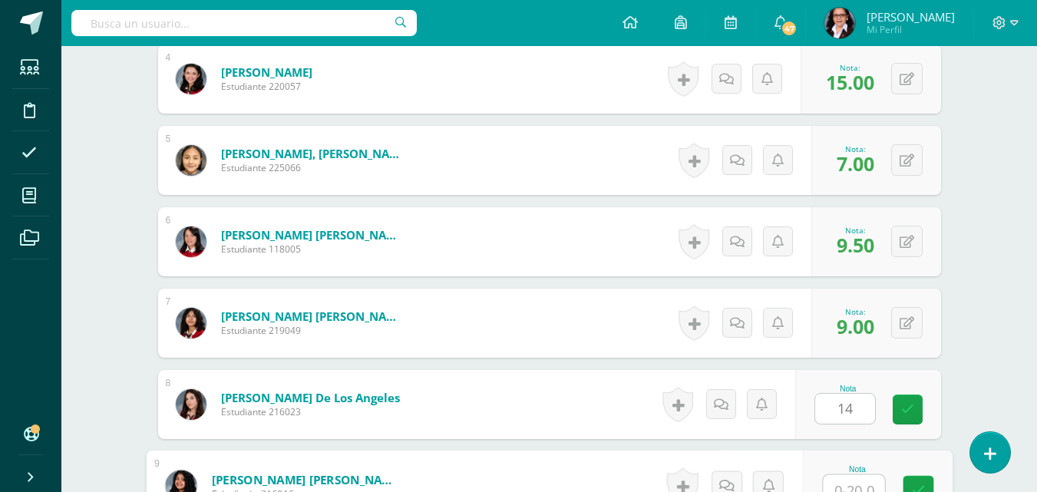
scroll to position [746, 0]
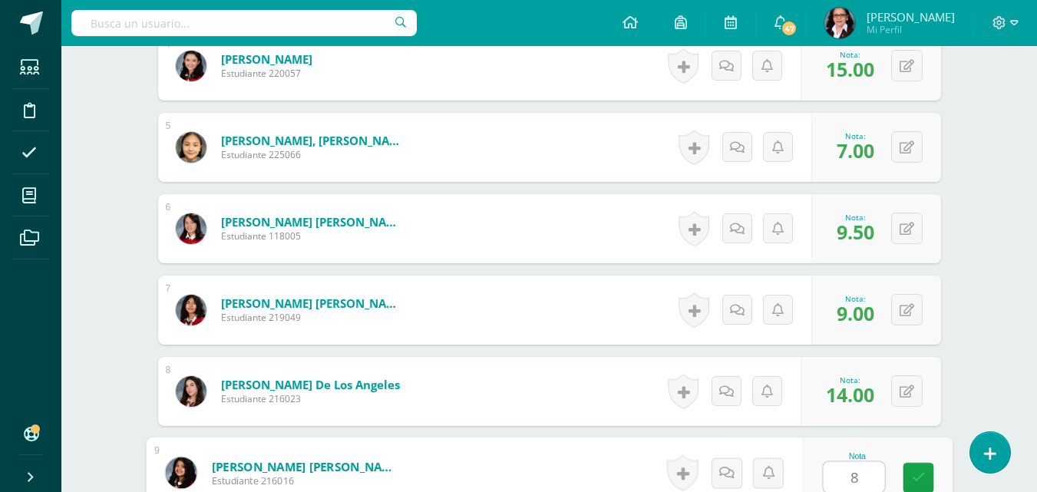
type input "8"
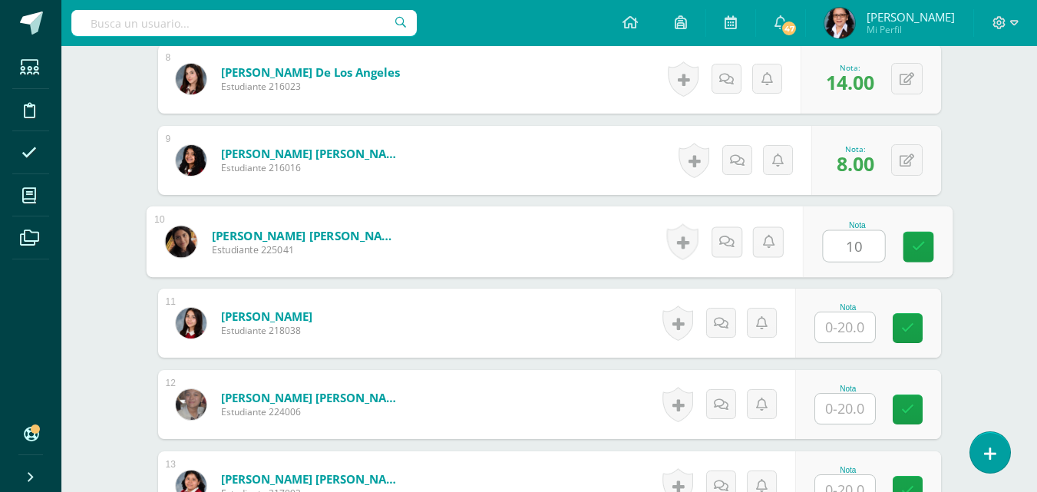
type input "10"
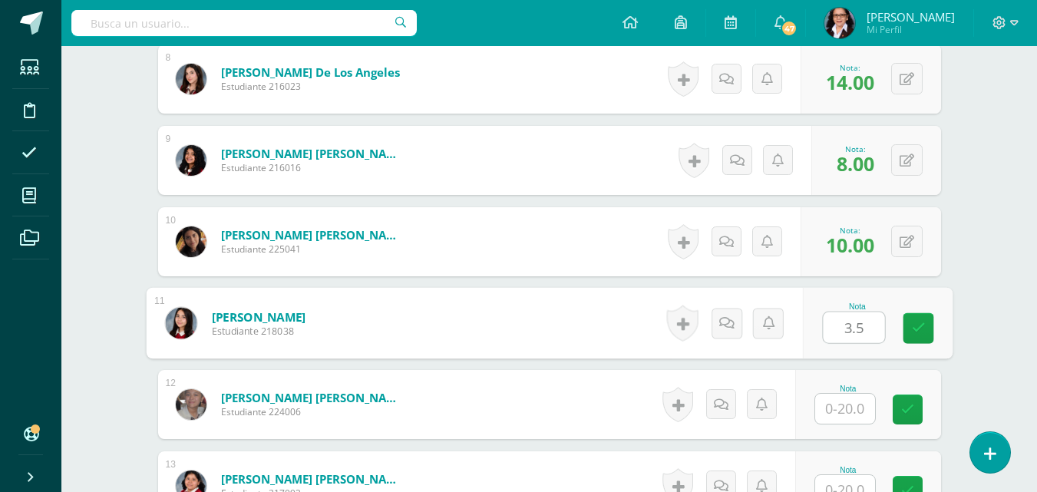
type input "3.5"
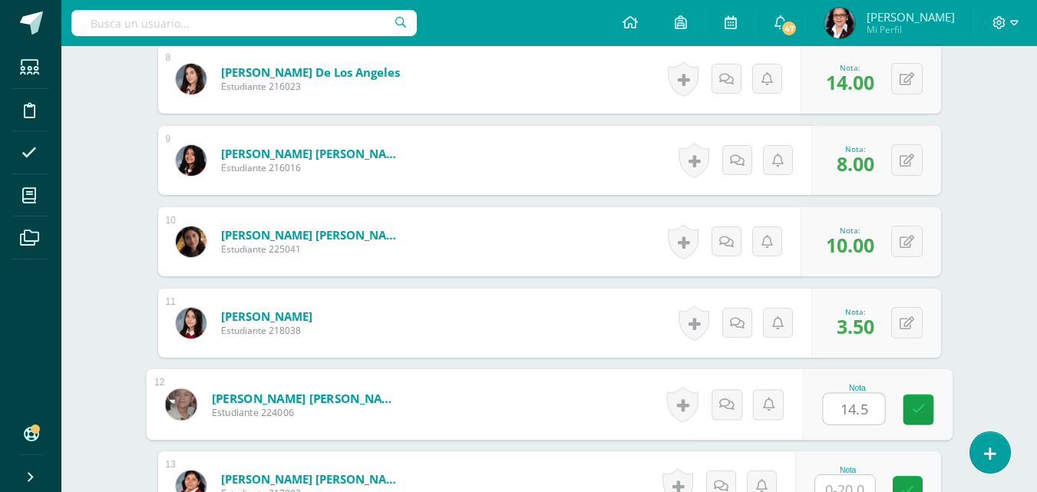
type input "14.5"
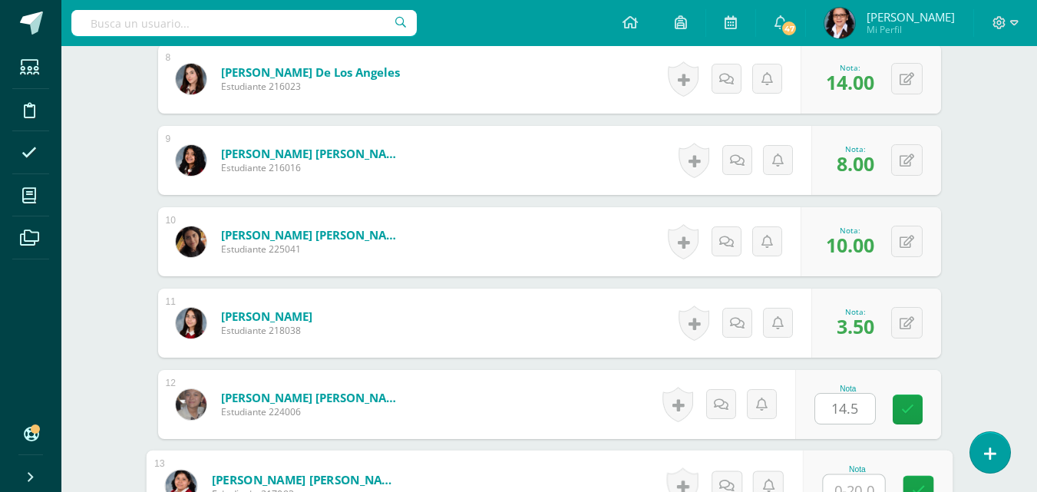
scroll to position [1072, 0]
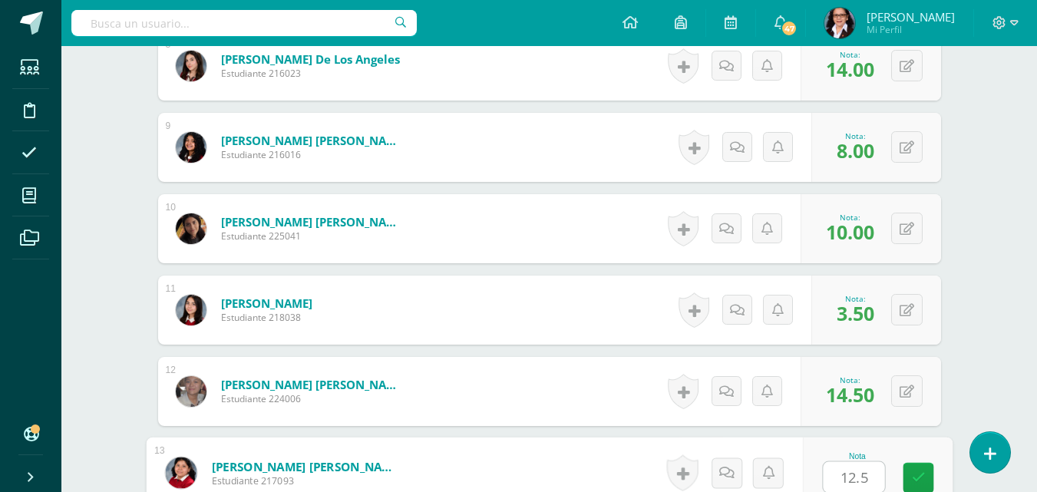
type input "12.5"
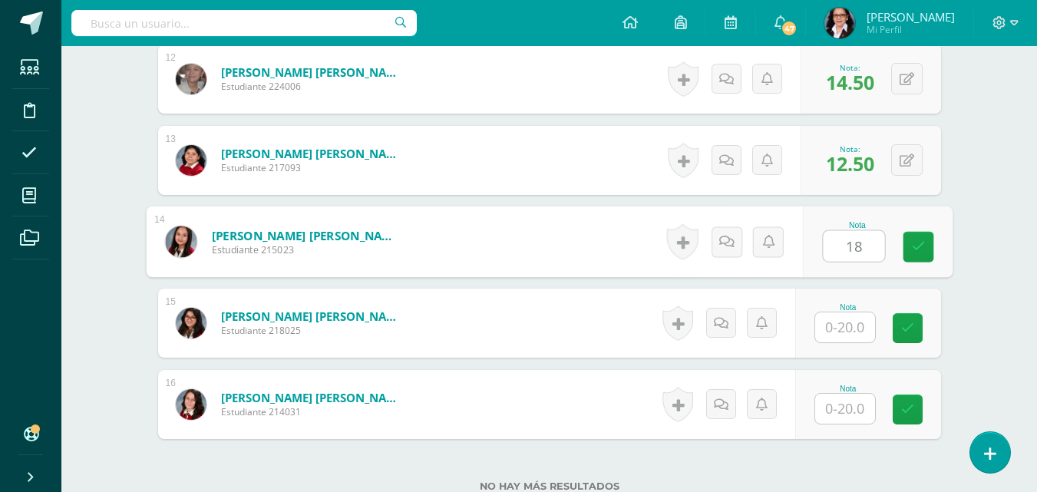
type input "18"
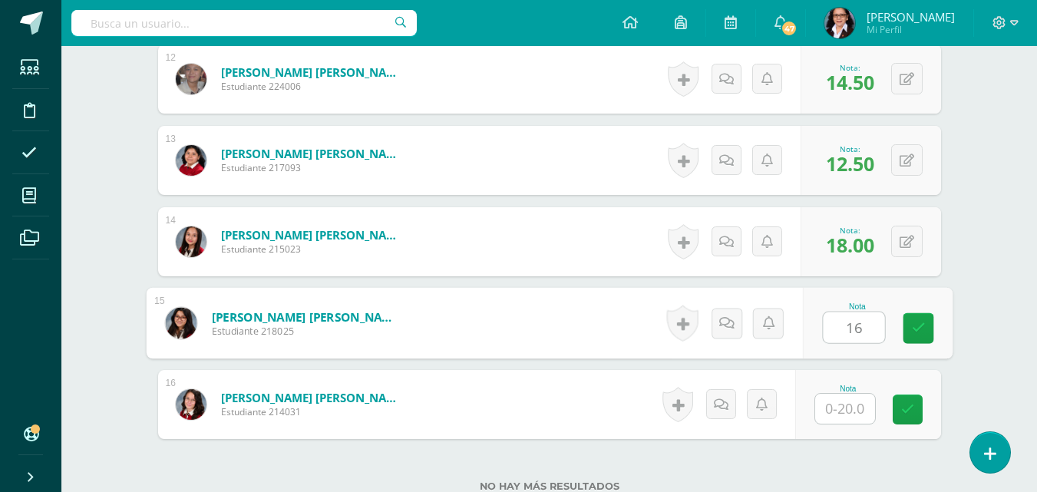
type input "16"
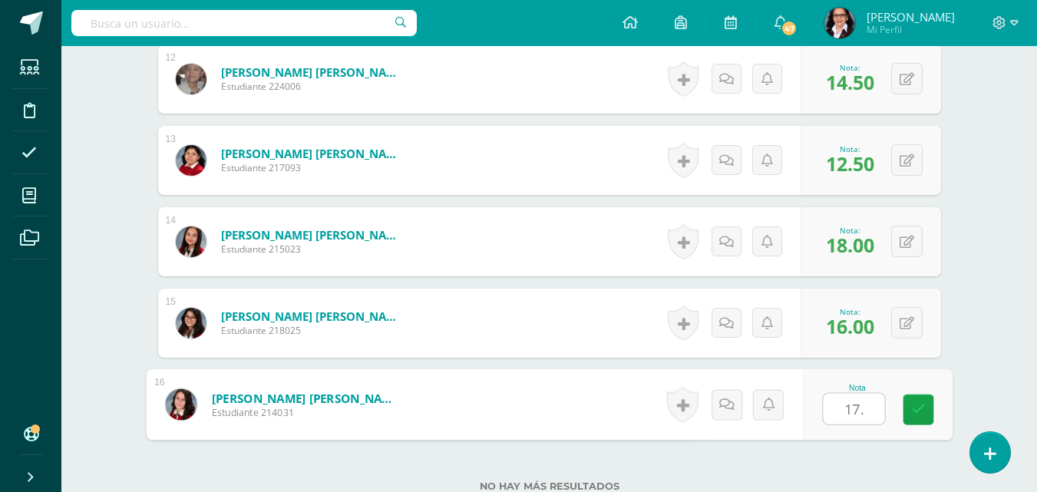
type input "17.5"
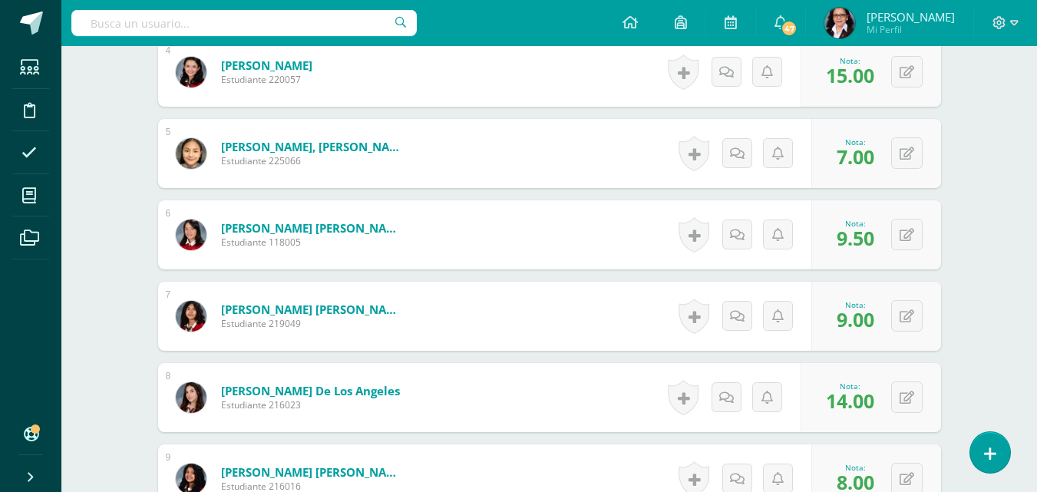
scroll to position [0, 0]
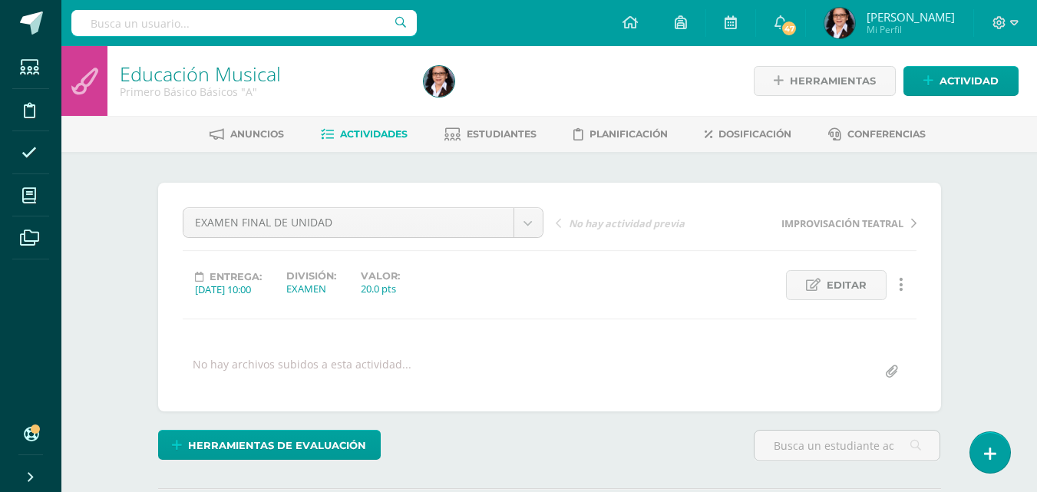
click at [493, 135] on span "Estudiantes" at bounding box center [502, 134] width 70 height 12
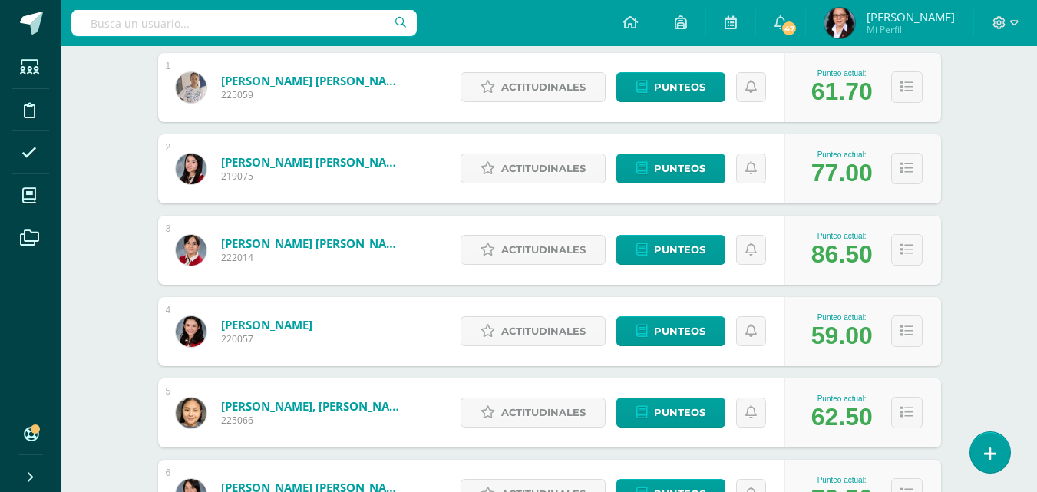
scroll to position [283, 0]
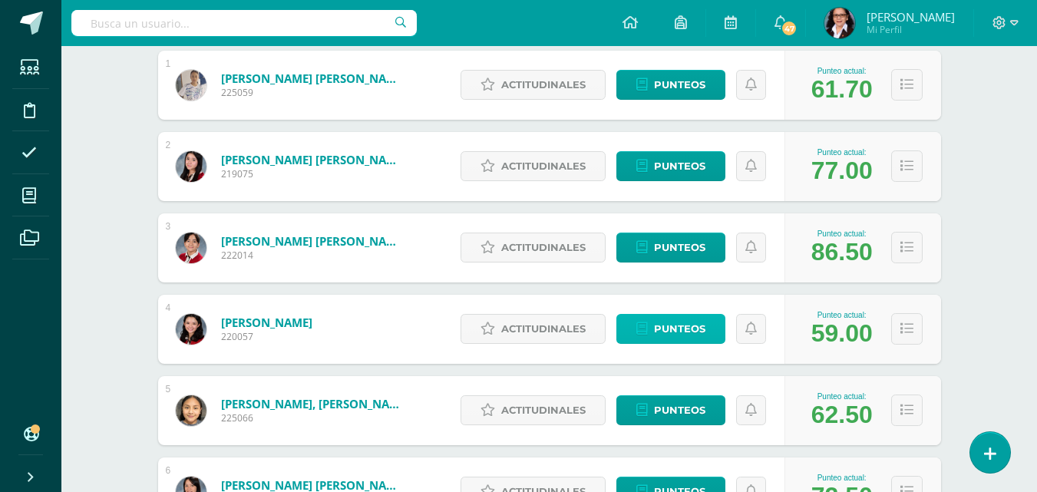
click at [691, 329] on span "Punteos" at bounding box center [679, 329] width 51 height 28
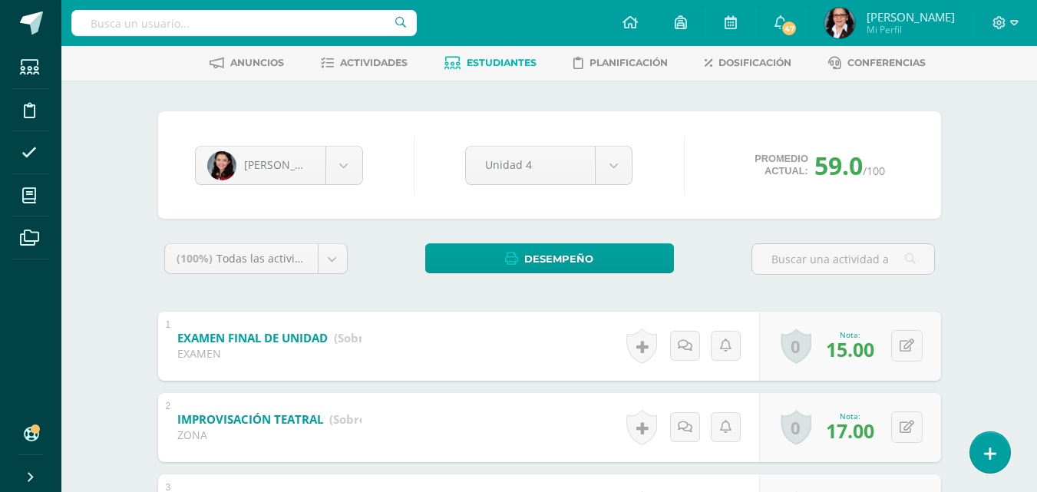
scroll to position [74, 0]
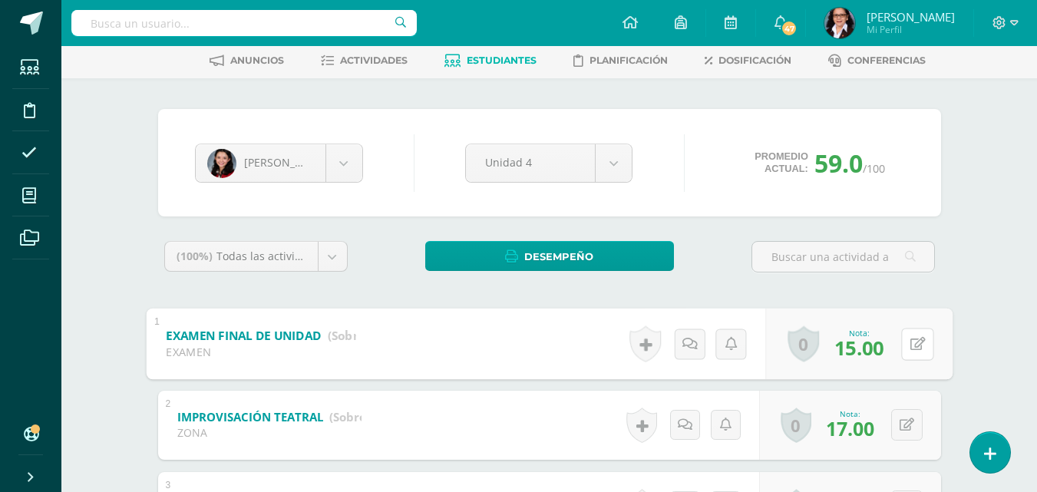
click at [906, 349] on button at bounding box center [917, 344] width 32 height 32
type input "16"
click at [885, 359] on link at bounding box center [876, 348] width 31 height 31
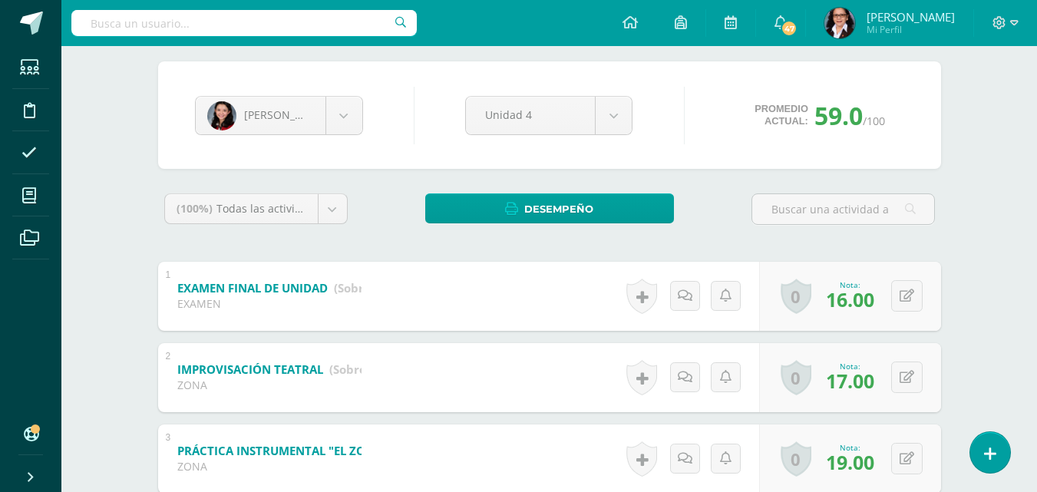
scroll to position [0, 0]
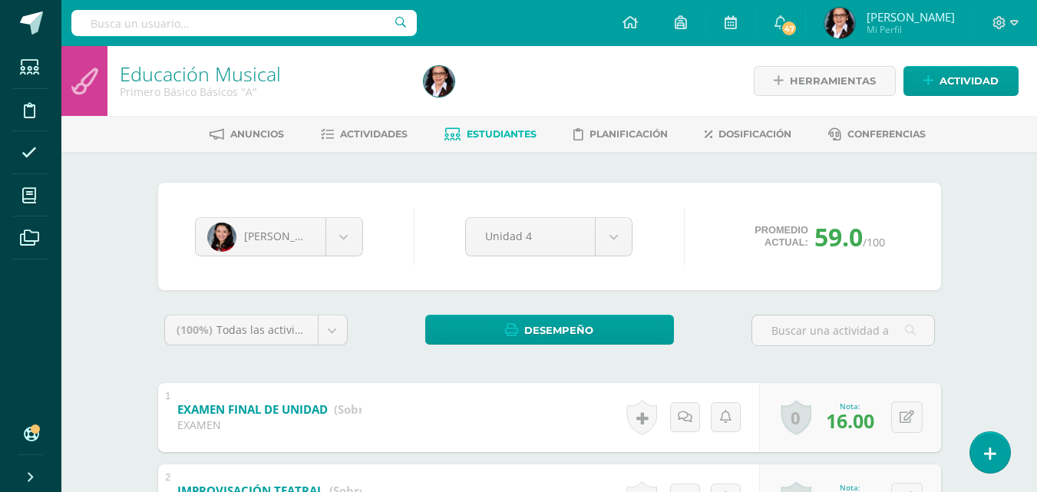
click at [504, 140] on span "Estudiantes" at bounding box center [502, 134] width 70 height 12
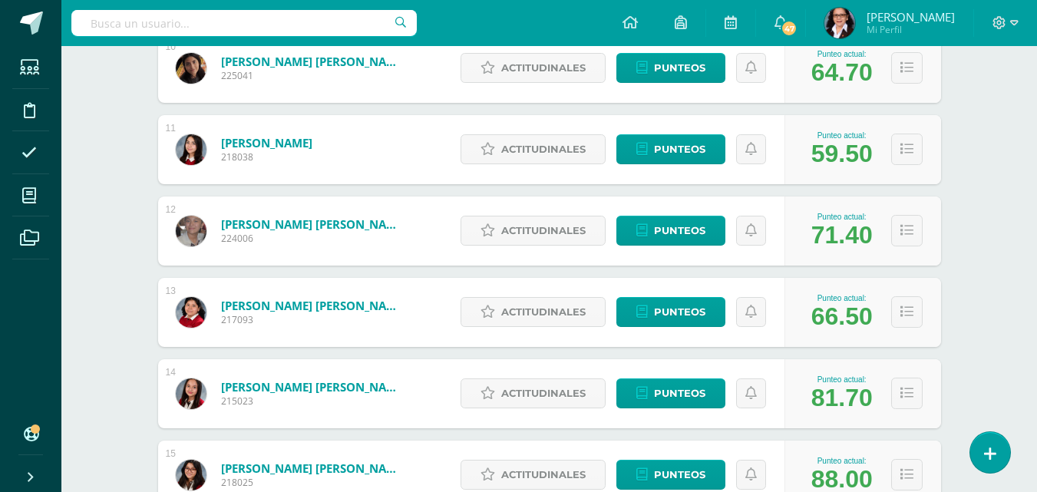
scroll to position [1033, 0]
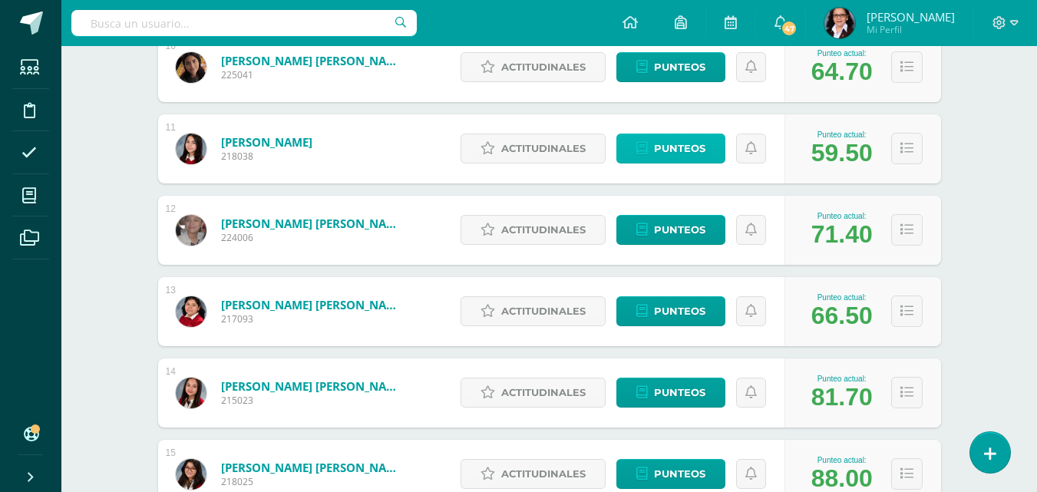
click at [675, 139] on span "Punteos" at bounding box center [679, 148] width 51 height 28
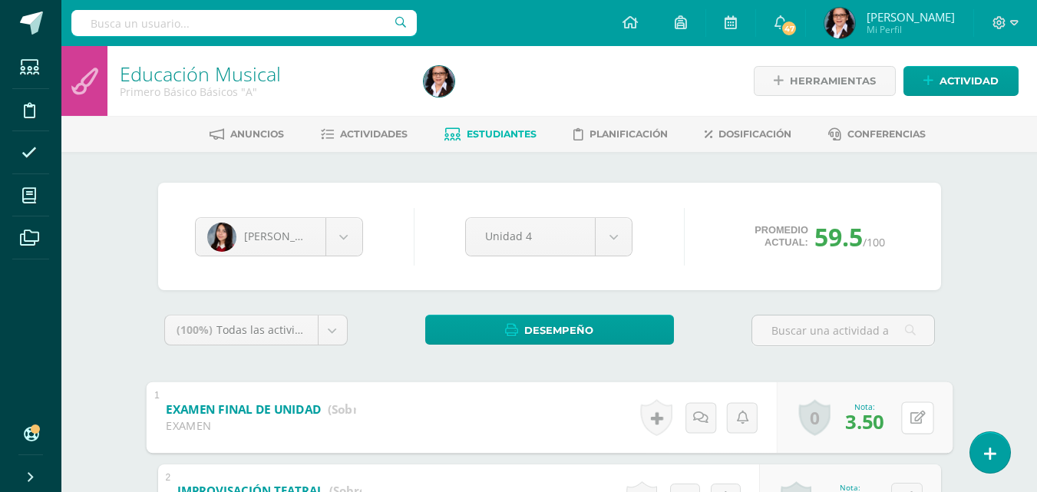
click at [910, 422] on icon at bounding box center [917, 417] width 15 height 13
type input "4"
click at [874, 423] on icon at bounding box center [877, 422] width 14 height 13
click at [497, 135] on span "Estudiantes" at bounding box center [502, 134] width 70 height 12
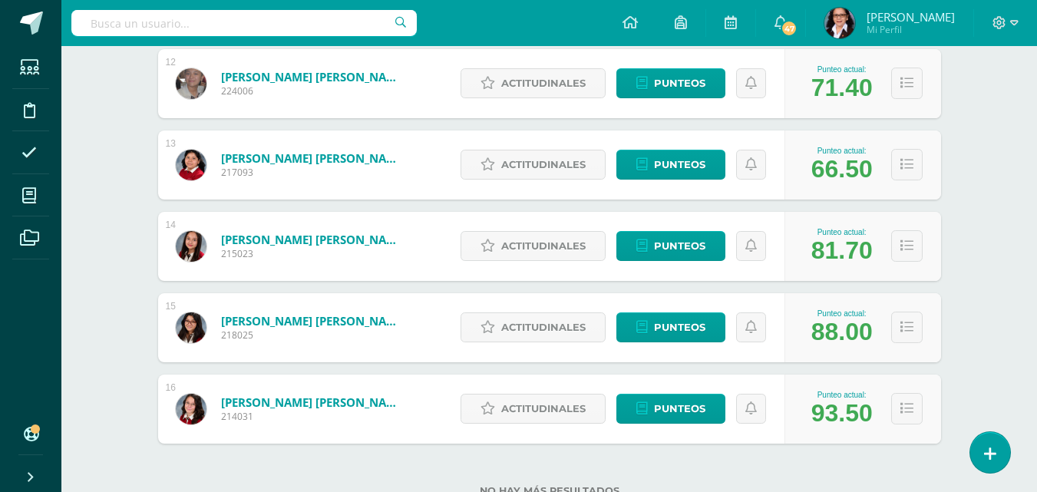
scroll to position [1183, 0]
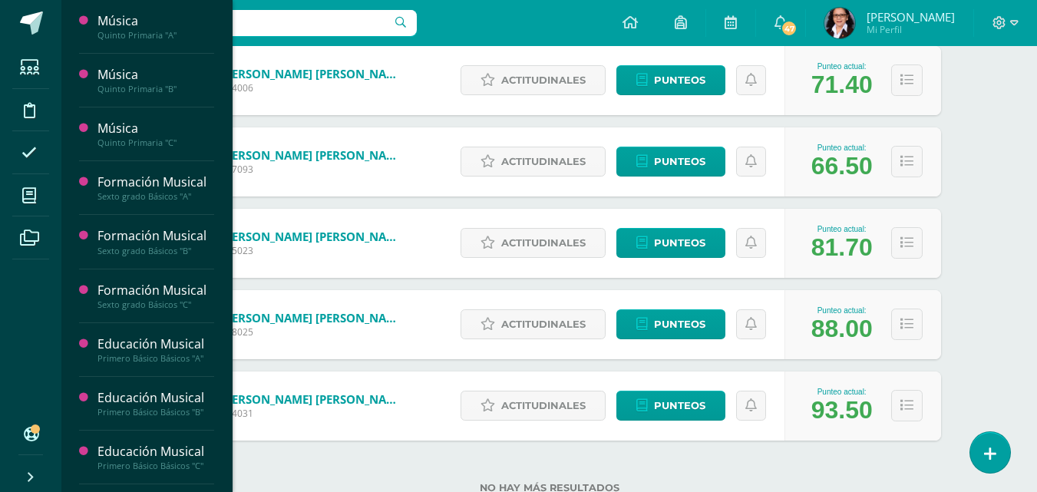
click at [171, 412] on div "Primero Básico Básicos "B"" at bounding box center [155, 412] width 117 height 11
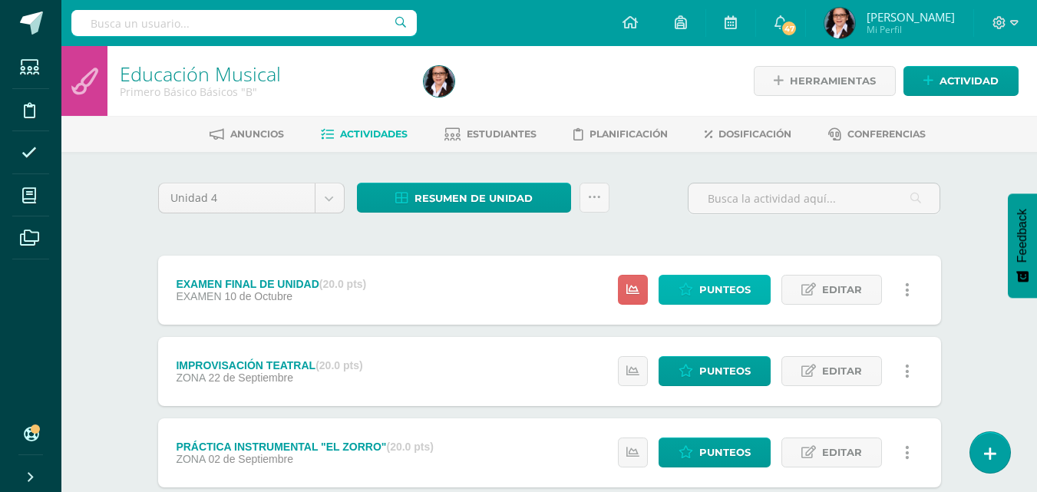
click at [700, 282] on span "Punteos" at bounding box center [724, 290] width 51 height 28
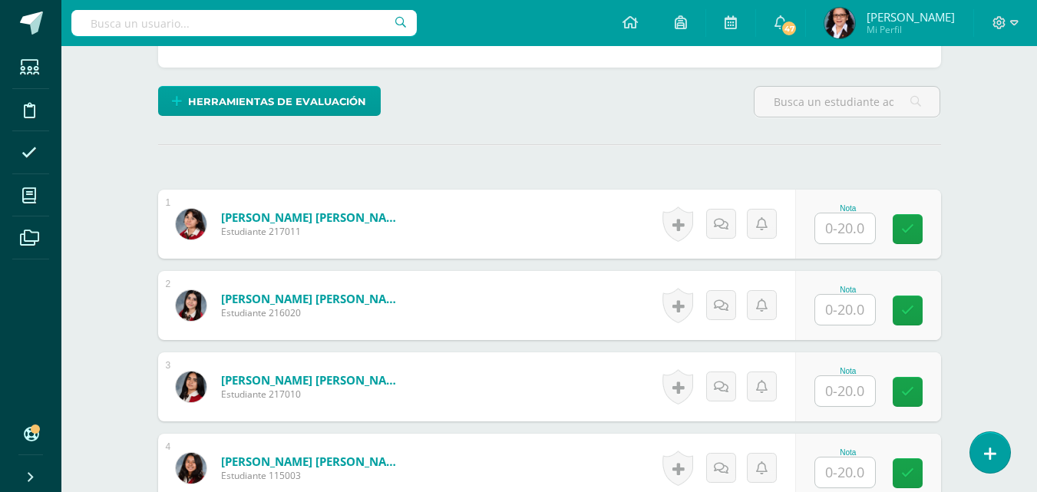
scroll to position [312, 0]
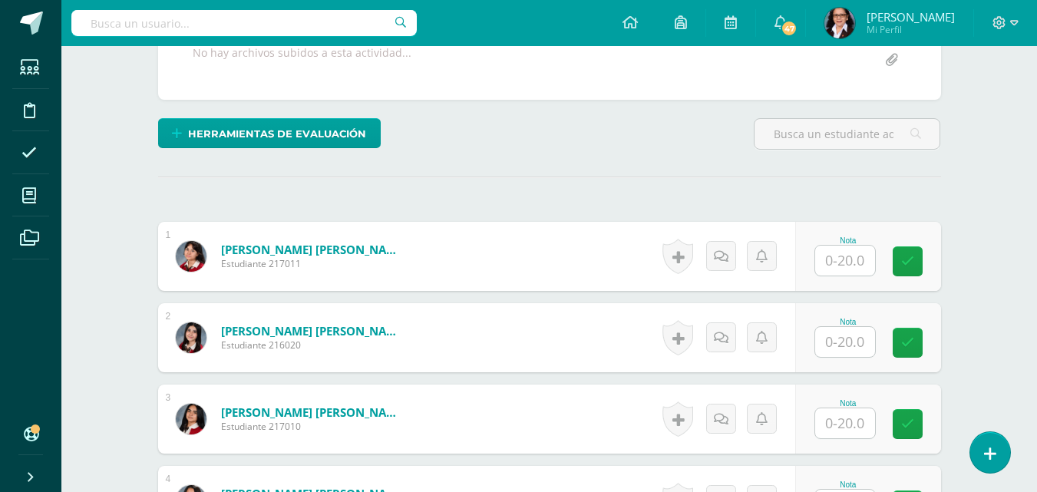
click at [835, 265] on input "text" at bounding box center [845, 261] width 60 height 30
type input "12.5"
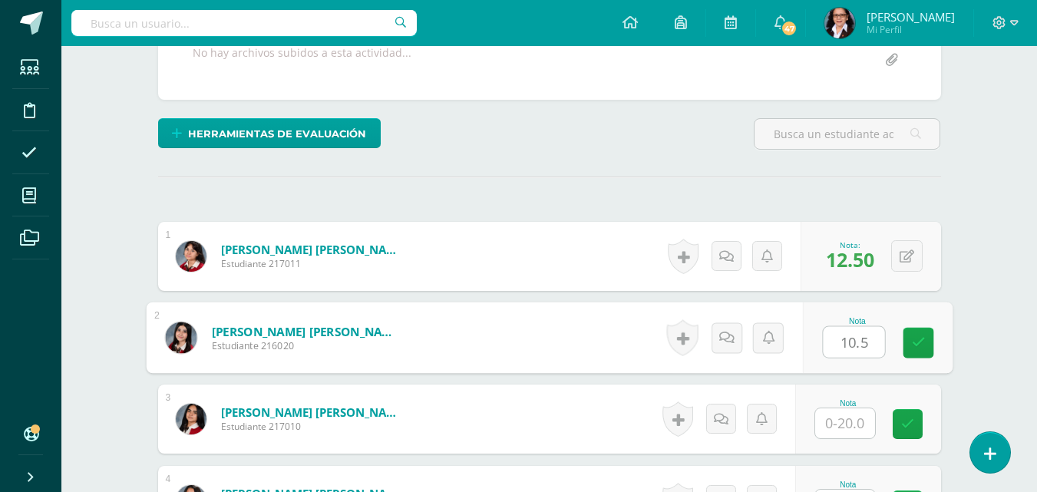
type input "10.5"
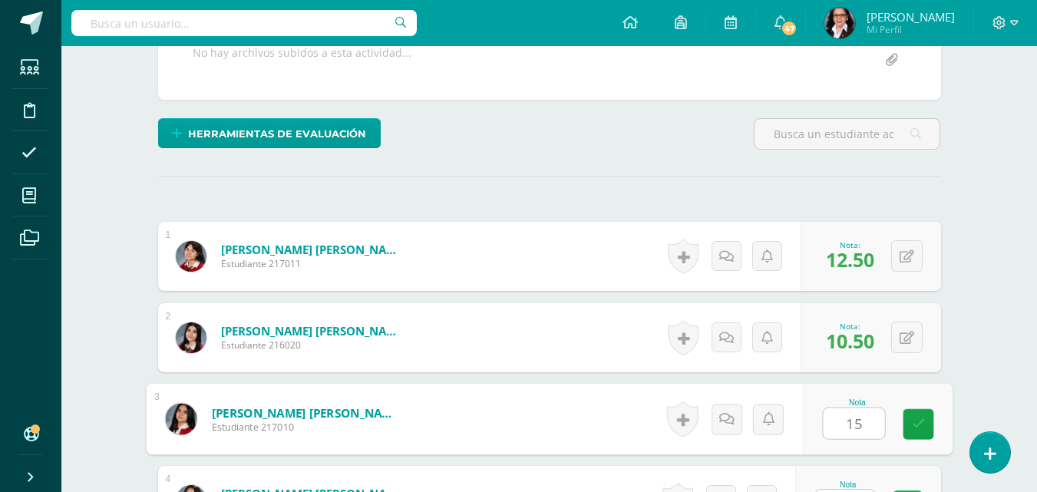
type input "15"
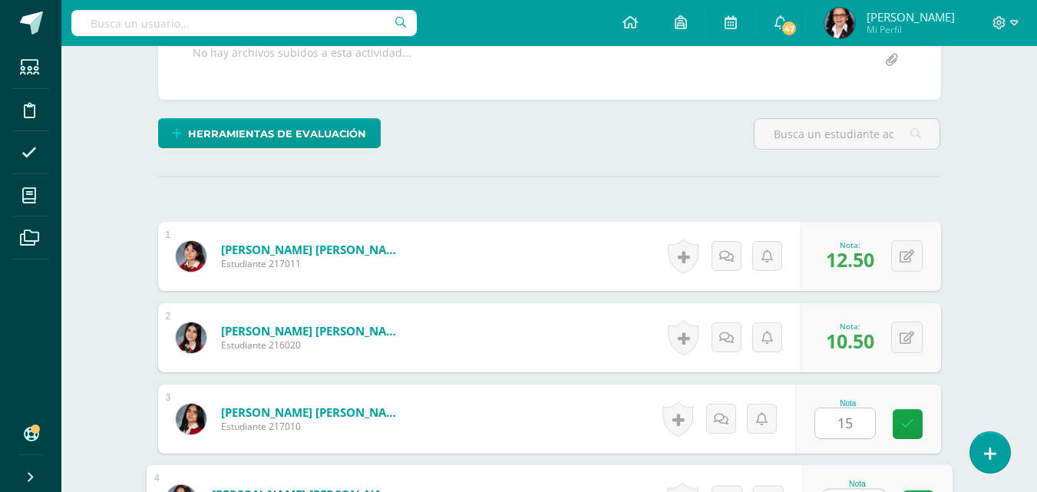
scroll to position [339, 0]
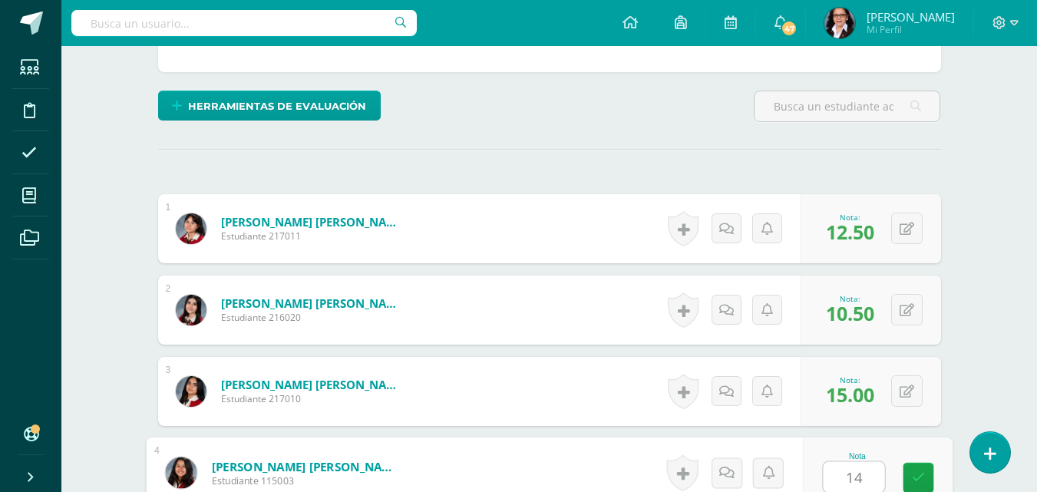
type input "14"
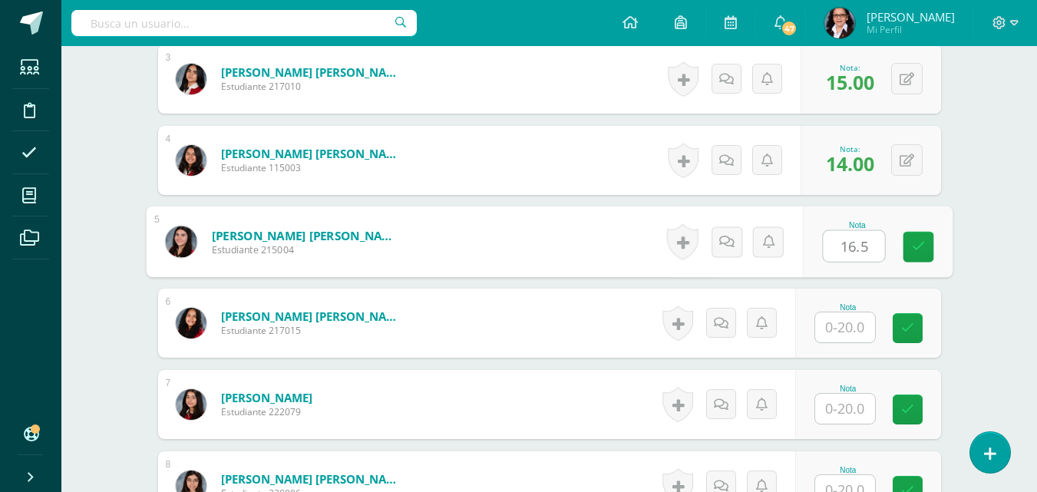
type input "16.5"
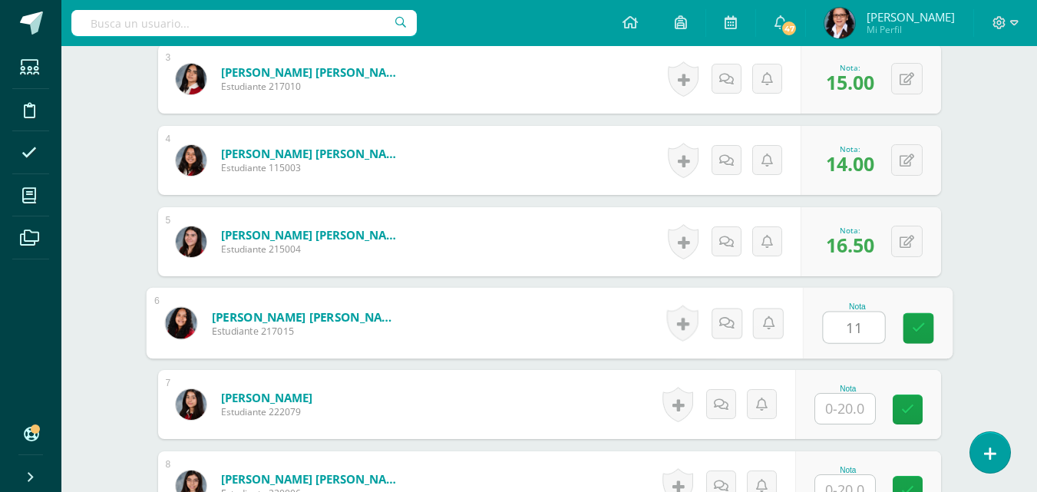
type input "11"
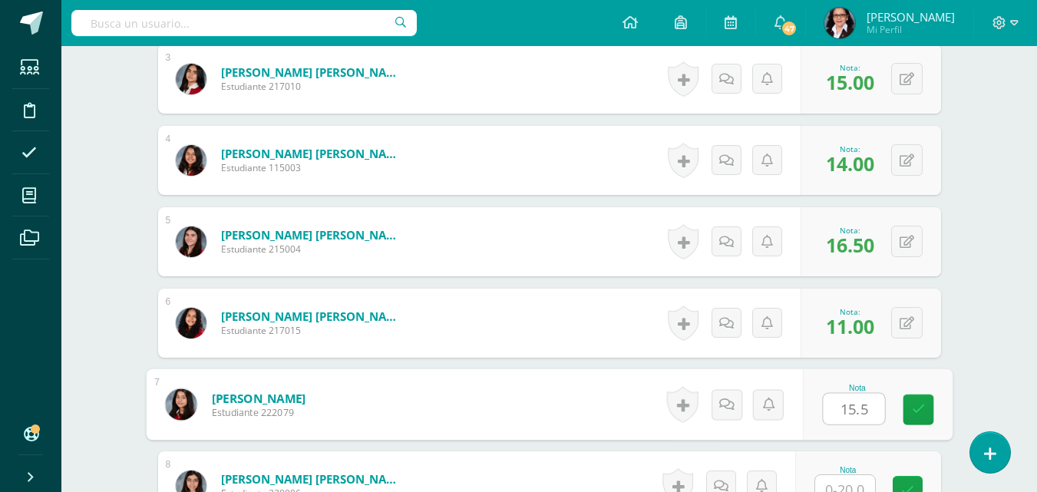
type input "15.5"
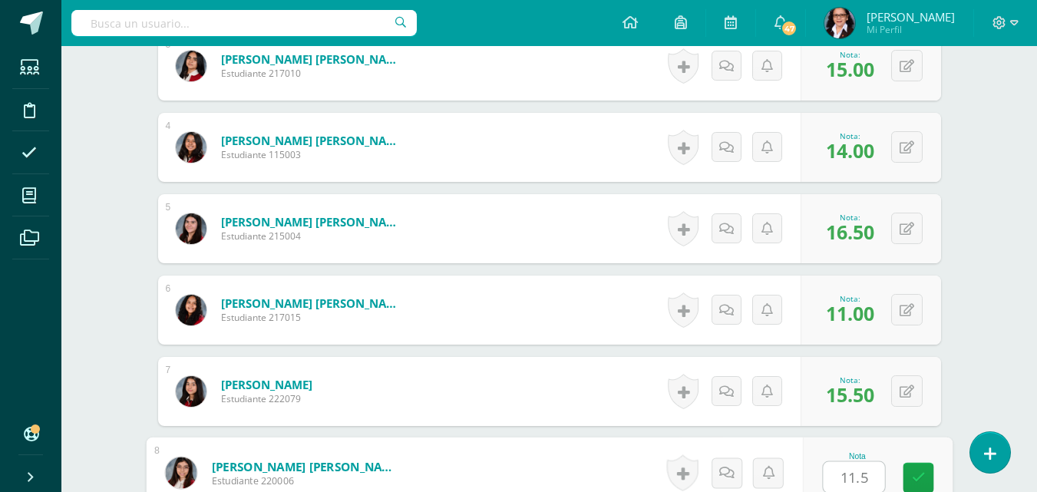
type input "11.5"
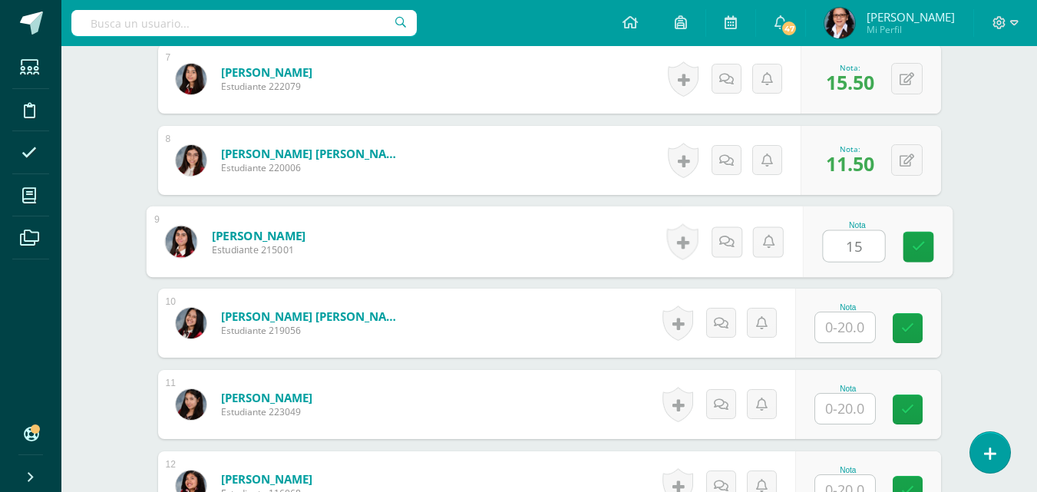
type input "15"
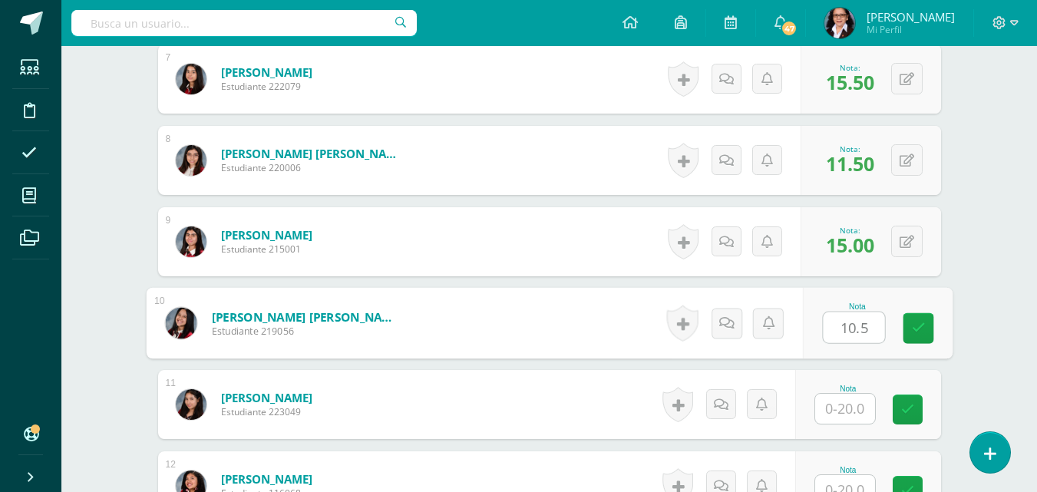
type input "10.5"
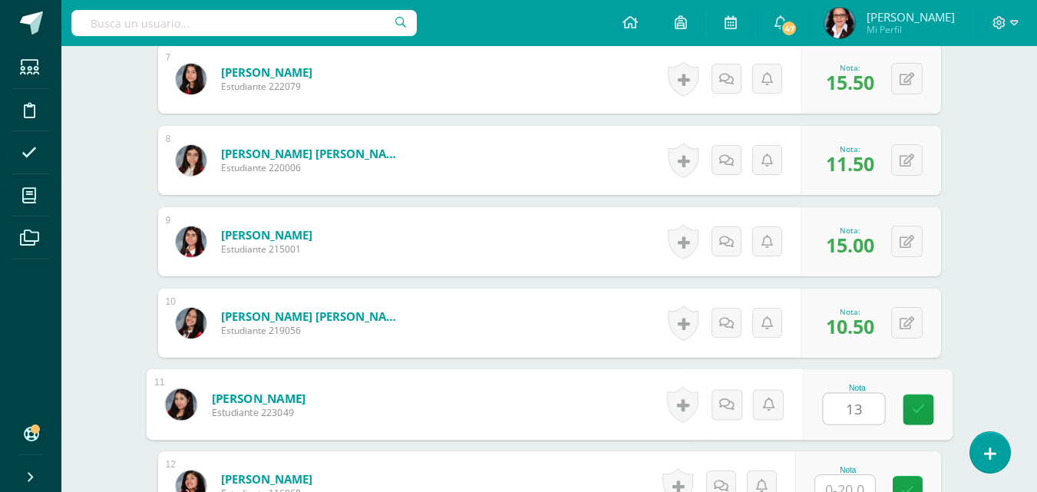
type input "13"
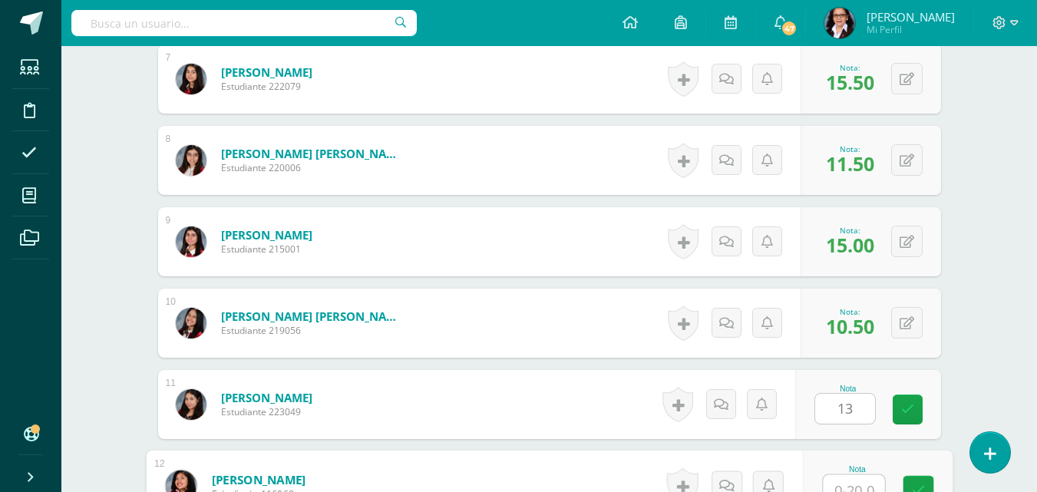
scroll to position [990, 0]
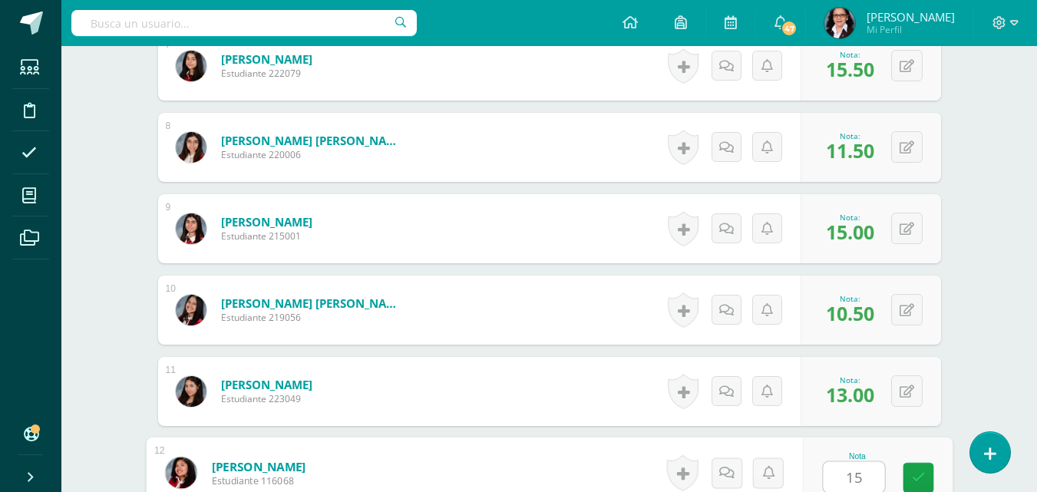
type input "15"
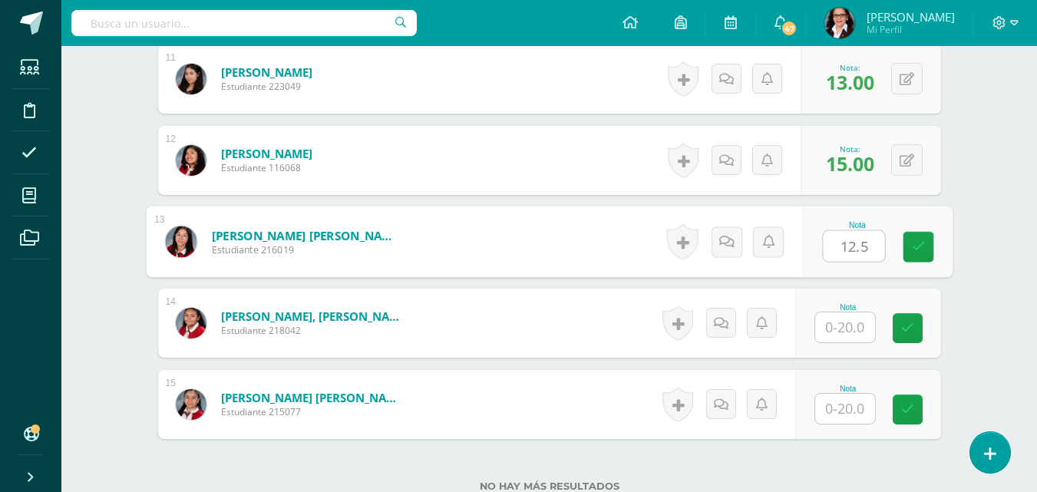
type input "12.5"
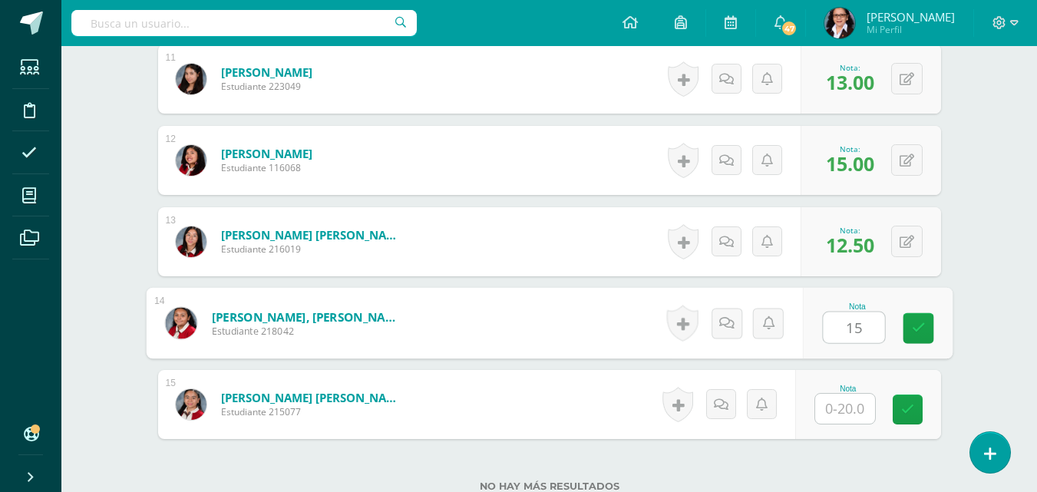
type input "15"
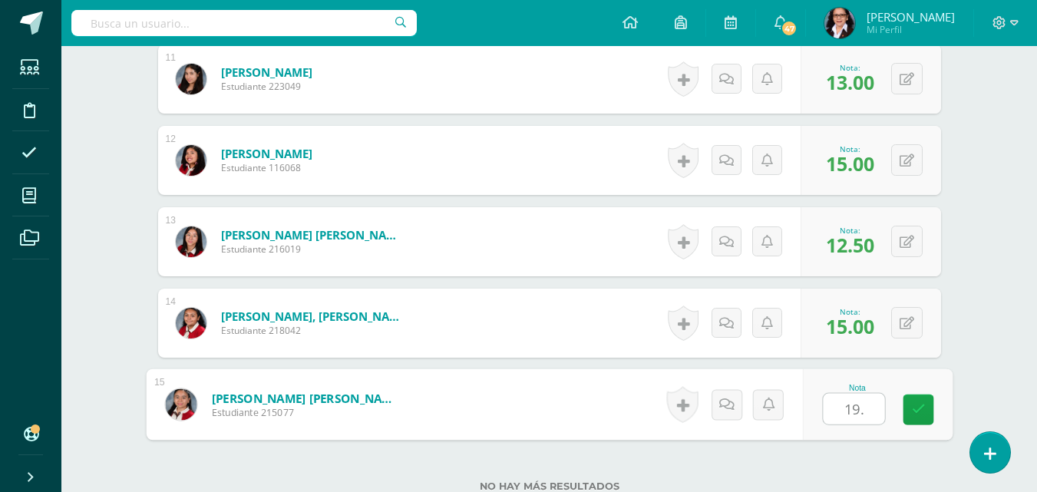
type input "19.5"
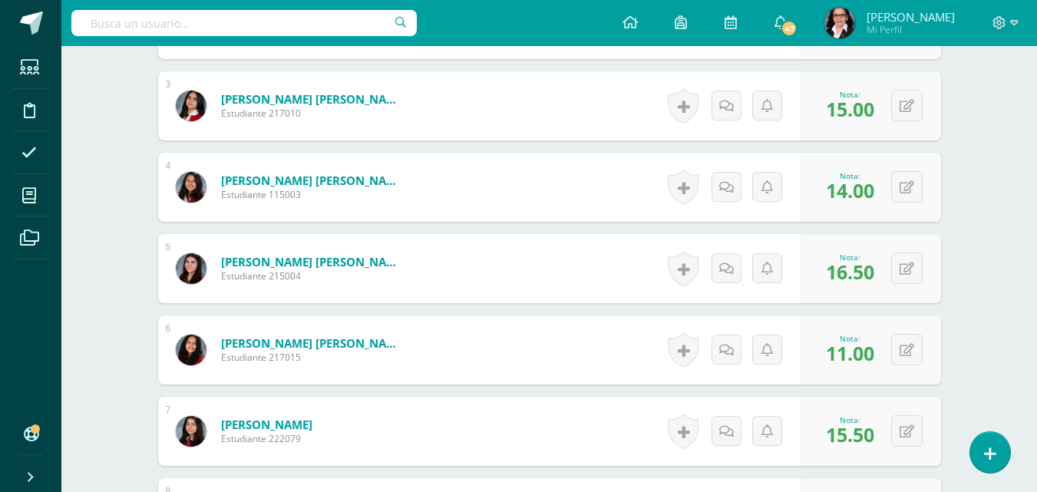
scroll to position [0, 0]
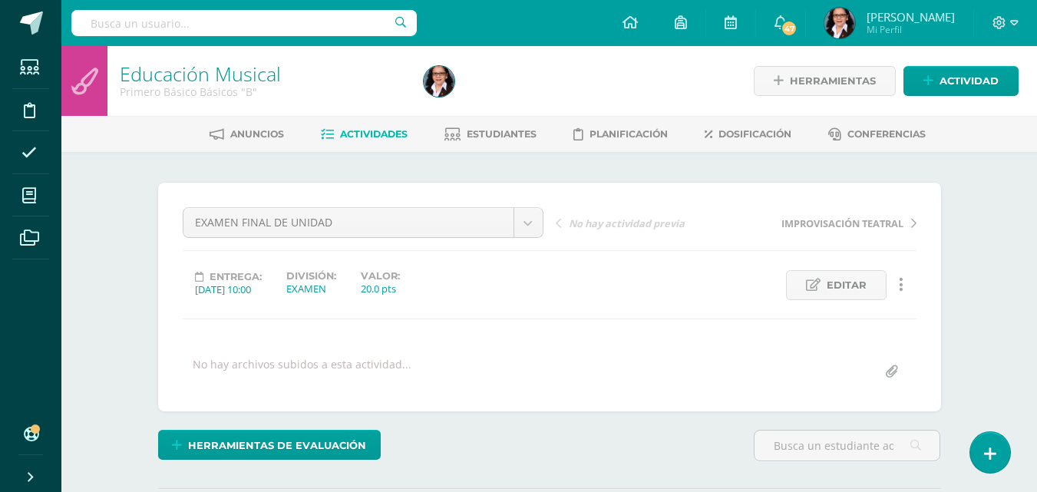
click at [491, 143] on link "Estudiantes" at bounding box center [490, 134] width 92 height 25
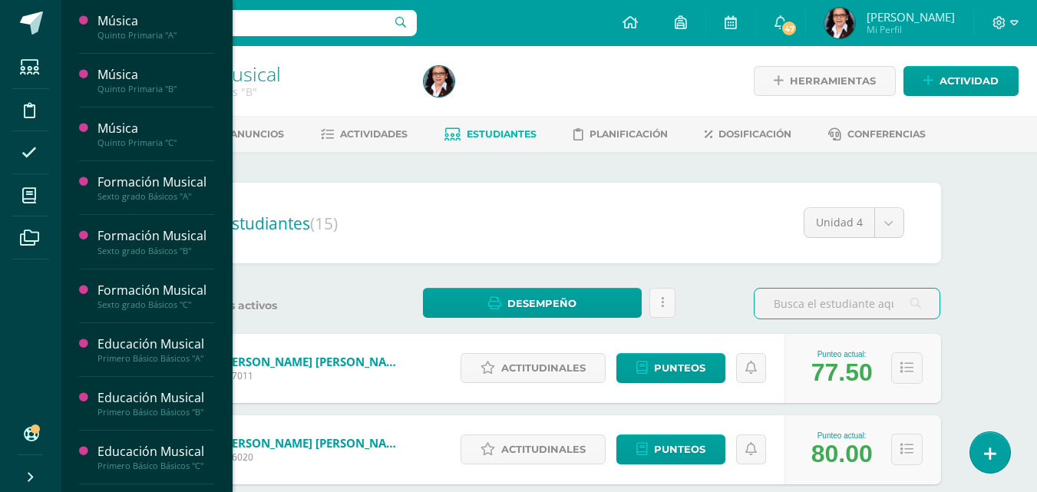
click at [30, 197] on icon at bounding box center [29, 195] width 14 height 15
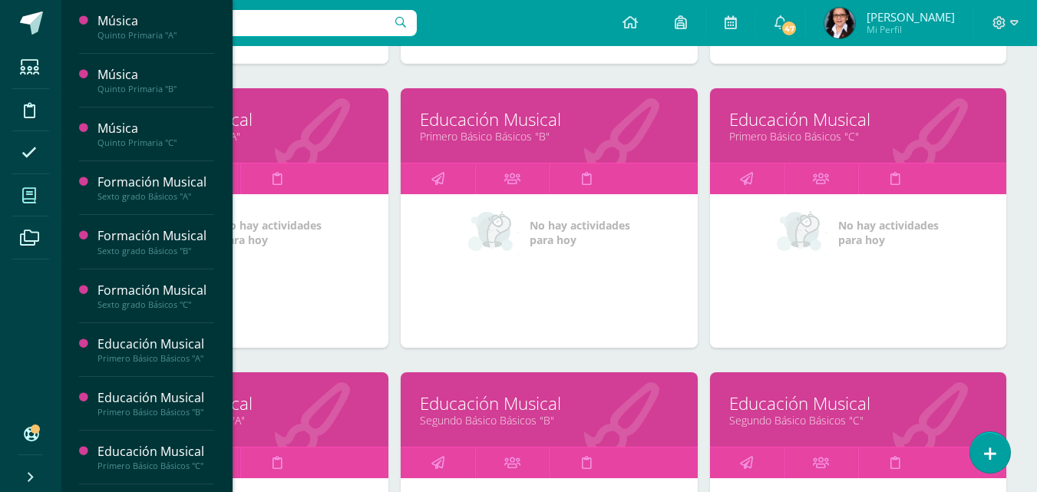
scroll to position [769, 0]
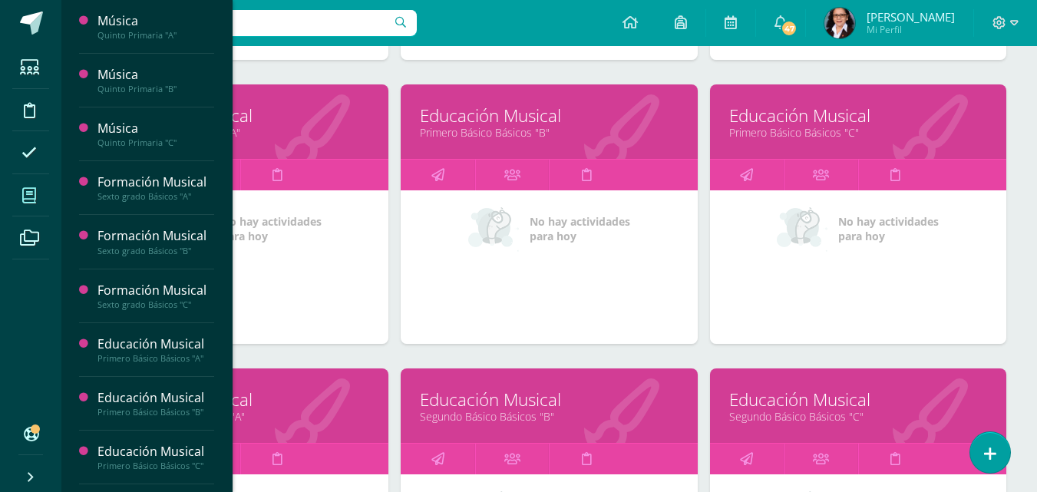
click at [765, 141] on div "Educación Musical Primero Básico Básicos "C"" at bounding box center [858, 121] width 296 height 74
click at [781, 127] on link "Primero Básico Básicos "C"" at bounding box center [858, 132] width 258 height 15
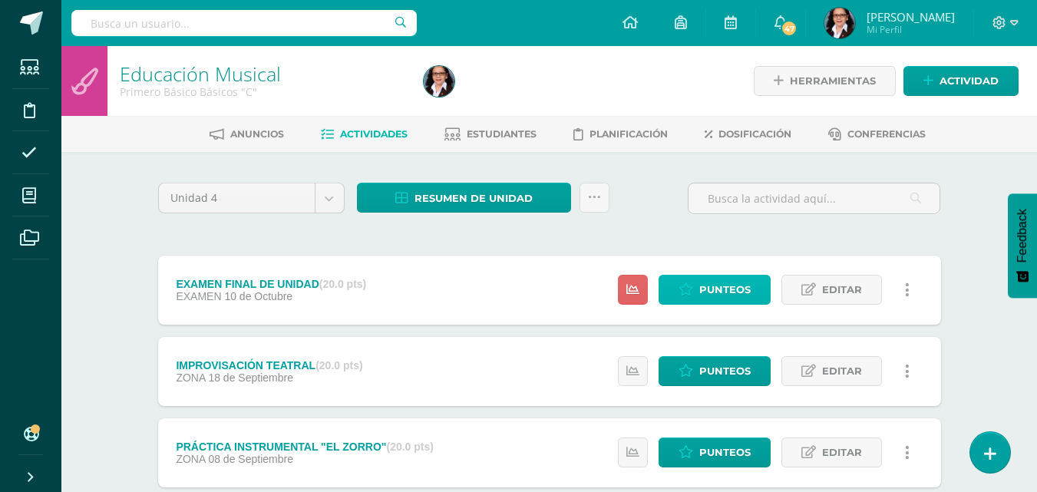
click at [735, 286] on span "Punteos" at bounding box center [724, 290] width 51 height 28
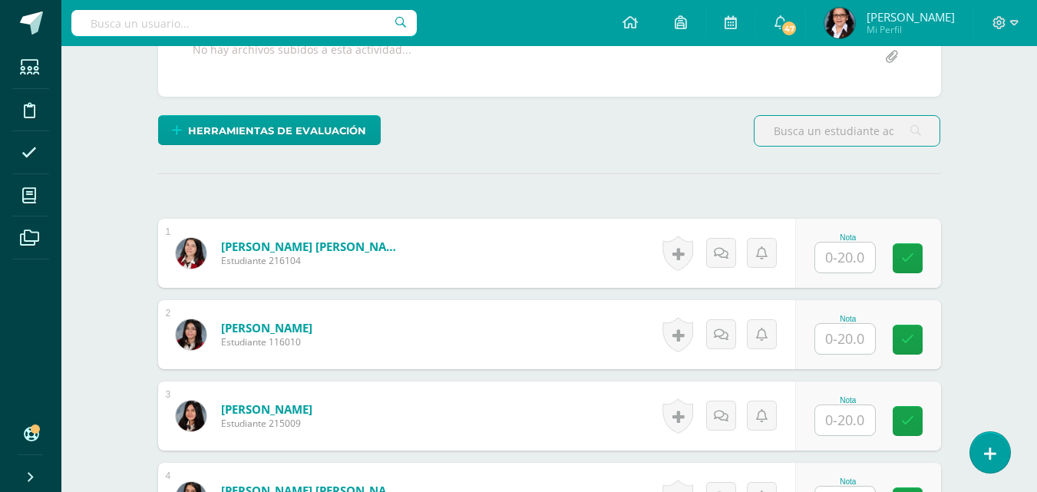
scroll to position [290, 0]
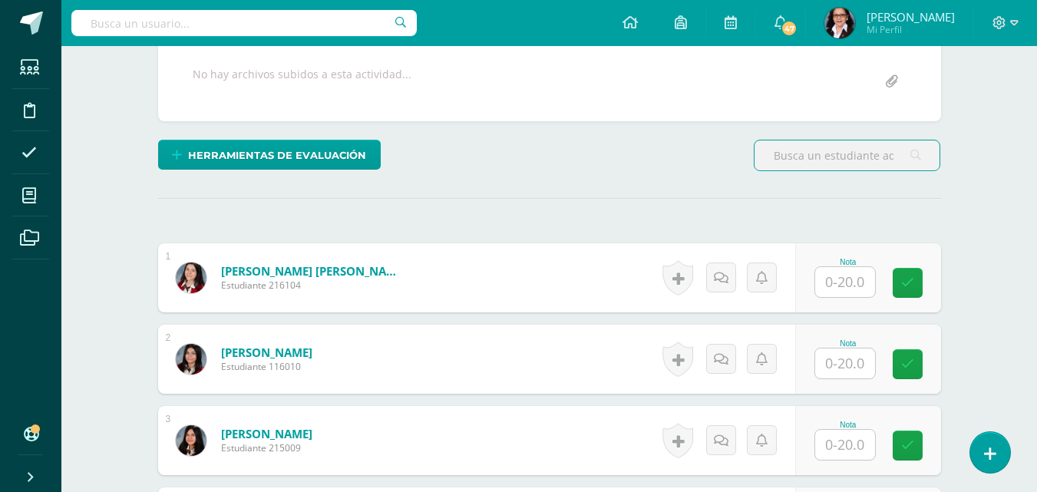
click at [853, 279] on input "text" at bounding box center [845, 282] width 60 height 30
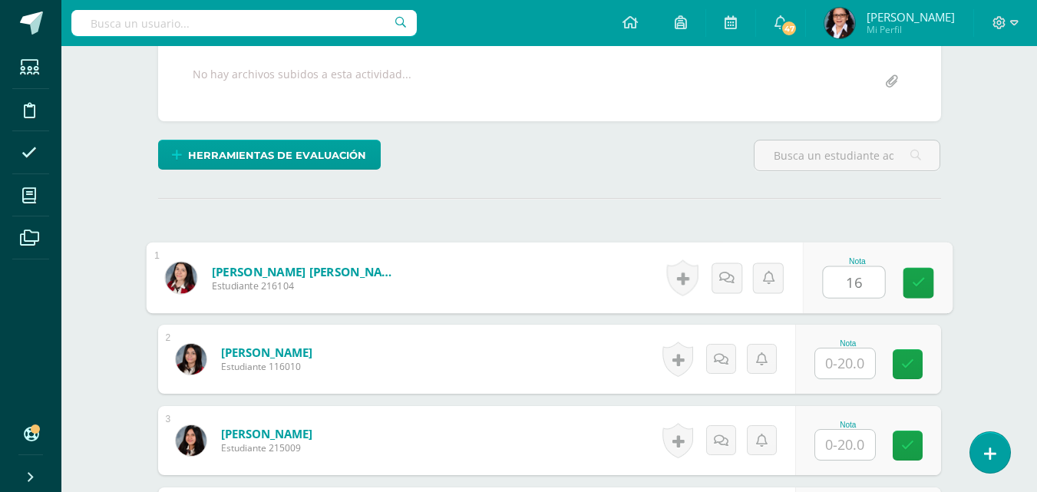
type input "16"
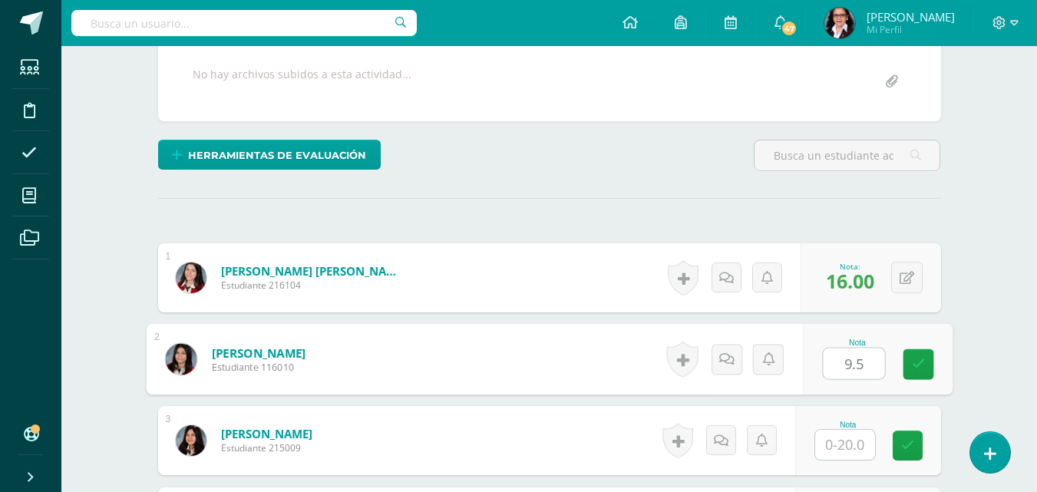
type input "9.5"
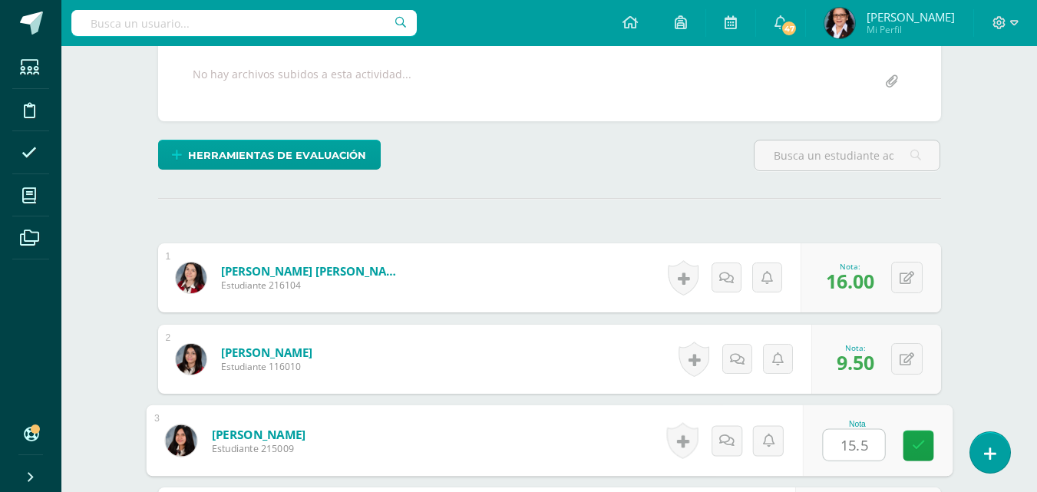
type input "15.5"
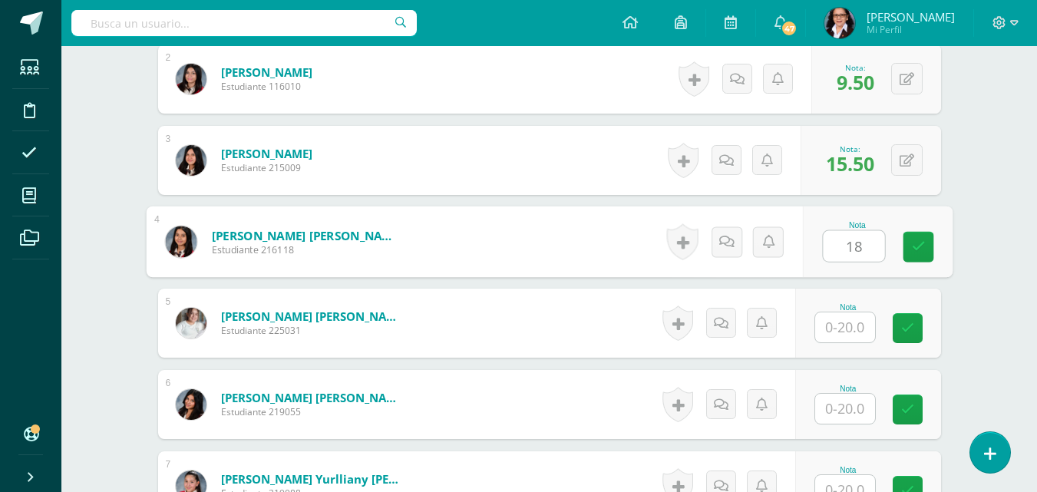
type input "18"
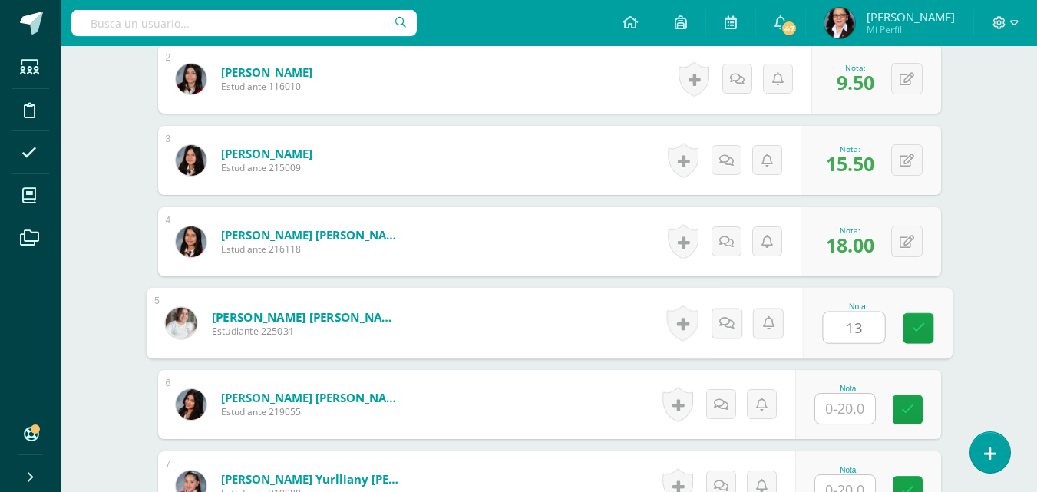
type input "13"
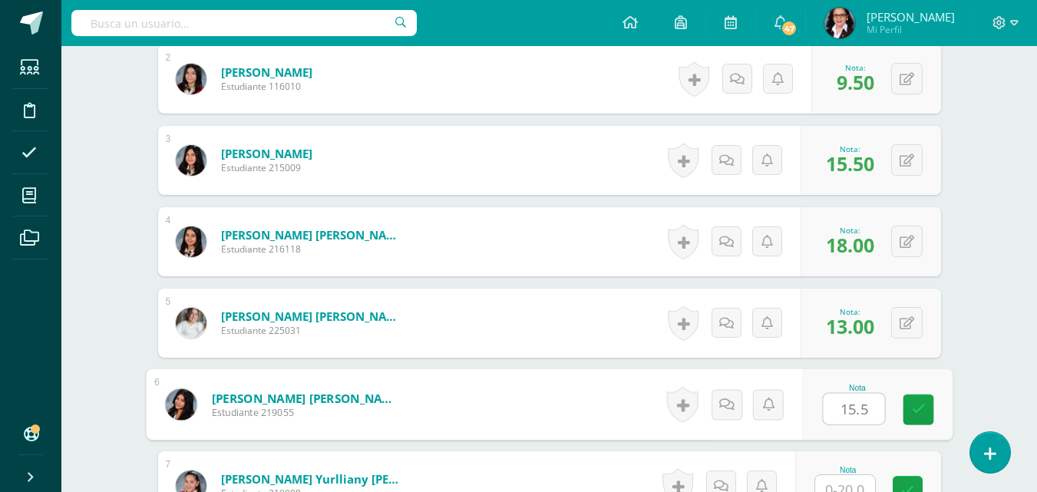
type input "15.5"
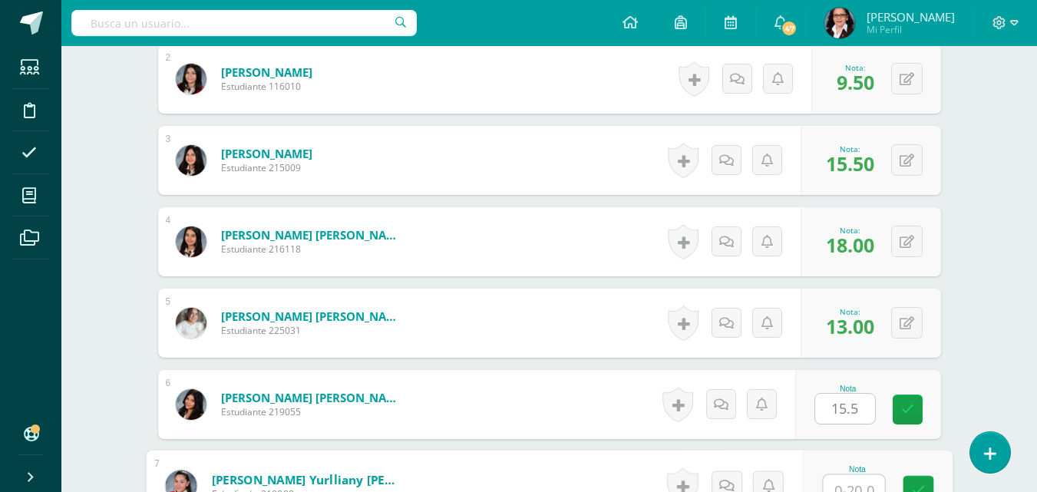
scroll to position [583, 0]
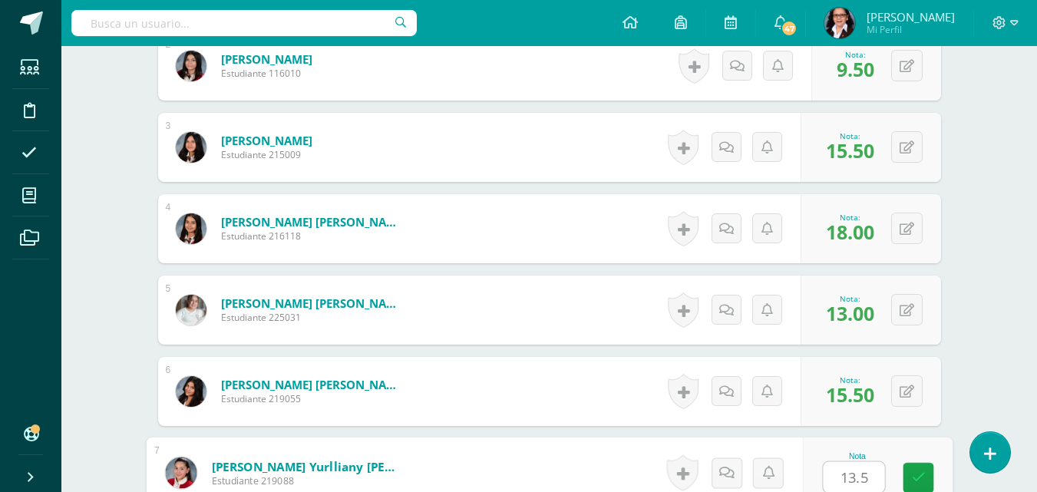
type input "13.5"
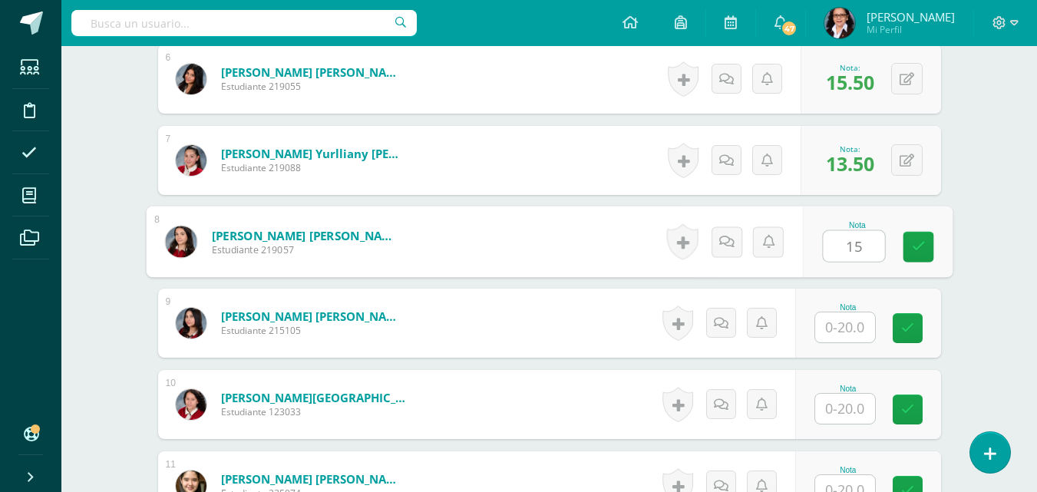
type input "15"
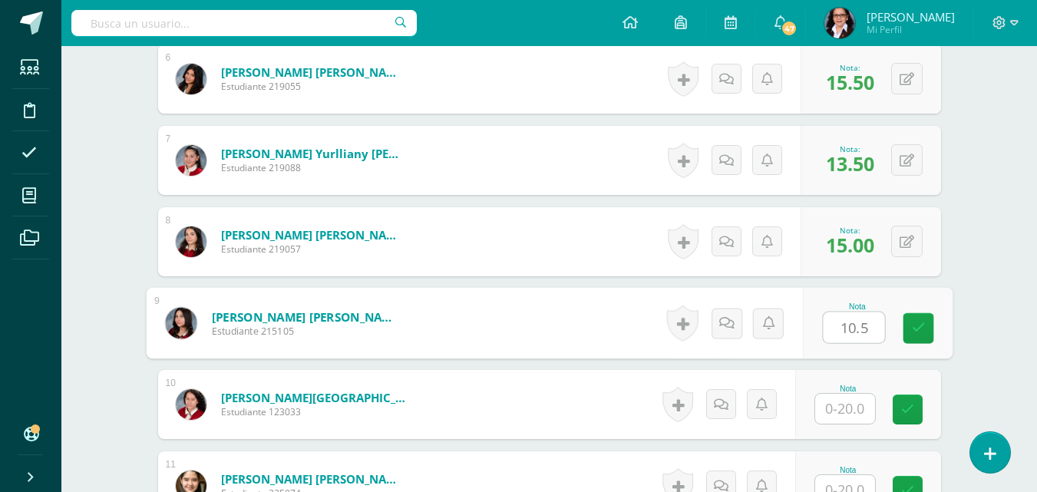
type input "10.5"
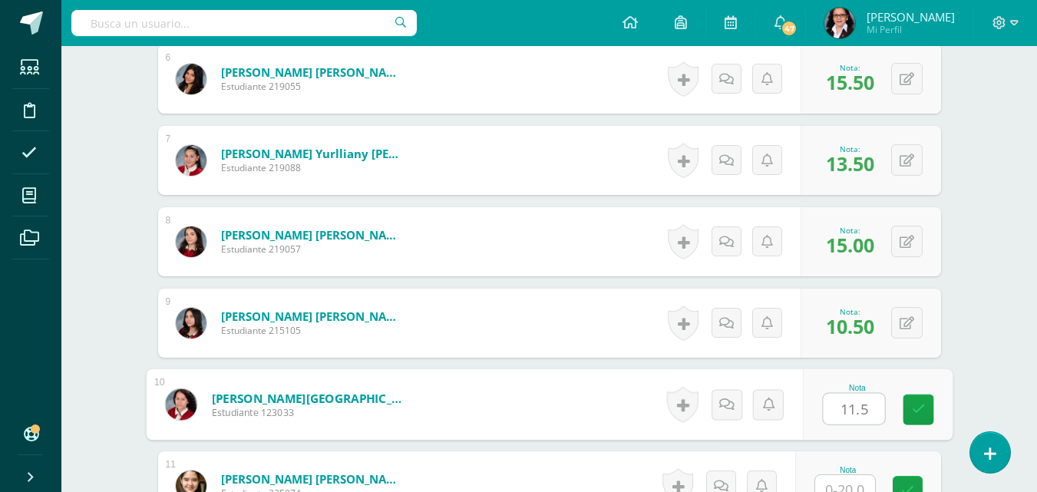
type input "11.5"
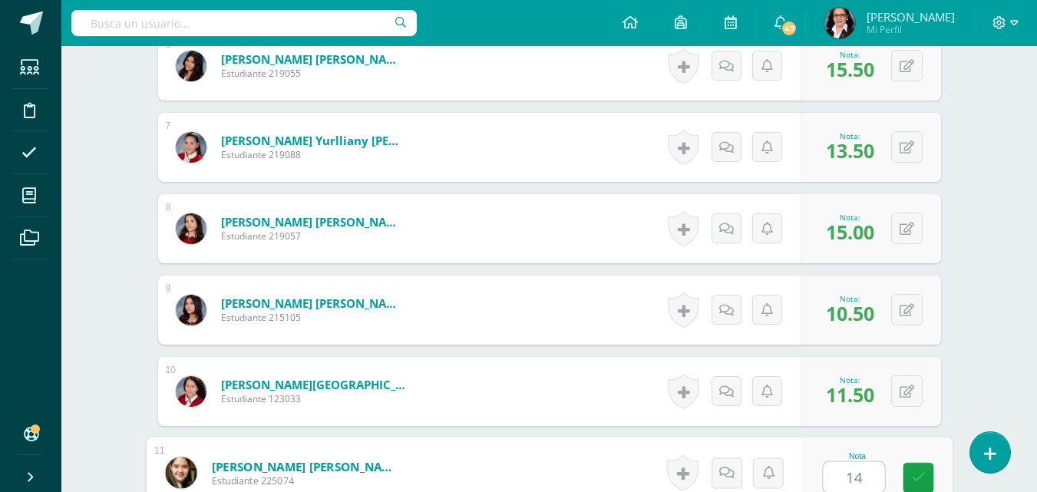
type input "14"
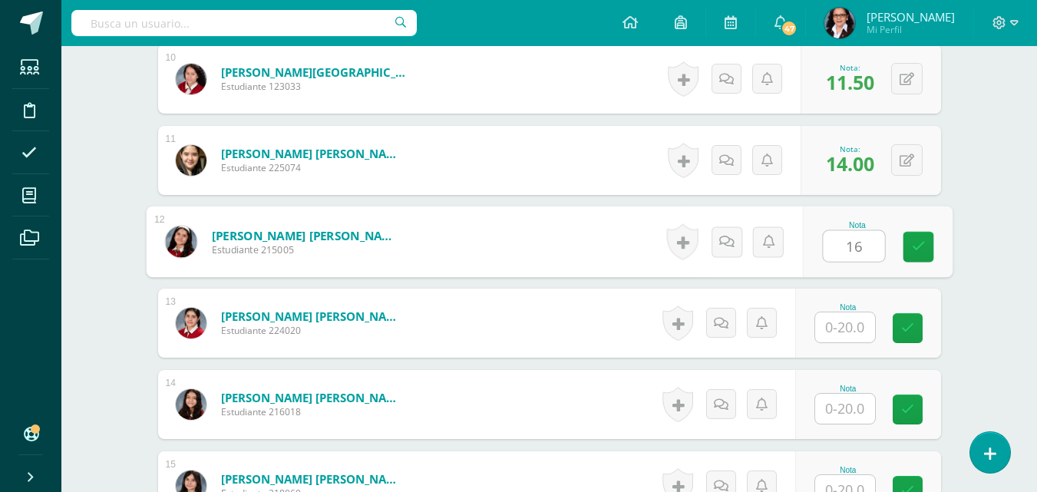
type input "16"
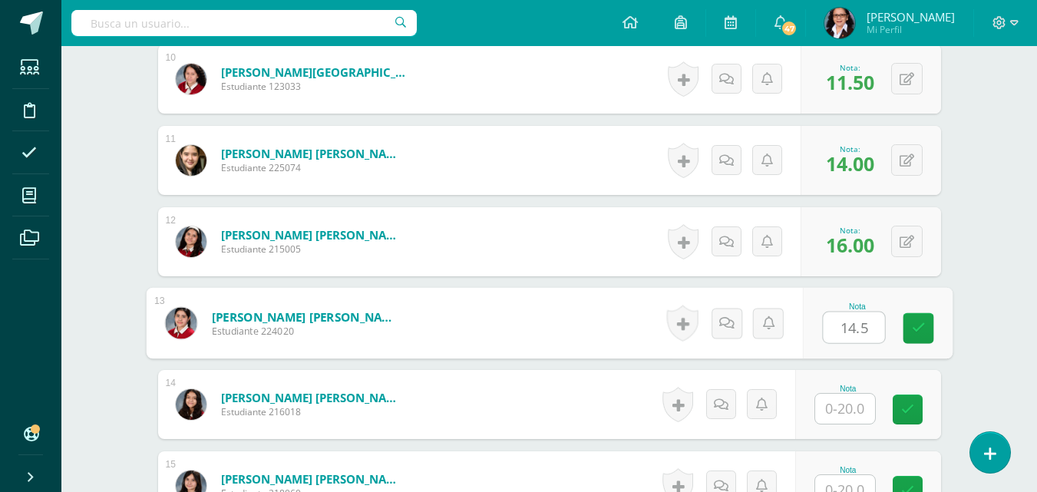
type input "14.5"
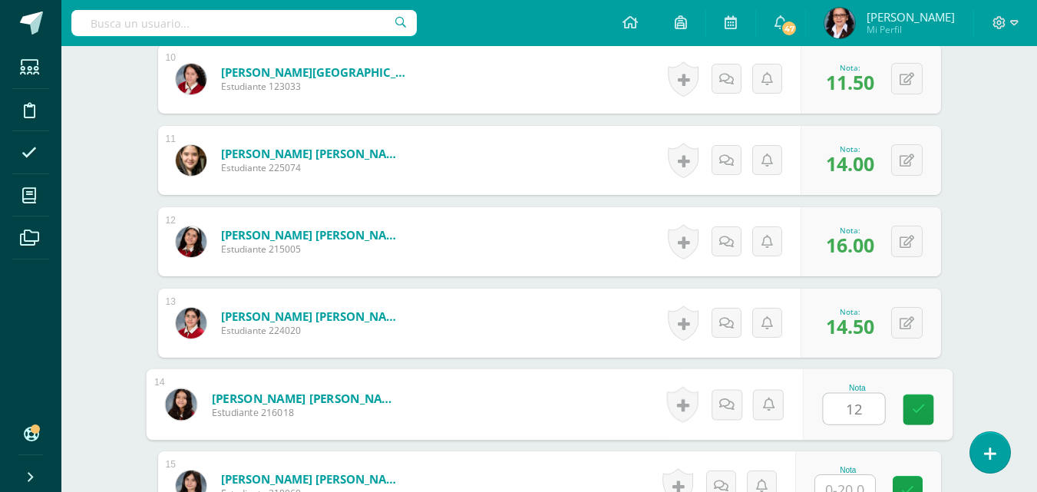
type input "12"
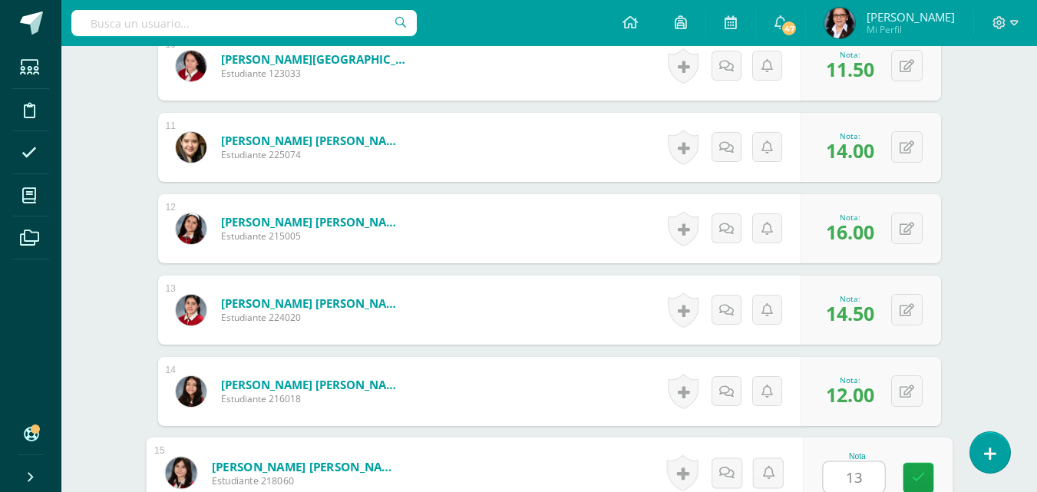
type input "13"
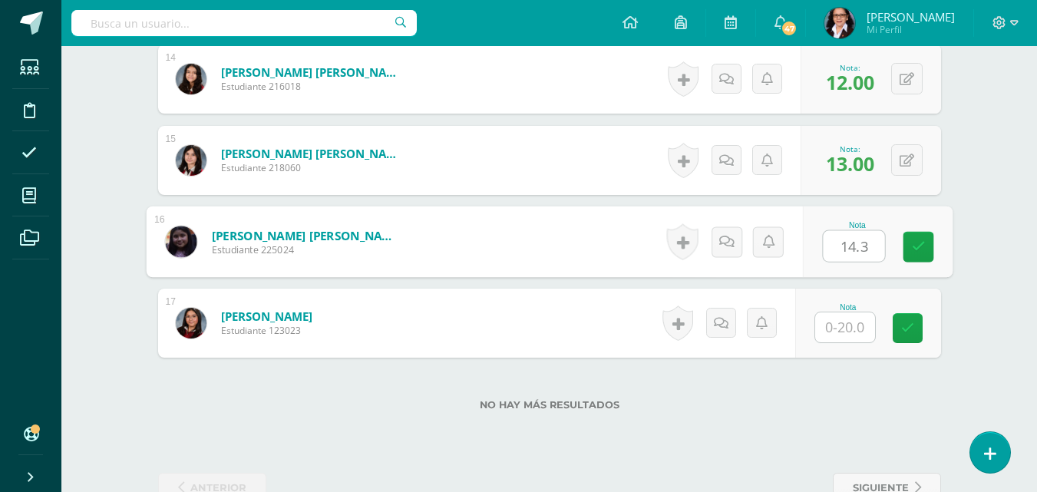
type input "14.3"
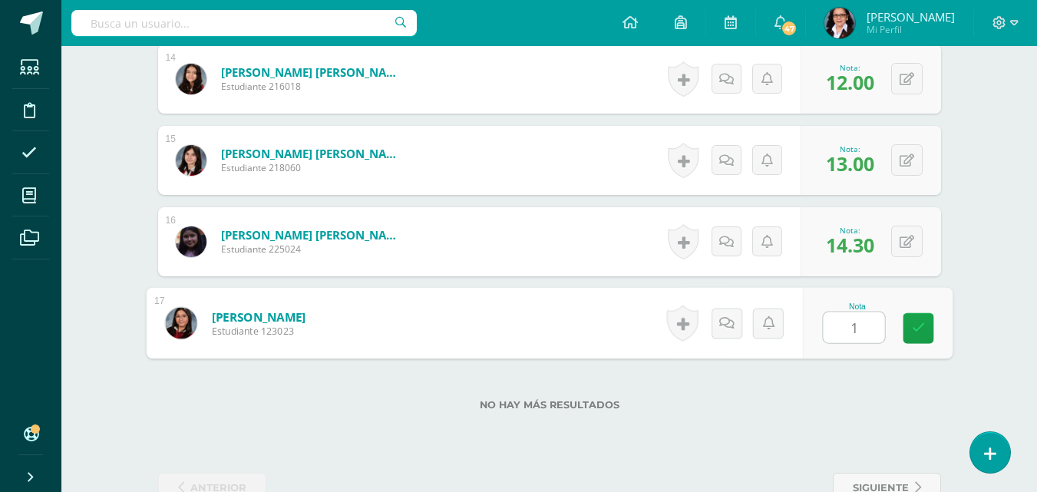
type input "11"
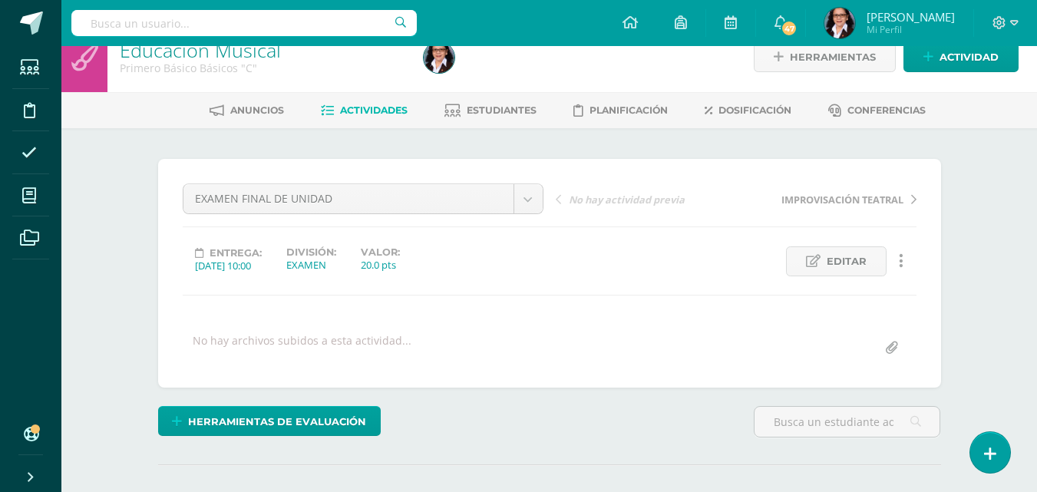
scroll to position [0, 0]
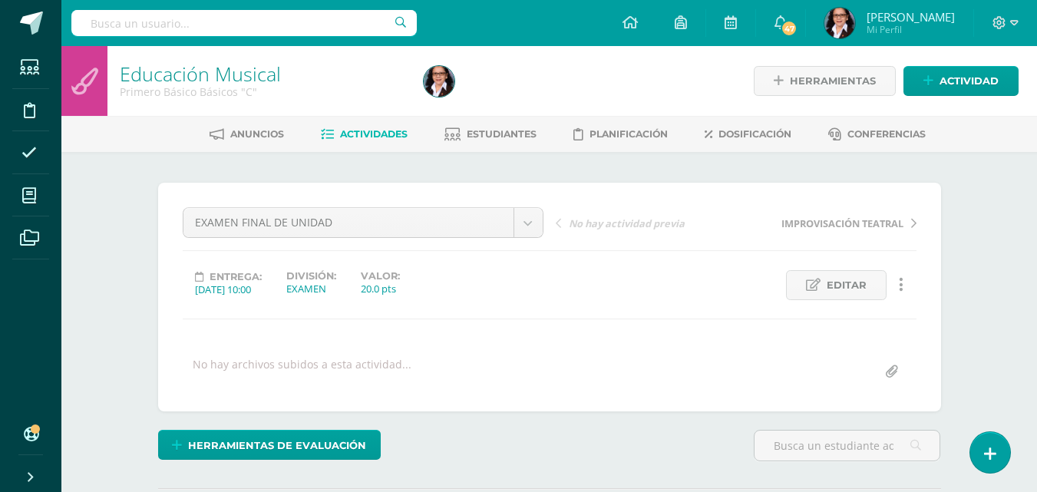
click at [500, 140] on link "Estudiantes" at bounding box center [490, 134] width 92 height 25
